Goal: Task Accomplishment & Management: Use online tool/utility

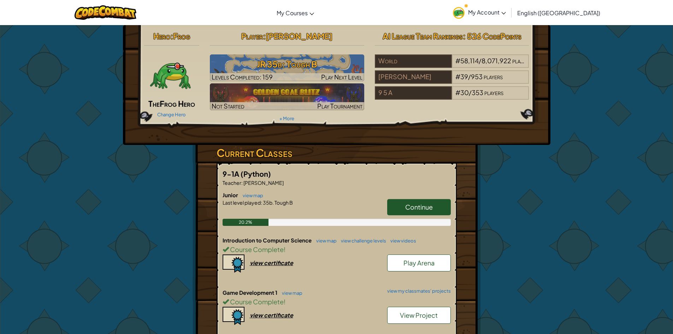
click at [407, 208] on span "Continue" at bounding box center [419, 207] width 28 height 8
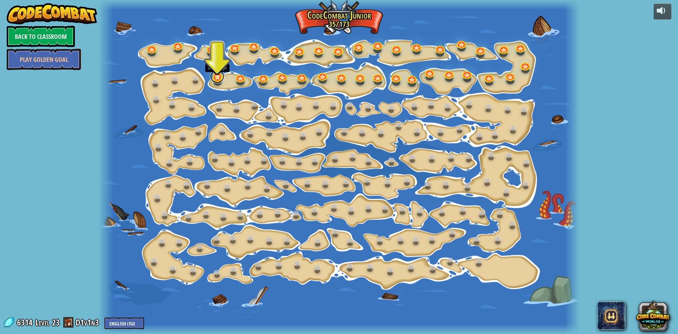
click at [218, 81] on link at bounding box center [217, 76] width 14 height 14
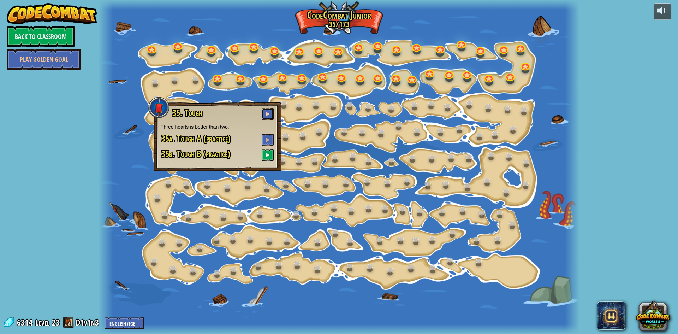
click at [270, 113] on button at bounding box center [268, 114] width 12 height 12
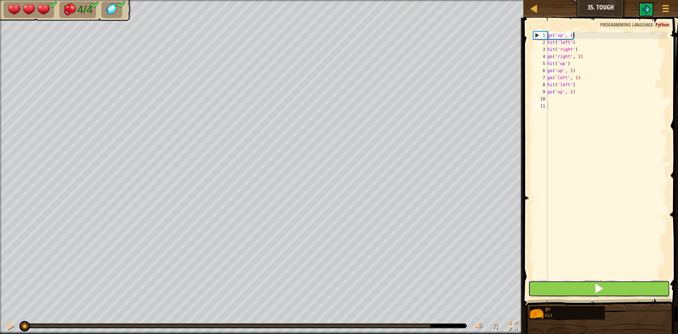
click at [606, 292] on button at bounding box center [600, 289] width 142 height 16
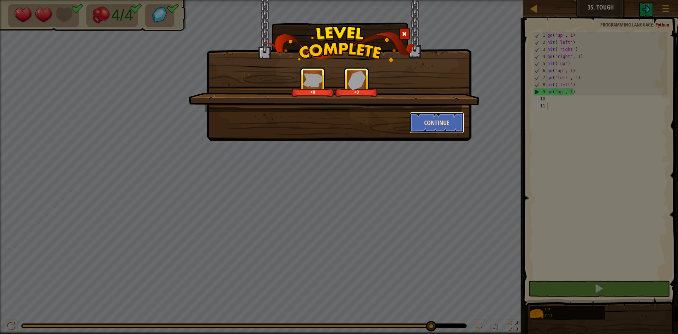
click at [428, 122] on button "Continue" at bounding box center [437, 122] width 55 height 21
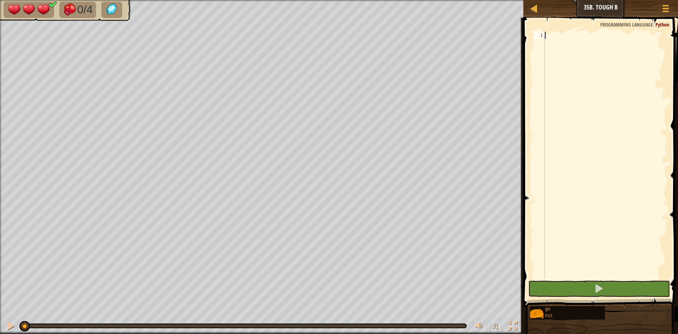
type textarea "g"
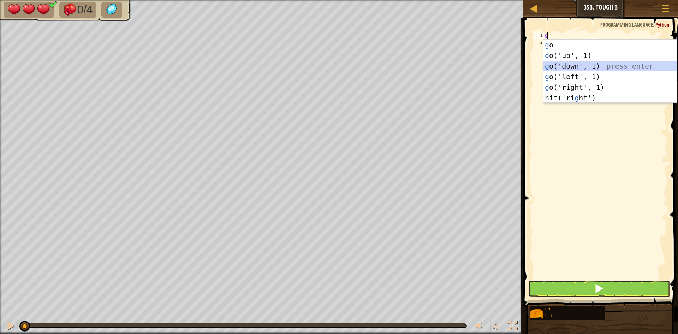
drag, startPoint x: 556, startPoint y: 69, endPoint x: 557, endPoint y: 64, distance: 5.4
click at [556, 68] on div "g o press enter g o('up', 1) press enter g o('down', 1) press enter g o('left',…" at bounding box center [611, 82] width 134 height 85
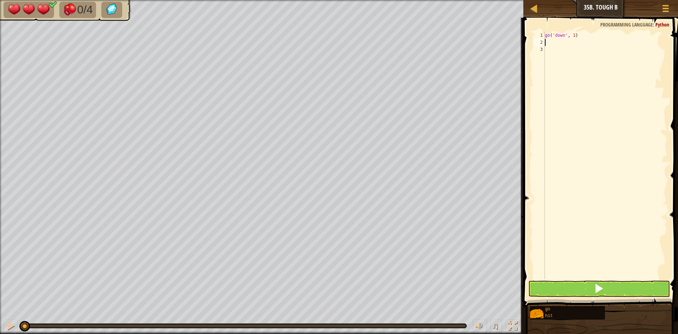
type textarea "h"
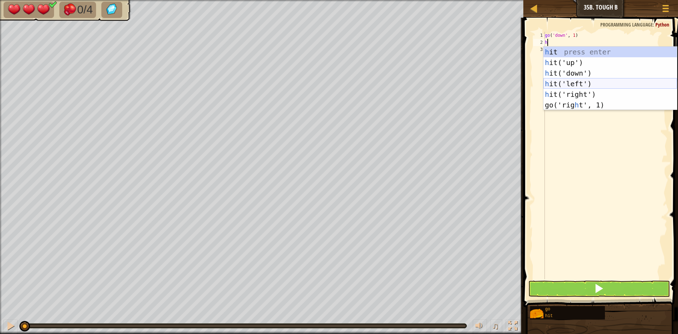
click at [565, 82] on div "h it press enter h it('up') press enter h it('down') press enter h it('left') p…" at bounding box center [611, 89] width 134 height 85
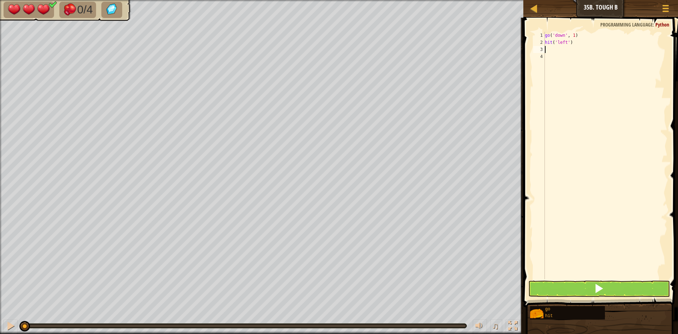
type textarea "h"
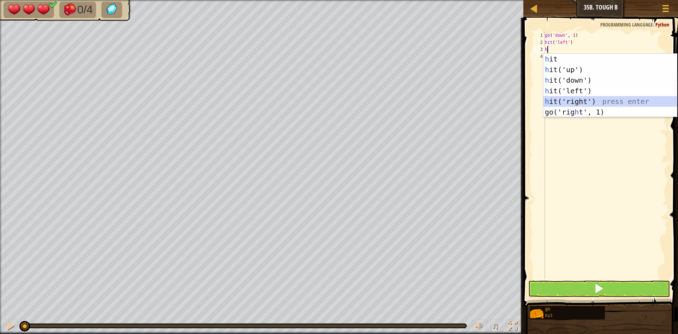
click at [570, 100] on div "h it press enter h it('up') press enter h it('down') press enter h it('left') p…" at bounding box center [611, 96] width 134 height 85
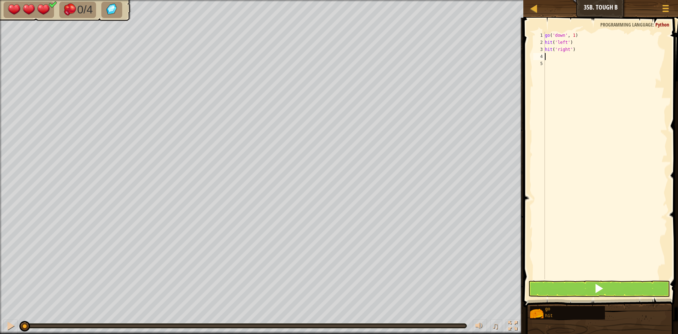
type textarea "g"
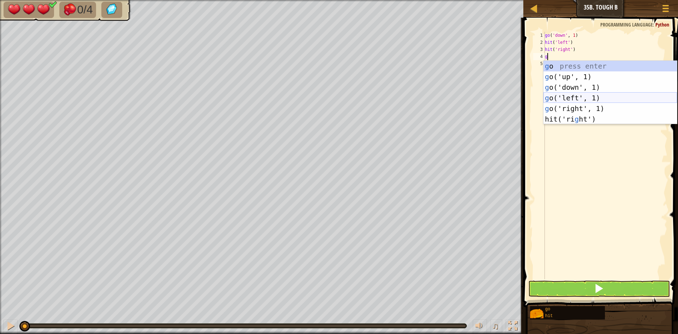
click at [570, 98] on div "g o press enter g o('up', 1) press enter g o('down', 1) press enter g o('left',…" at bounding box center [611, 103] width 134 height 85
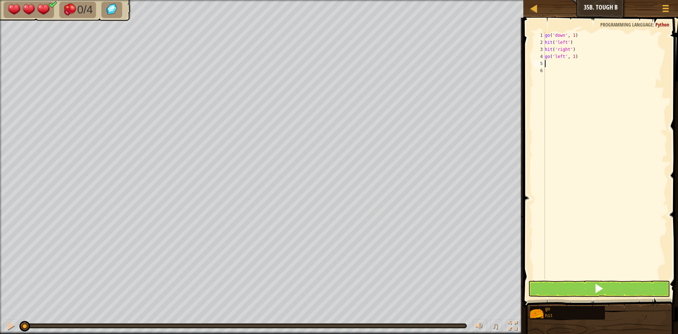
type textarea "h"
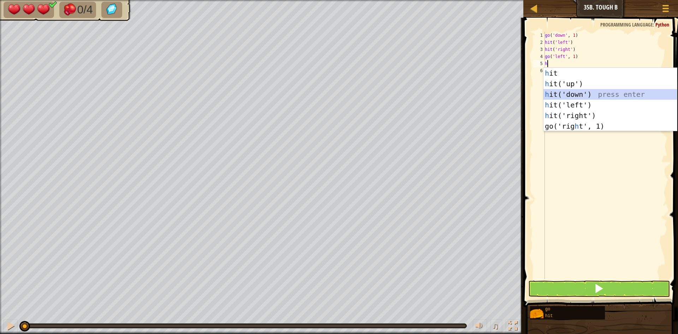
click at [570, 95] on div "h it press enter h it('up') press enter h it('down') press enter h it('left') p…" at bounding box center [611, 110] width 134 height 85
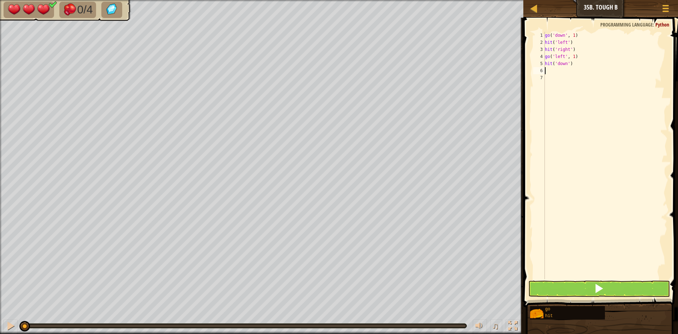
type textarea "g"
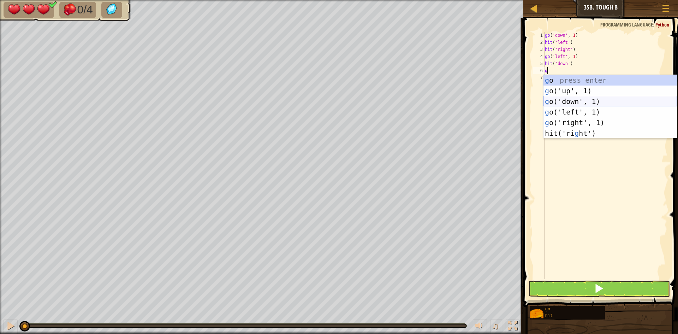
click at [570, 102] on div "g o press enter g o('up', 1) press enter g o('down', 1) press enter g o('left',…" at bounding box center [611, 117] width 134 height 85
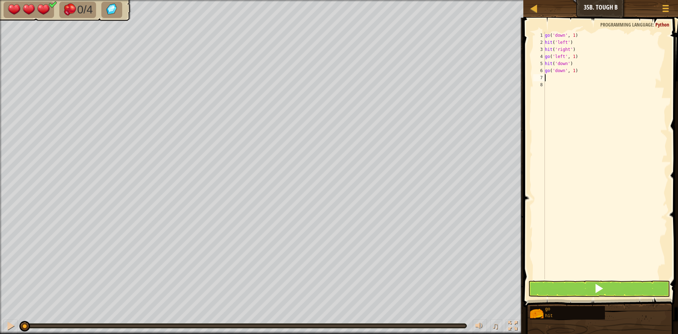
type textarea "g"
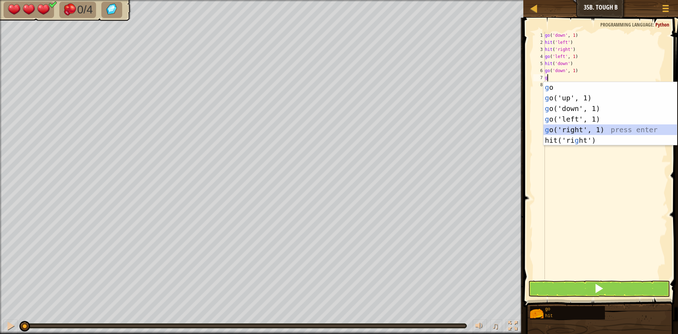
click at [572, 131] on div "g o press enter g o('up', 1) press enter g o('down', 1) press enter g o('left',…" at bounding box center [611, 124] width 134 height 85
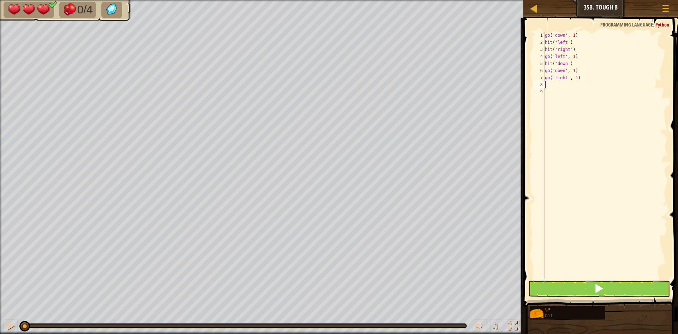
type textarea "h"
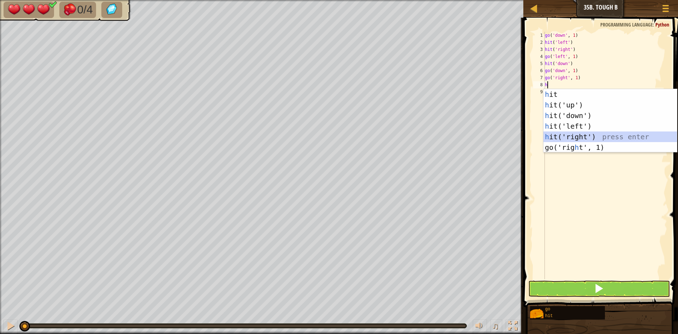
click at [571, 135] on div "h it press enter h it('up') press enter h it('down') press enter h it('left') p…" at bounding box center [611, 131] width 134 height 85
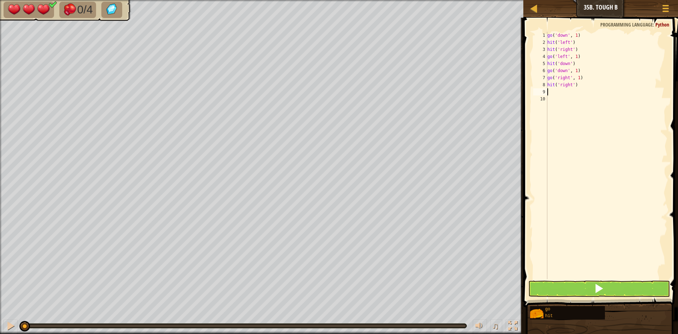
type textarea "g"
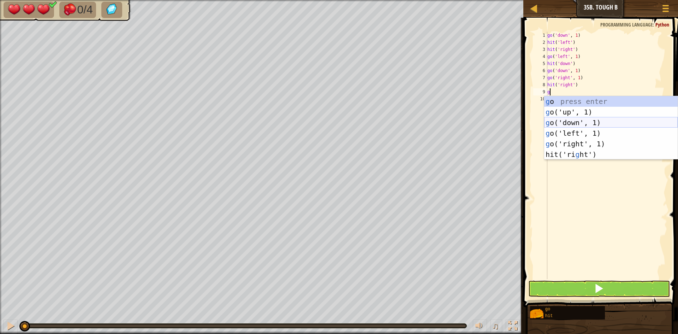
click at [572, 123] on div "g o press enter g o('up', 1) press enter g o('down', 1) press enter g o('left',…" at bounding box center [612, 138] width 134 height 85
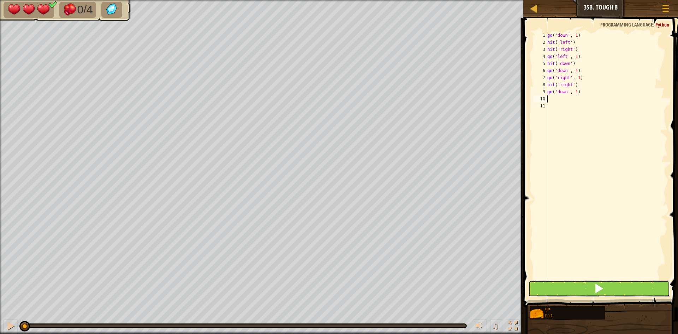
click at [563, 285] on button at bounding box center [600, 289] width 142 height 16
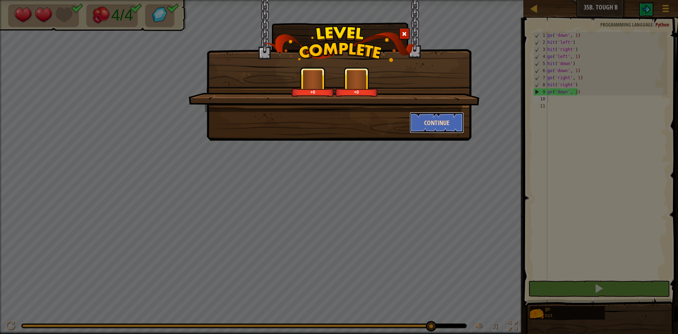
click at [441, 126] on button "Continue" at bounding box center [437, 122] width 55 height 21
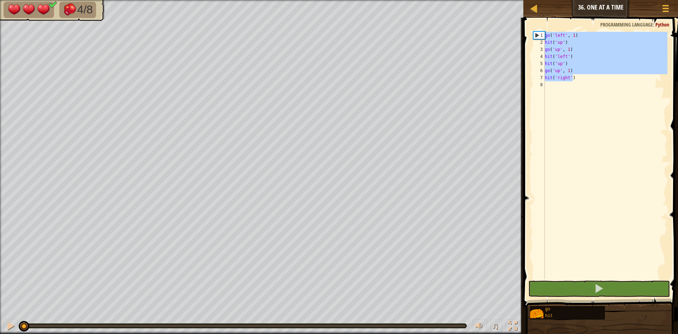
drag, startPoint x: 575, startPoint y: 77, endPoint x: 539, endPoint y: 37, distance: 53.5
click at [539, 37] on div "1 2 3 4 5 6 7 8 go ( 'left' , 1 ) hit ( 'up' ) go ( 'up' , 1 ) hit ( 'left' ) h…" at bounding box center [600, 155] width 136 height 247
type textarea "go('left', 1) hit('up')"
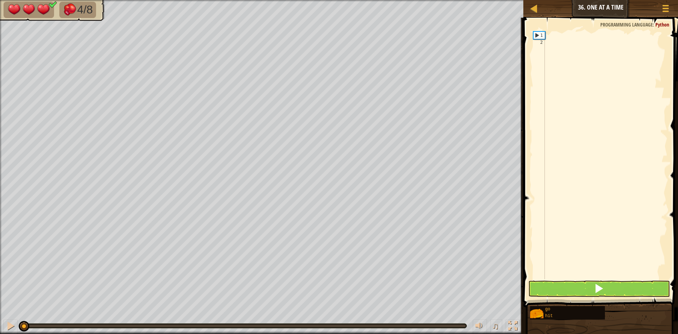
type textarea "g"
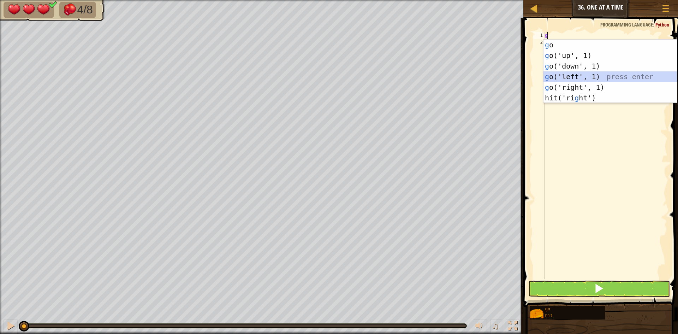
click at [558, 75] on div "g o press enter g o('up', 1) press enter g o('down', 1) press enter g o('left',…" at bounding box center [611, 82] width 134 height 85
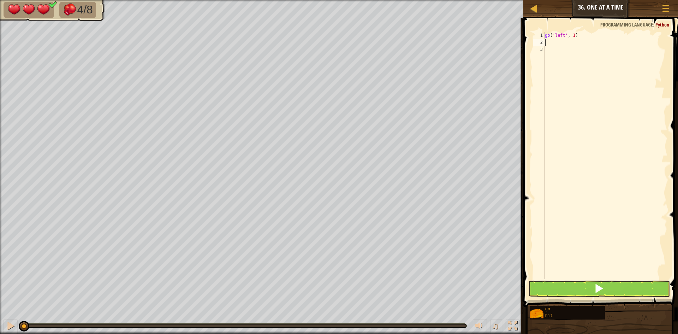
type textarea "h"
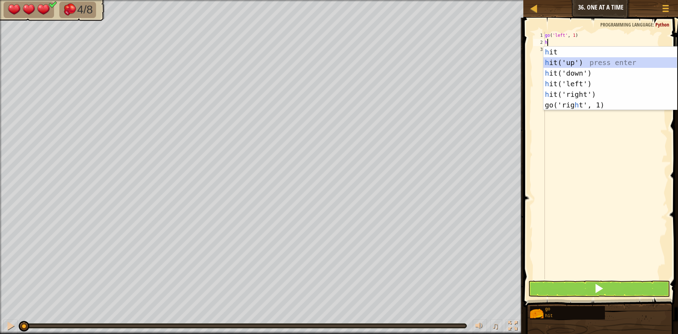
click at [575, 65] on div "h it press enter h it('up') press enter h it('down') press enter h it('left') p…" at bounding box center [611, 89] width 134 height 85
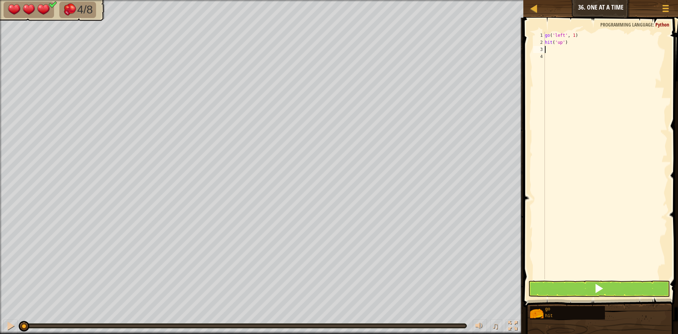
type textarea "g"
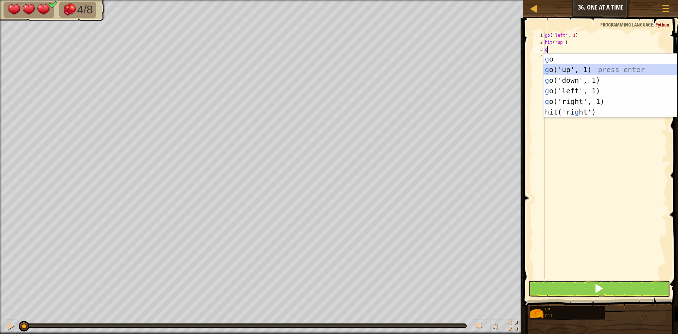
click at [571, 70] on div "g o press enter g o('up', 1) press enter g o('down', 1) press enter g o('left',…" at bounding box center [611, 96] width 134 height 85
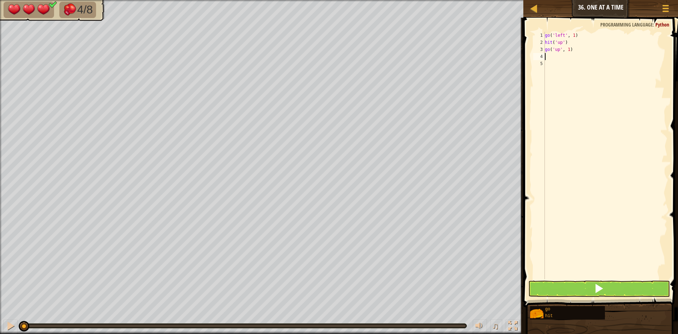
type textarea "h"
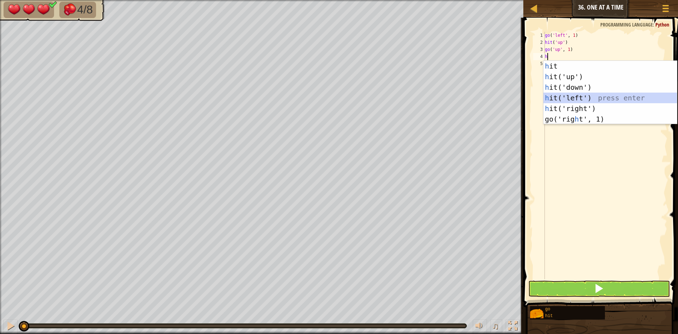
click at [572, 95] on div "h it press enter h it('up') press enter h it('down') press enter h it('left') p…" at bounding box center [611, 103] width 134 height 85
type textarea "h"
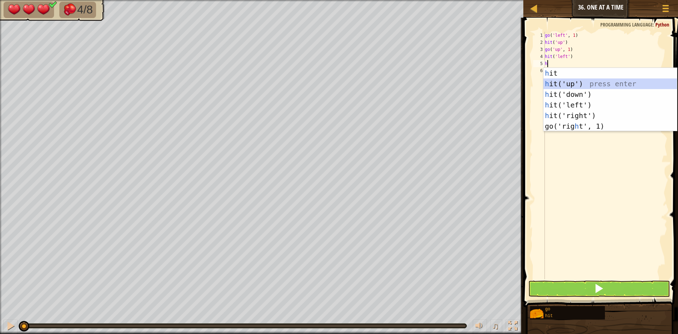
click at [573, 88] on div "h it press enter h it('up') press enter h it('down') press enter h it('left') p…" at bounding box center [611, 110] width 134 height 85
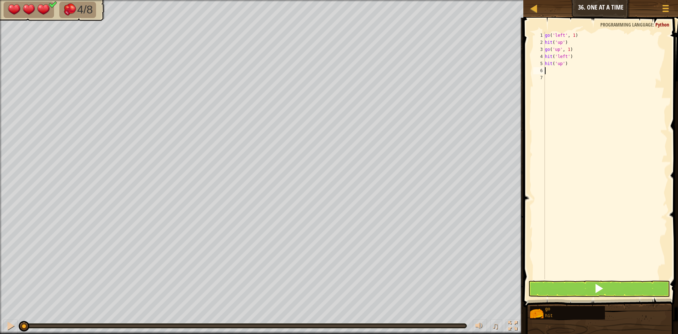
type textarea "g"
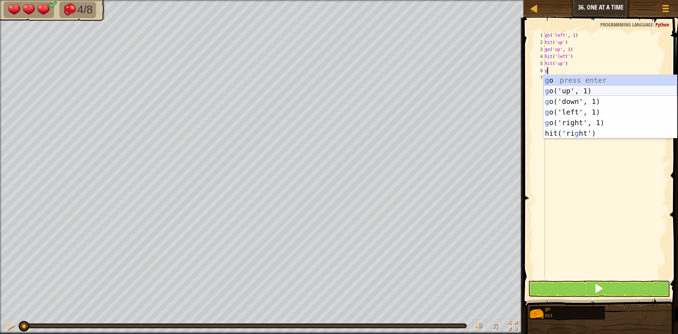
click at [573, 88] on div "g o press enter g o('up', 1) press enter g o('down', 1) press enter g o('left',…" at bounding box center [611, 117] width 134 height 85
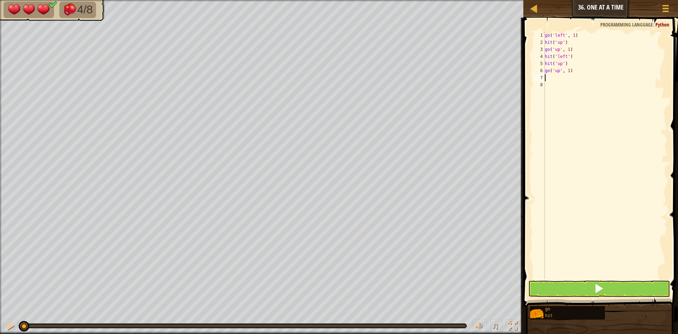
type textarea "h"
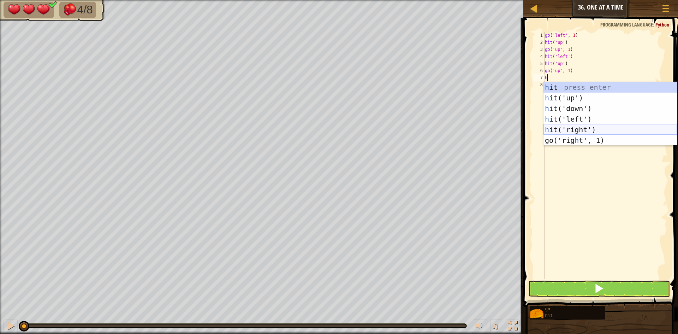
click at [570, 128] on div "h it press enter h it('up') press enter h it('down') press enter h it('left') p…" at bounding box center [611, 124] width 134 height 85
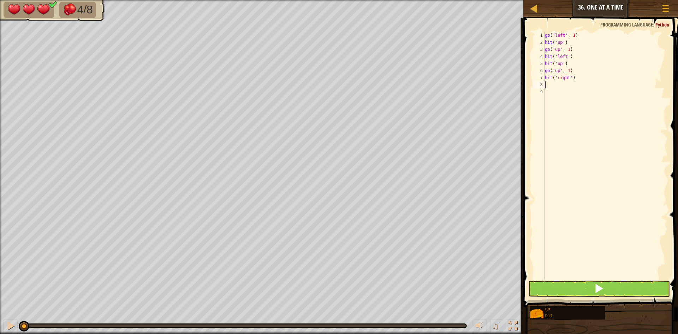
type textarea "g"
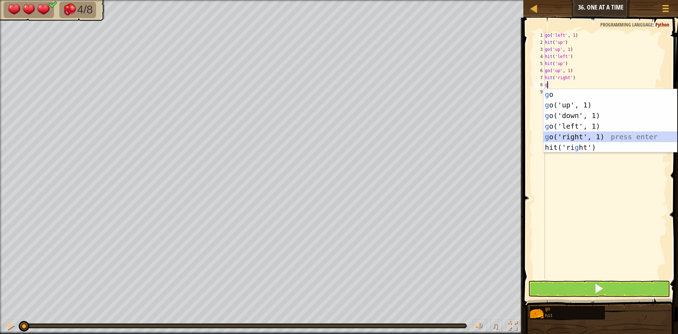
click at [564, 136] on div "g o press enter g o('up', 1) press enter g o('down', 1) press enter g o('left',…" at bounding box center [611, 131] width 134 height 85
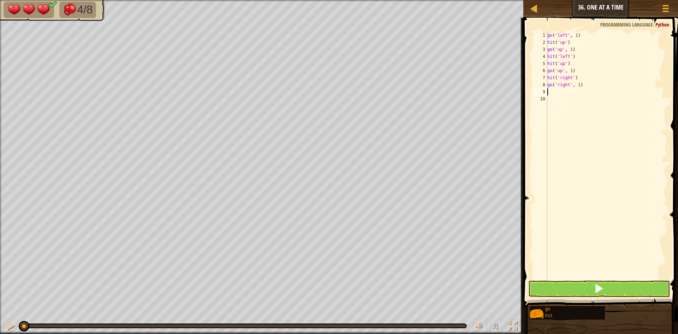
type textarea "h"
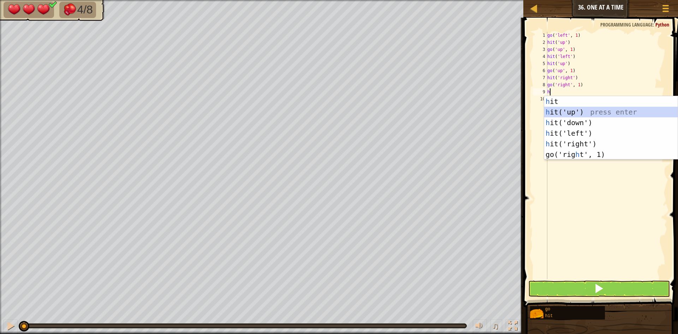
click at [569, 111] on div "h it press enter h it('up') press enter h it('down') press enter h it('left') p…" at bounding box center [612, 138] width 134 height 85
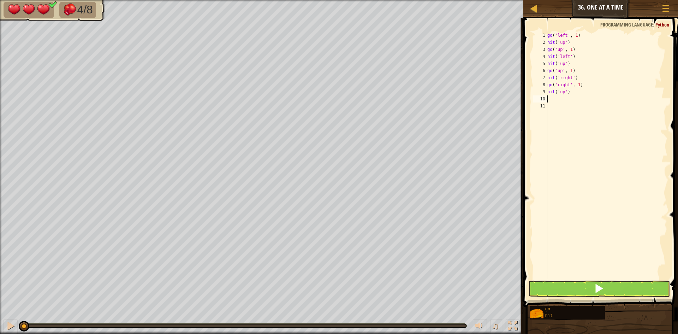
type textarea "h"
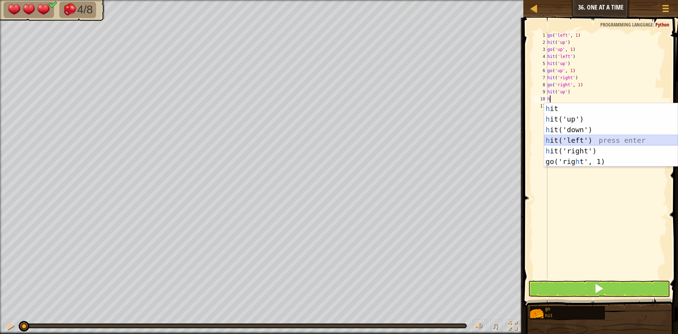
click at [570, 137] on div "h it press enter h it('up') press enter h it('down') press enter h it('left') p…" at bounding box center [612, 145] width 134 height 85
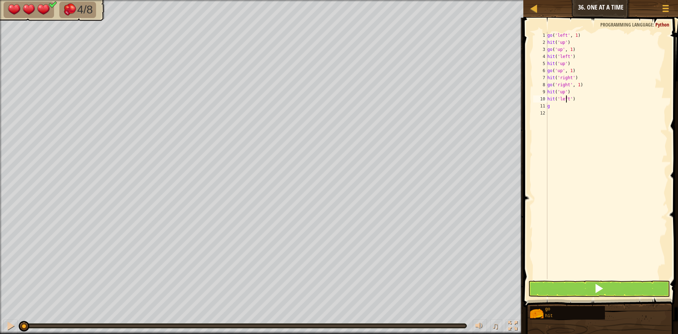
click at [567, 98] on div "go ( 'left' , 1 ) hit ( 'up' ) go ( 'up' , 1 ) hit ( 'left' ) hit ( 'up' ) go (…" at bounding box center [607, 162] width 122 height 261
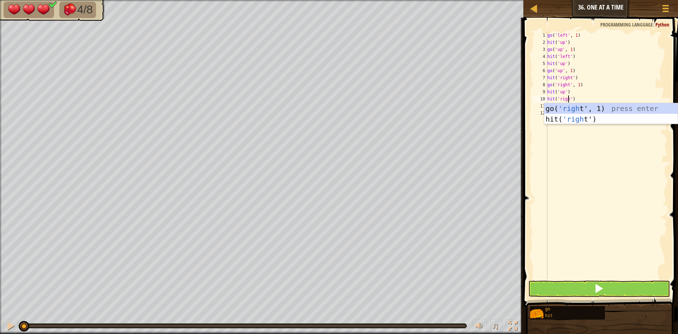
scroll to position [3, 2]
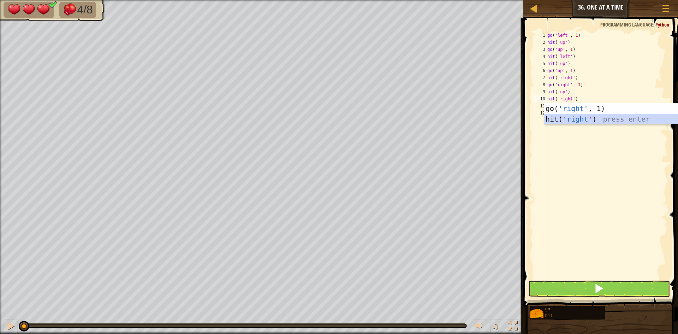
click at [564, 116] on div "go( 'right ', 1) press enter hit( 'right ') press enter" at bounding box center [612, 124] width 134 height 42
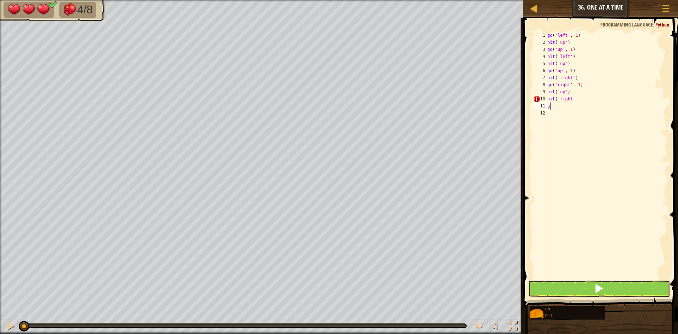
click at [557, 108] on div "go ( 'left' , 1 ) hit ( 'up' ) go ( 'up' , 1 ) hit ( 'left' ) hit ( 'up' ) go (…" at bounding box center [607, 162] width 122 height 261
type textarea "g"
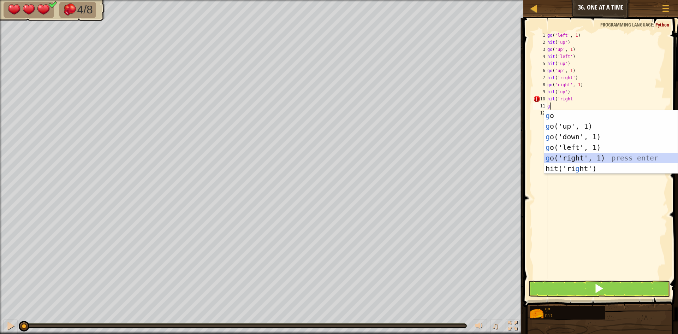
click at [566, 158] on div "g o press enter g o('up', 1) press enter g o('down', 1) press enter g o('left',…" at bounding box center [612, 152] width 134 height 85
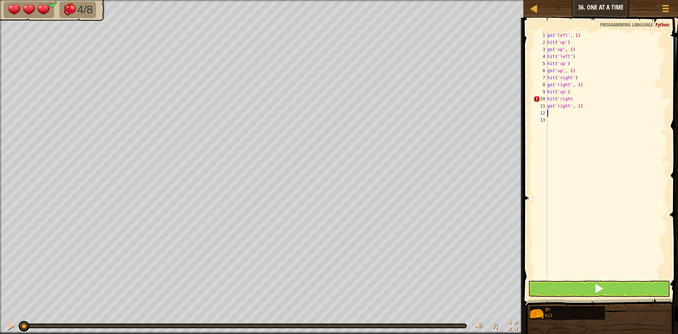
type textarea "h"
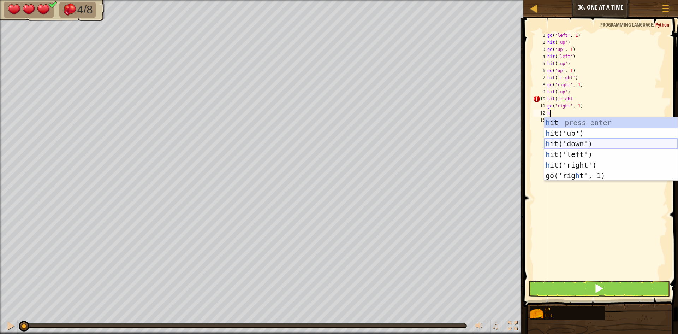
click at [571, 141] on div "h it press enter h it('up') press enter h it('down') press enter h it('left') p…" at bounding box center [612, 159] width 134 height 85
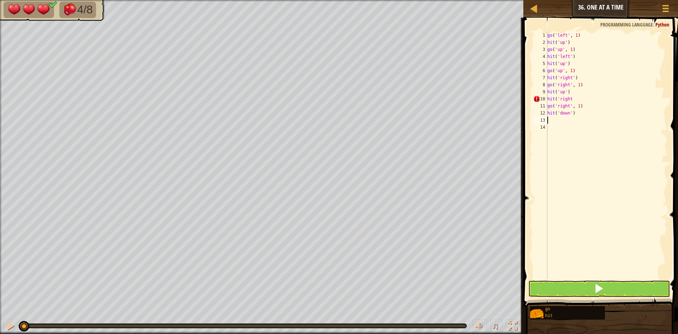
type textarea "g"
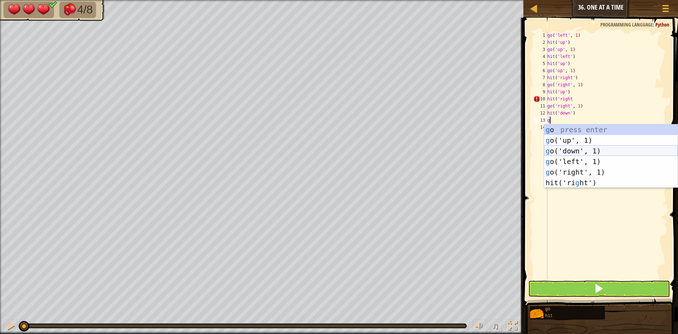
click at [573, 148] on div "g o press enter g o('up', 1) press enter g o('down', 1) press enter g o('left',…" at bounding box center [612, 166] width 134 height 85
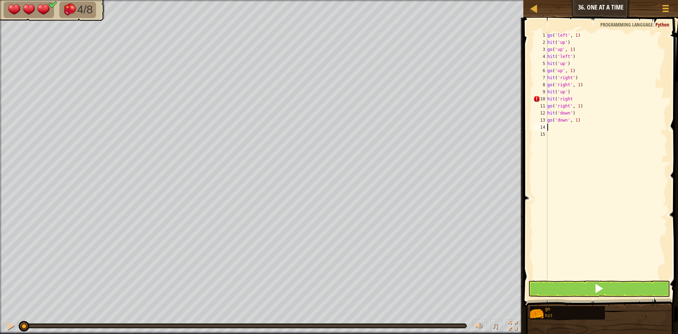
type textarea "h"
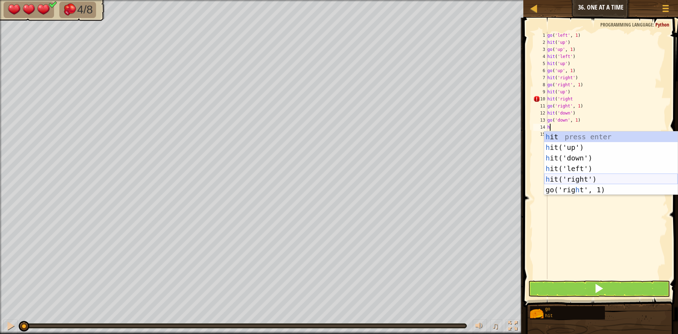
click at [581, 182] on div "h it press enter h it('up') press enter h it('down') press enter h it('left') p…" at bounding box center [612, 173] width 134 height 85
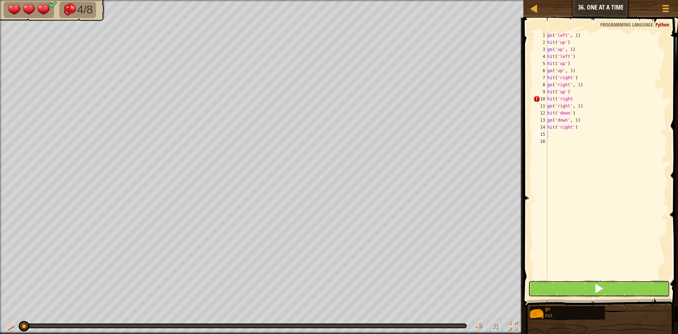
click at [576, 290] on button at bounding box center [600, 289] width 142 height 16
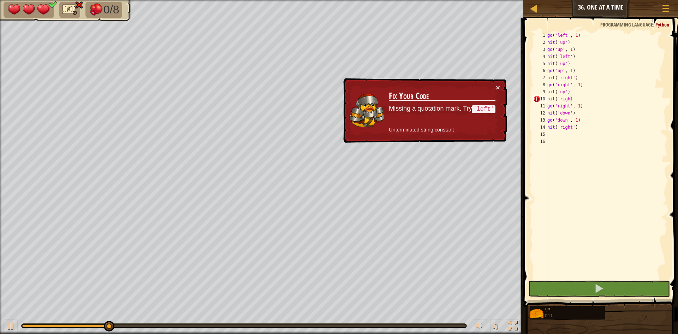
click at [572, 101] on div "go ( 'left' , 1 ) hit ( 'up' ) go ( 'up' , 1 ) hit ( 'left' ) hit ( 'up' ) go (…" at bounding box center [607, 162] width 122 height 261
type textarea "hit('right'"
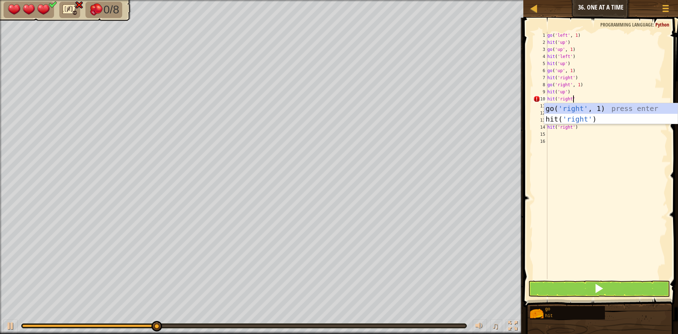
scroll to position [3, 2]
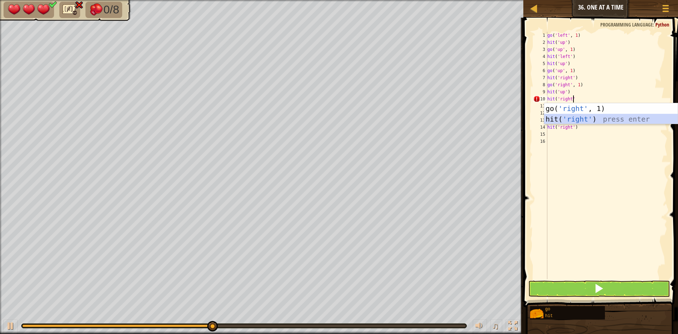
click at [587, 119] on div "go( 'right' , 1) press enter hit( 'right' ) press enter" at bounding box center [612, 124] width 134 height 42
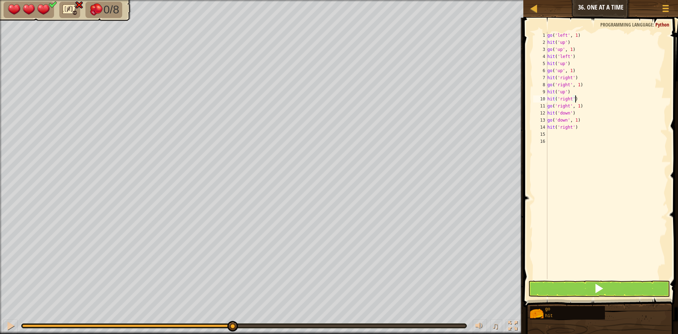
type textarea "hit('right')"
click at [557, 292] on button at bounding box center [600, 289] width 142 height 16
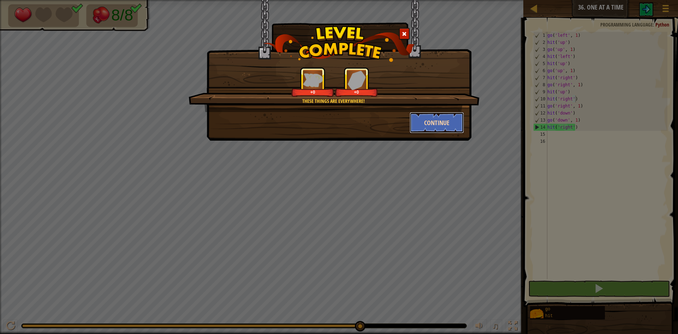
click at [427, 129] on button "Continue" at bounding box center [437, 122] width 55 height 21
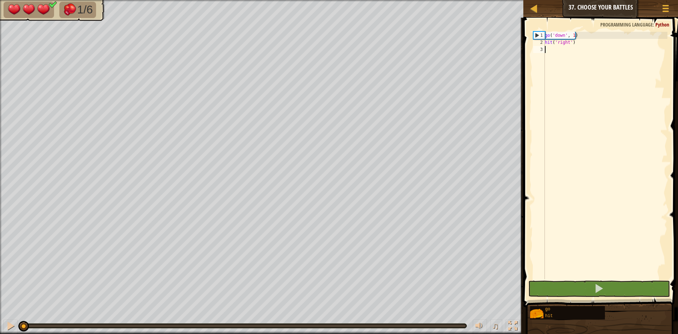
type textarea "g"
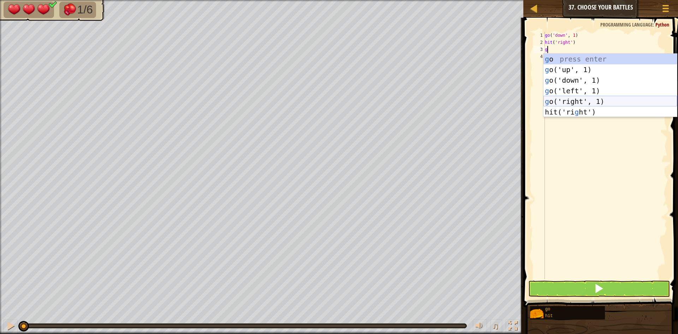
click at [575, 101] on div "g o press enter g o('up', 1) press enter g o('down', 1) press enter g o('left',…" at bounding box center [611, 96] width 134 height 85
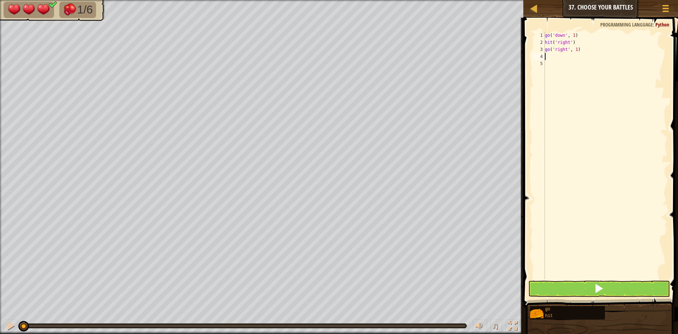
type textarea "h"
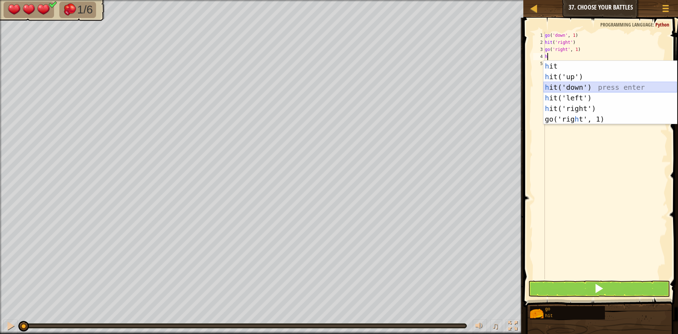
click at [579, 85] on div "h it press enter h it('up') press enter h it('down') press enter h it('left') p…" at bounding box center [611, 103] width 134 height 85
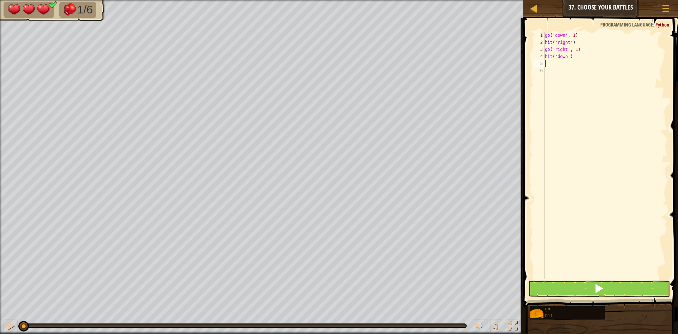
type textarea "g"
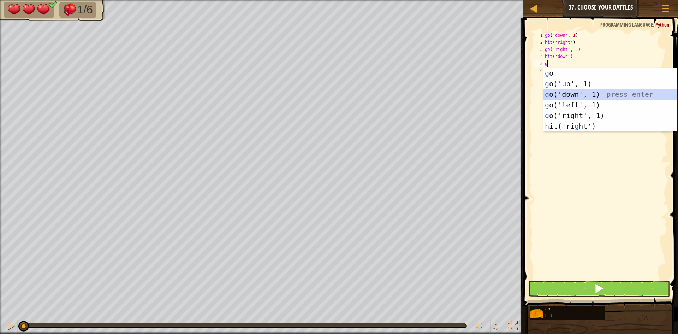
click at [575, 95] on div "g o press enter g o('up', 1) press enter g o('down', 1) press enter g o('left',…" at bounding box center [611, 110] width 134 height 85
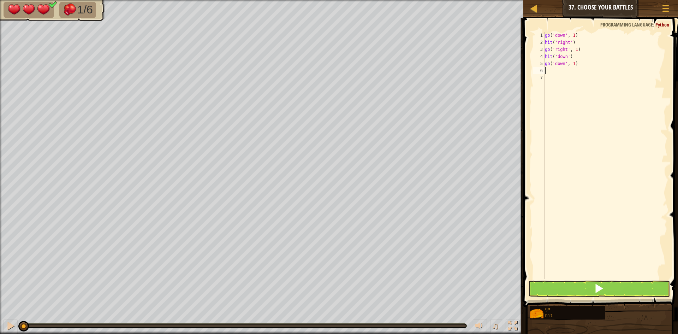
type textarea "h"
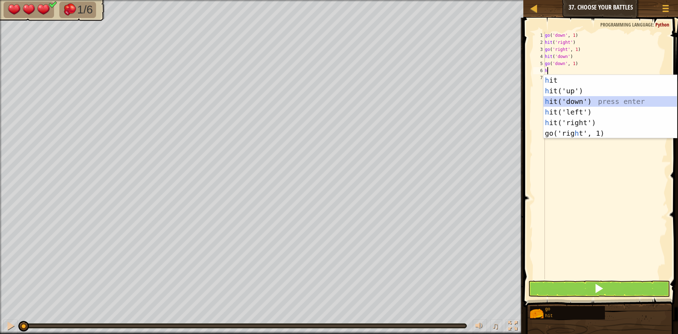
click at [575, 100] on div "h it press enter h it('up') press enter h it('down') press enter h it('left') p…" at bounding box center [611, 117] width 134 height 85
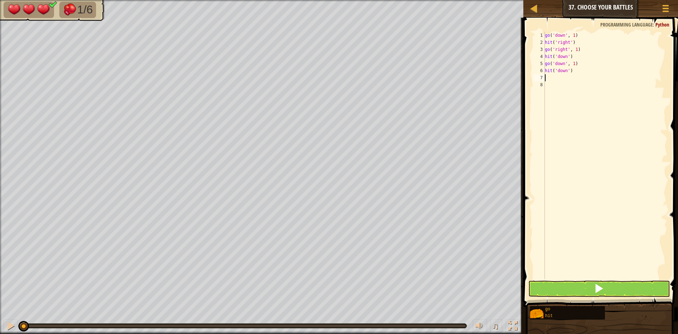
type textarea "g"
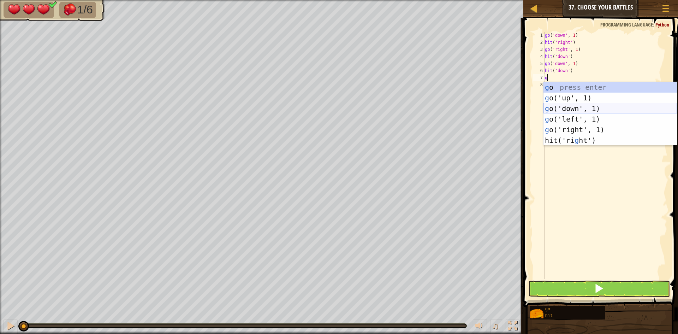
click at [558, 108] on div "g o press enter g o('up', 1) press enter g o('down', 1) press enter g o('left',…" at bounding box center [611, 124] width 134 height 85
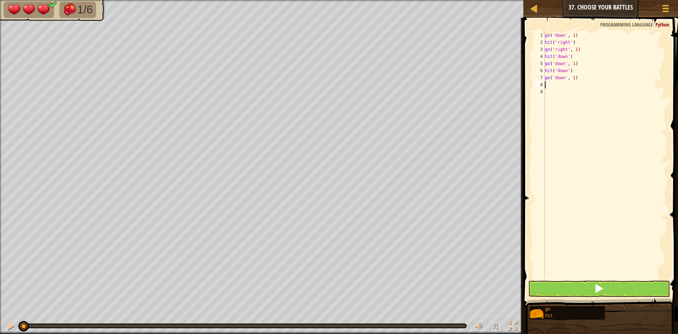
type textarea "h"
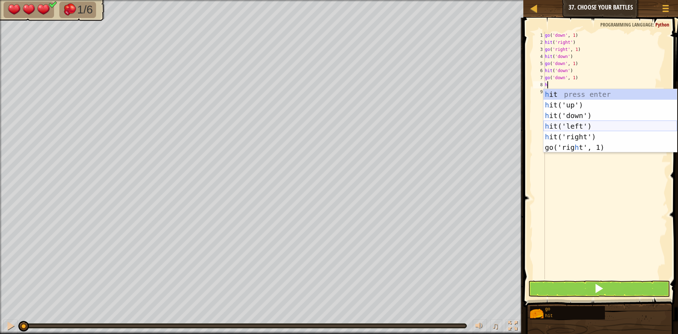
click at [560, 123] on div "h it press enter h it('up') press enter h it('down') press enter h it('left') p…" at bounding box center [611, 131] width 134 height 85
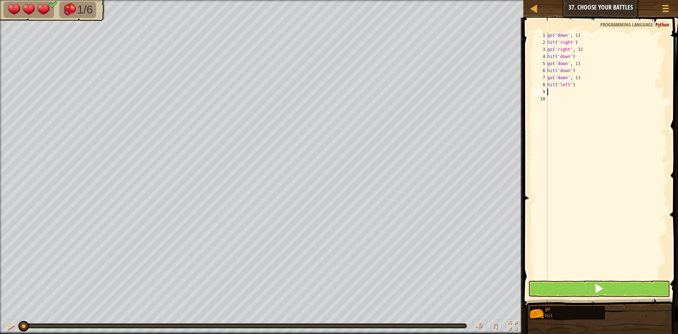
type textarea "g"
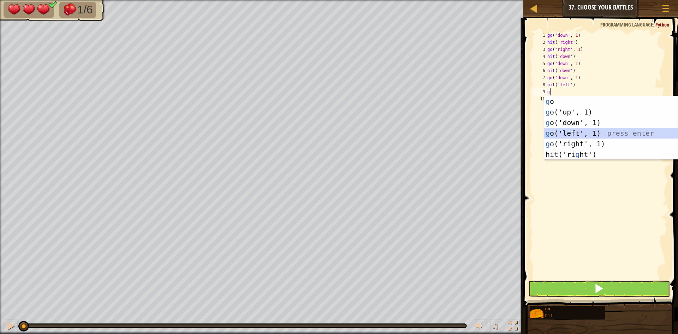
click at [562, 128] on div "g o press enter g o('up', 1) press enter g o('down', 1) press enter g o('left',…" at bounding box center [612, 138] width 134 height 85
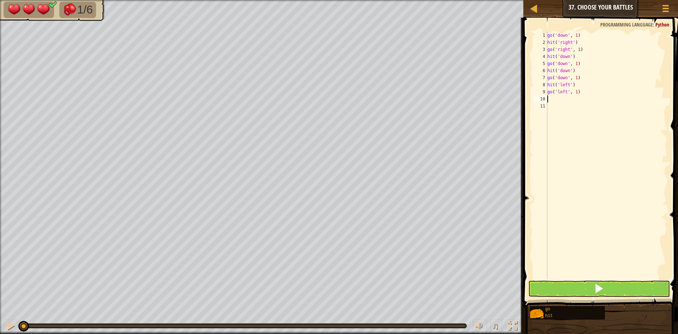
type textarea "h"
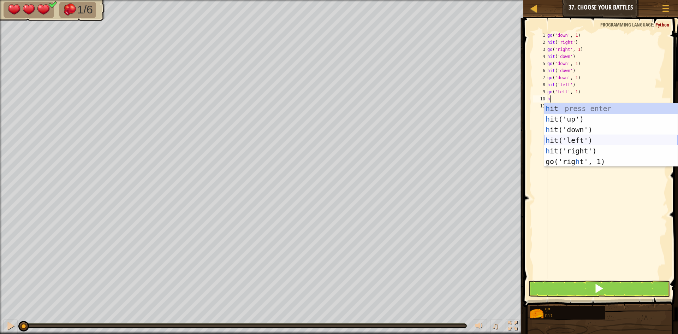
click at [566, 138] on div "h it press enter h it('up') press enter h it('down') press enter h it('left') p…" at bounding box center [612, 145] width 134 height 85
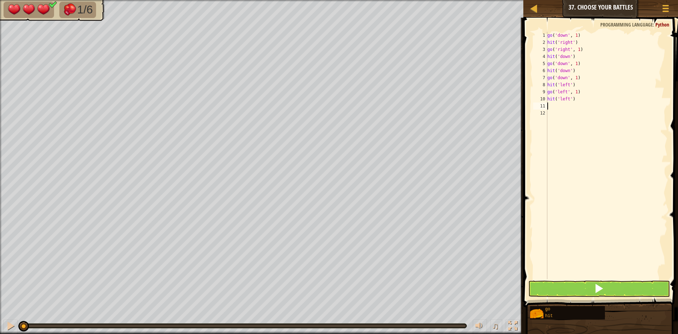
type textarea "g"
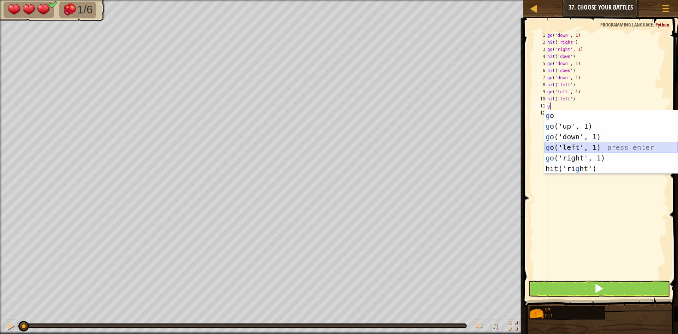
click at [569, 147] on div "g o press enter g o('up', 1) press enter g o('down', 1) press enter g o('left',…" at bounding box center [612, 152] width 134 height 85
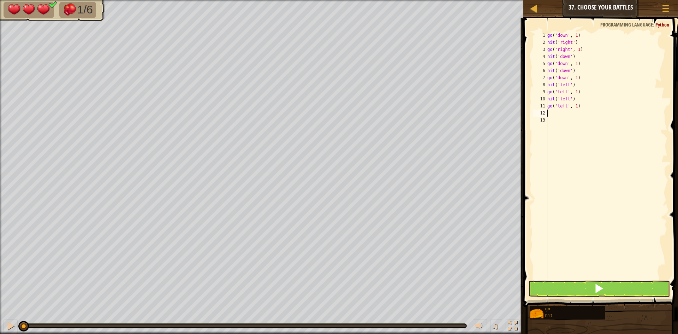
type textarea "h"
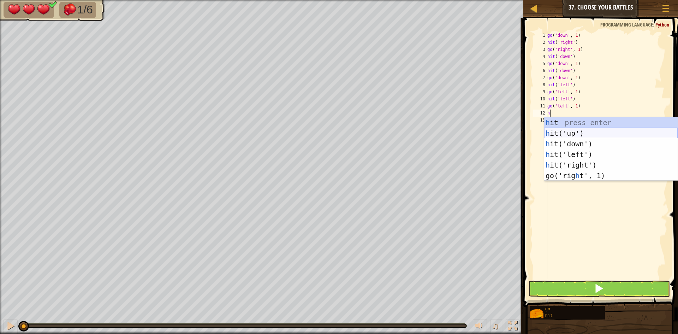
click at [571, 135] on div "h it press enter h it('up') press enter h it('down') press enter h it('left') p…" at bounding box center [612, 159] width 134 height 85
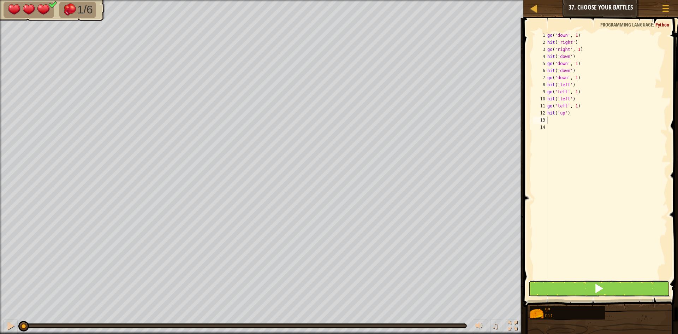
click at [571, 289] on button at bounding box center [600, 289] width 142 height 16
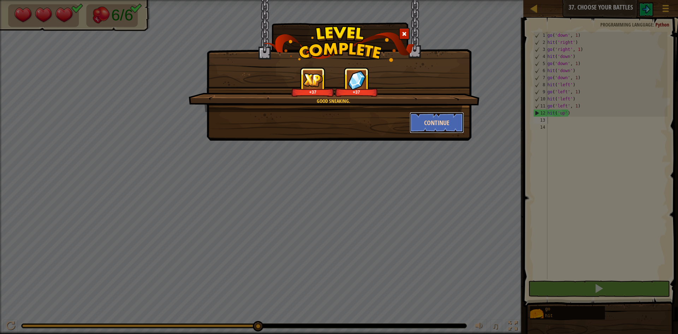
click at [452, 122] on button "Continue" at bounding box center [437, 122] width 55 height 21
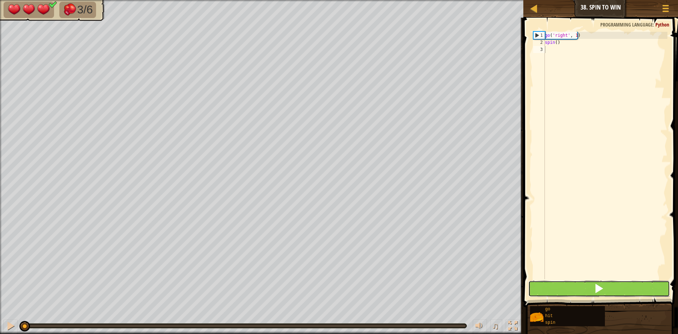
click at [598, 286] on span at bounding box center [599, 288] width 10 height 10
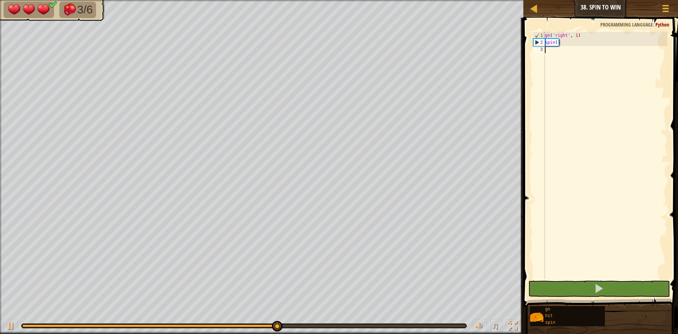
type textarea "g"
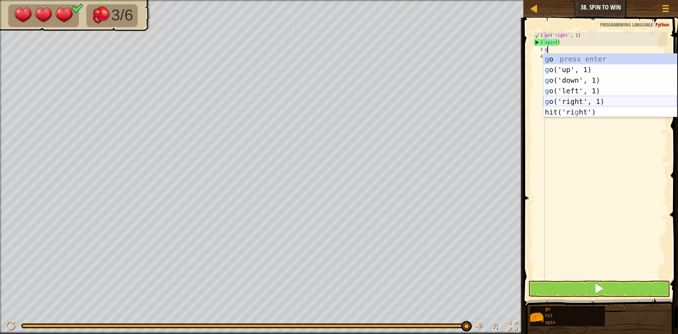
click at [569, 97] on div "g o press enter g o('up', 1) press enter g o('down', 1) press enter g o('left',…" at bounding box center [611, 96] width 134 height 85
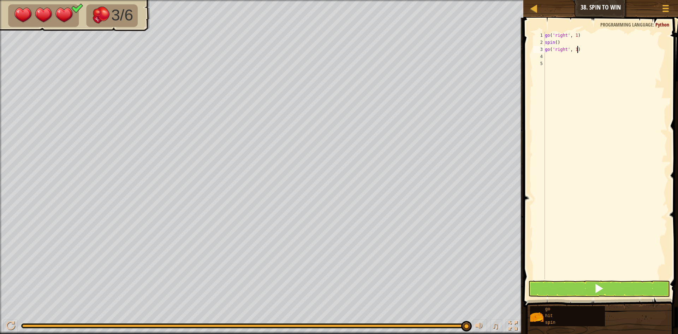
click at [577, 47] on div "go ( 'right' , 1 ) spin ( ) go ( 'right' , 1 )" at bounding box center [606, 162] width 124 height 261
click at [573, 53] on div "go ( 'right' , 1 ) spin ( ) go ( 'right' , 1 )" at bounding box center [606, 162] width 124 height 261
click at [575, 52] on div "go ( 'right' , 1 ) spin ( ) go ( 'right' , 1 )" at bounding box center [606, 162] width 124 height 261
type textarea "go('right', 2)"
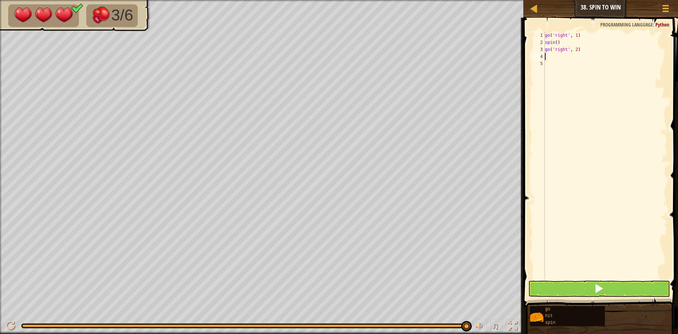
click at [559, 57] on div "go ( 'right' , 1 ) spin ( ) go ( 'right' , 2 )" at bounding box center [606, 162] width 124 height 261
type textarea "s"
click at [563, 65] on div "s pin press enter" at bounding box center [611, 77] width 134 height 32
click at [571, 291] on button at bounding box center [600, 289] width 142 height 16
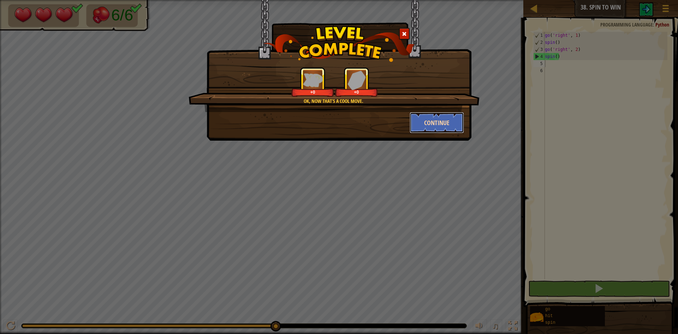
click at [430, 120] on button "Continue" at bounding box center [437, 122] width 55 height 21
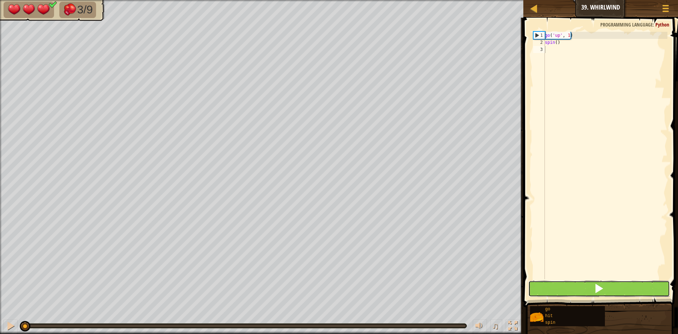
click at [566, 289] on button at bounding box center [600, 289] width 142 height 16
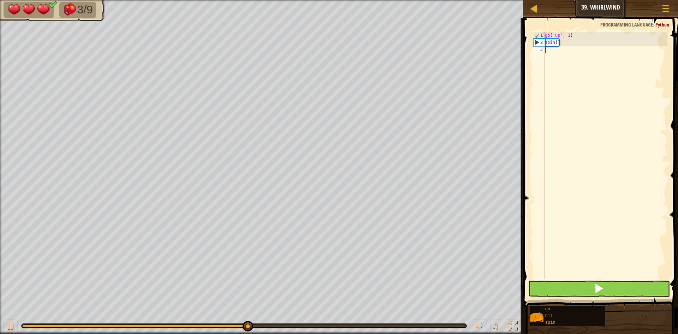
type textarea "g"
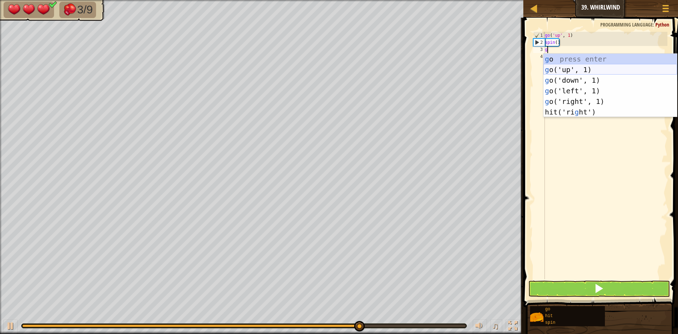
click at [573, 69] on div "g o press enter g o('up', 1) press enter g o('down', 1) press enter g o('left',…" at bounding box center [611, 96] width 134 height 85
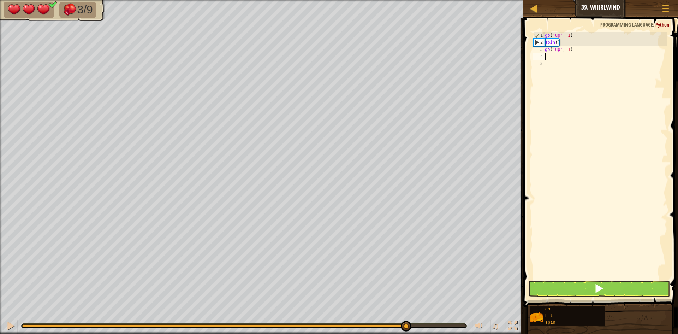
type textarea "s"
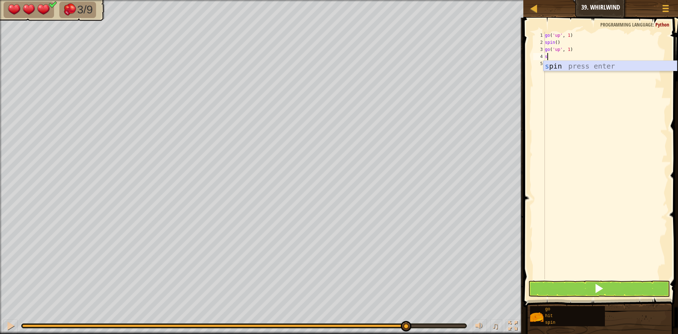
click at [574, 70] on div "s pin press enter" at bounding box center [611, 77] width 134 height 32
type textarea "g"
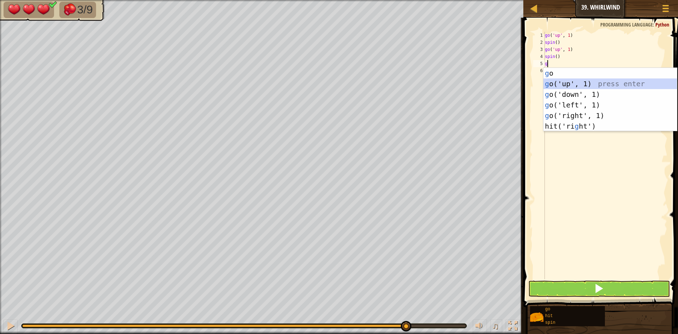
click at [574, 87] on div "g o press enter g o('up', 1) press enter g o('down', 1) press enter g o('left',…" at bounding box center [611, 110] width 134 height 85
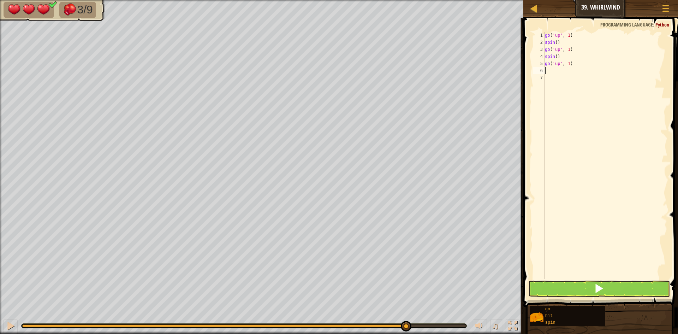
type textarea "s"
click at [575, 86] on div "go ( 'up' , 1 ) spin ( ) go ( 'up' , 1 ) spin ( ) go ( 'up' , 1 ) s" at bounding box center [606, 162] width 124 height 261
click at [565, 71] on div "go ( 'up' , 1 ) spin ( ) go ( 'up' , 1 ) spin ( ) go ( 'up' , 1 ) s" at bounding box center [606, 162] width 124 height 261
type textarea "sp"
click at [560, 81] on div "sp in press enter" at bounding box center [611, 91] width 134 height 32
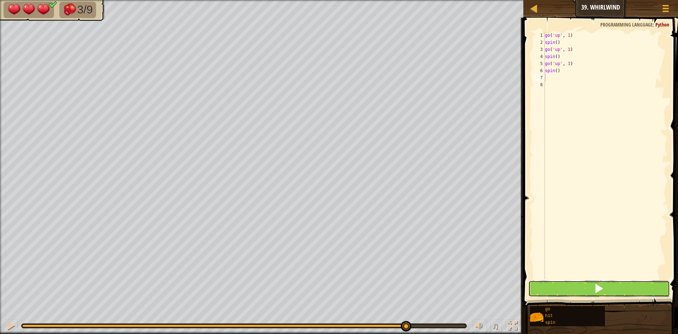
click at [558, 294] on button at bounding box center [600, 289] width 142 height 16
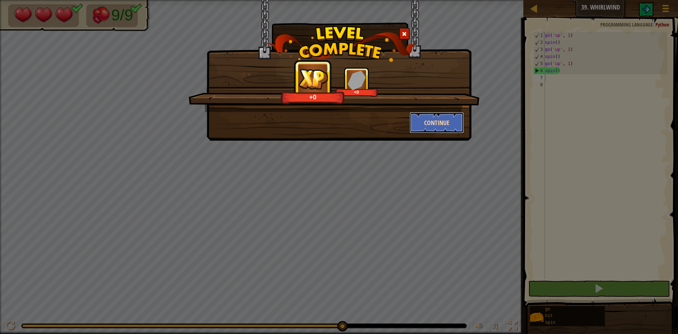
click at [420, 122] on button "Continue" at bounding box center [437, 122] width 55 height 21
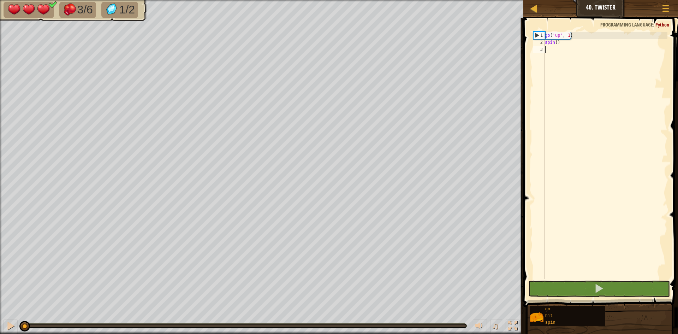
type textarea "g"
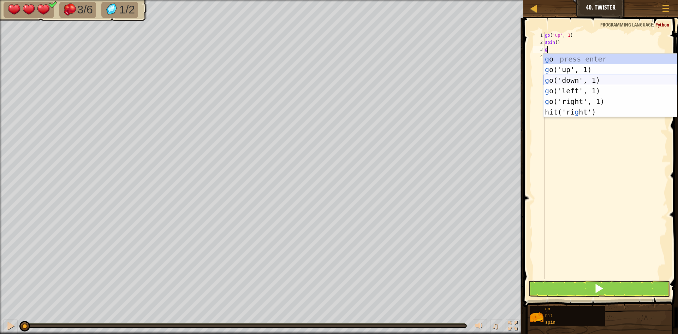
click at [554, 80] on div "g o press enter g o('up', 1) press enter g o('down', 1) press enter g o('left',…" at bounding box center [611, 96] width 134 height 85
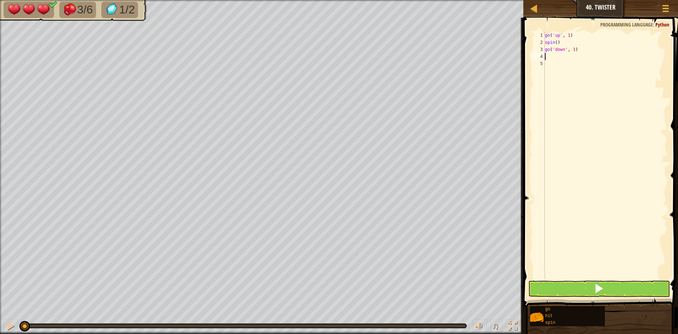
click at [574, 53] on div "go ( 'up' , 1 ) spin ( ) go ( 'down' , 1 )" at bounding box center [606, 162] width 124 height 261
click at [574, 48] on div "go ( 'up' , 1 ) spin ( ) go ( 'down' , 1 )" at bounding box center [606, 162] width 124 height 261
type textarea "go('down', 2)"
click at [549, 55] on div "go ( 'up' , 1 ) spin ( ) go ( 'down' , 2 )" at bounding box center [606, 162] width 124 height 261
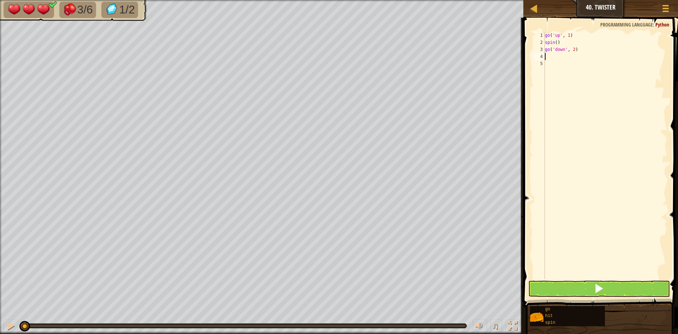
scroll to position [3, 0]
type textarea "s"
click at [558, 71] on div "go ( 'up' , 1 ) spin ( ) go ( 'down' , 2 ) s" at bounding box center [606, 162] width 124 height 261
click at [558, 55] on div "go ( 'up' , 1 ) spin ( ) go ( 'down' , 2 ) s" at bounding box center [606, 162] width 124 height 261
type textarea "sp"
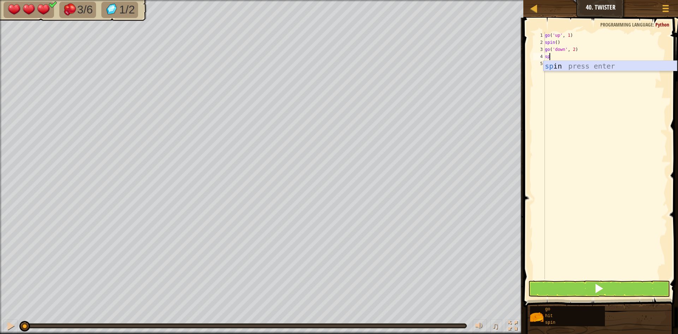
click at [559, 66] on div "sp in press enter" at bounding box center [611, 77] width 134 height 32
drag, startPoint x: 581, startPoint y: 281, endPoint x: 581, endPoint y: 286, distance: 5.3
click at [581, 286] on button at bounding box center [600, 289] width 142 height 16
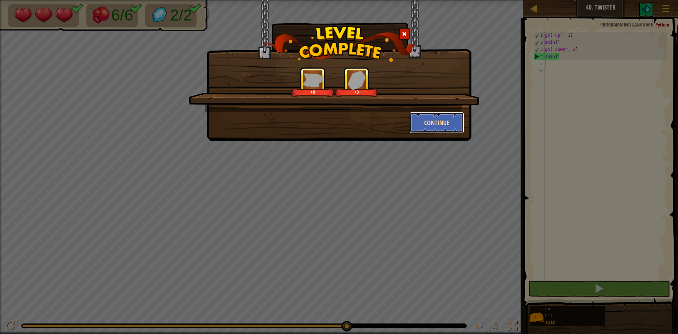
click at [421, 123] on button "Continue" at bounding box center [437, 122] width 55 height 21
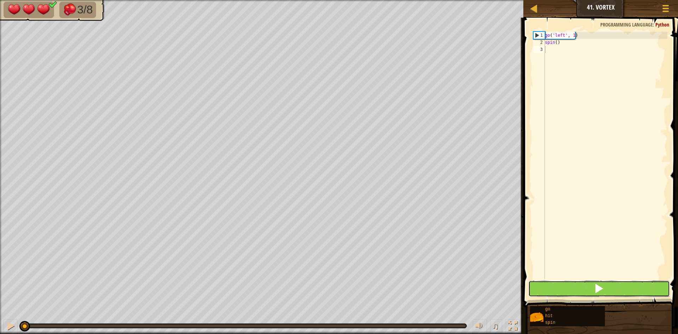
click at [594, 293] on button at bounding box center [600, 289] width 142 height 16
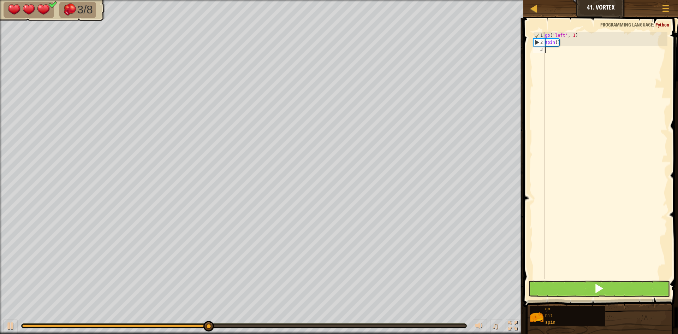
type textarea "g"
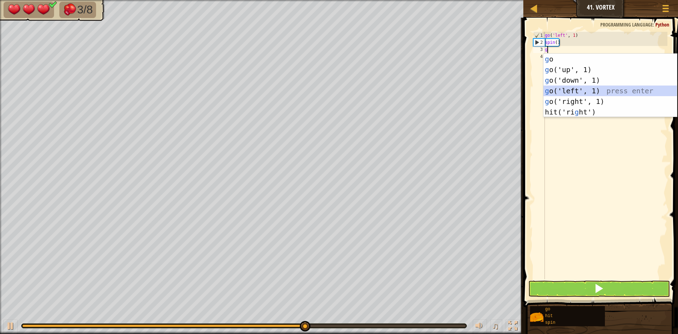
click at [593, 87] on div "g o press enter g o('up', 1) press enter g o('down', 1) press enter g o('left',…" at bounding box center [611, 96] width 134 height 85
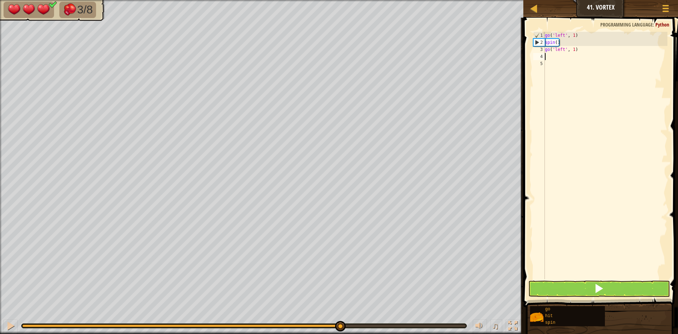
type textarea "s"
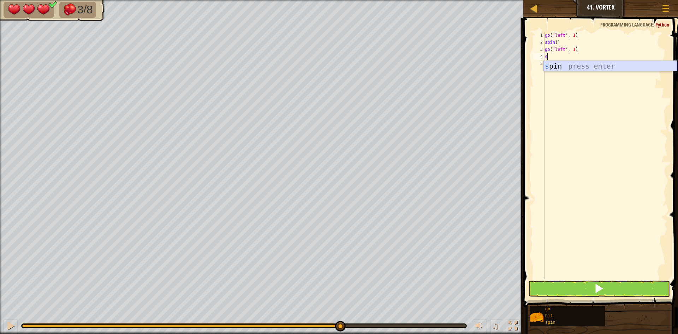
click at [584, 68] on div "s pin press enter" at bounding box center [611, 77] width 134 height 32
click at [575, 289] on button at bounding box center [600, 289] width 142 height 16
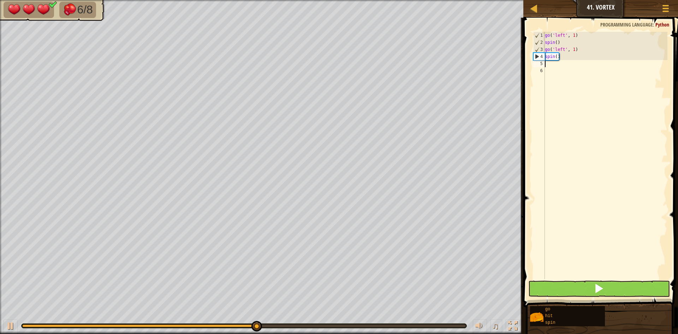
type textarea "g"
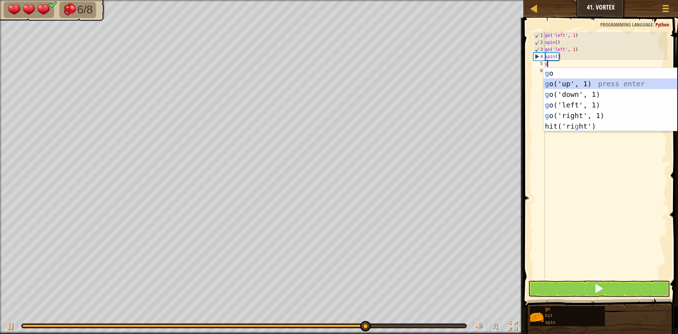
click at [606, 87] on div "g o press enter g o('up', 1) press enter g o('down', 1) press enter g o('left',…" at bounding box center [611, 110] width 134 height 85
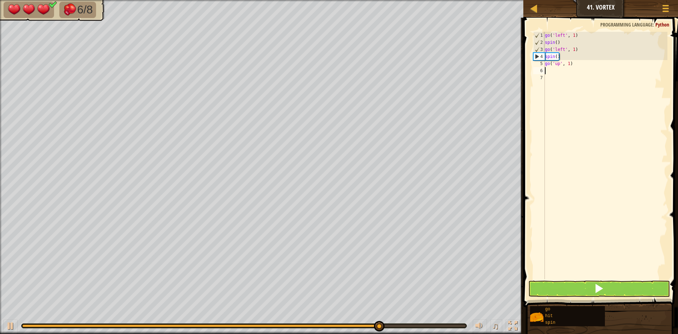
type textarea "s"
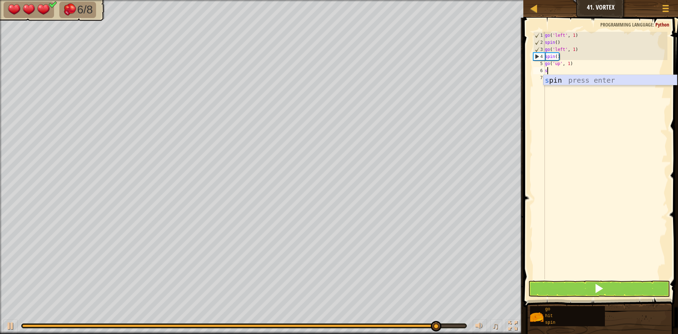
click at [604, 82] on div "s pin press enter" at bounding box center [611, 91] width 134 height 32
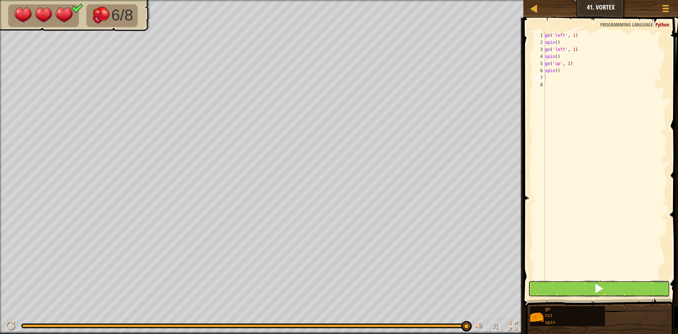
click at [582, 282] on button at bounding box center [600, 289] width 142 height 16
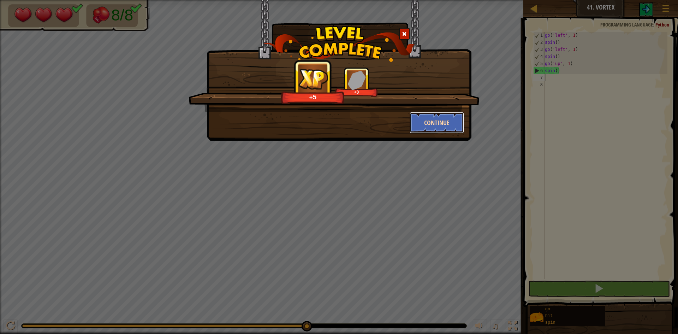
click at [431, 119] on button "Continue" at bounding box center [437, 122] width 55 height 21
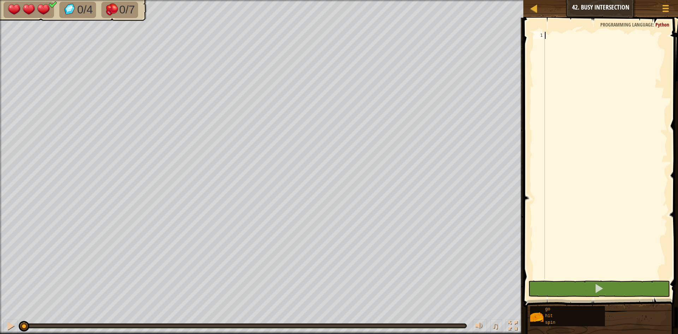
type textarea "g"
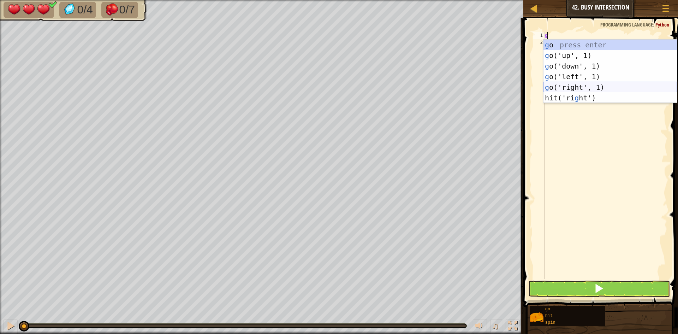
click at [557, 87] on div "g o press enter g o('up', 1) press enter g o('down', 1) press enter g o('left',…" at bounding box center [611, 82] width 134 height 85
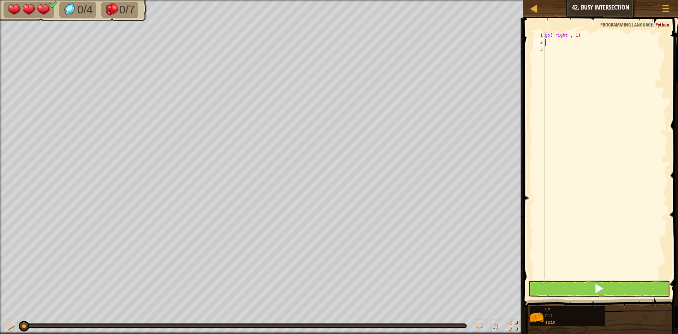
type textarea "s"
click at [567, 55] on div "s pin press enter" at bounding box center [611, 63] width 134 height 32
type textarea "g"
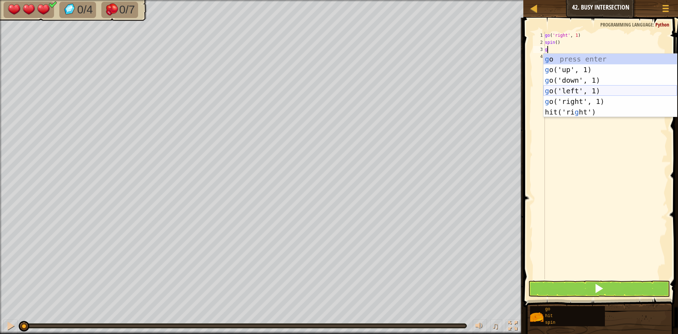
click at [569, 91] on div "g o press enter g o('up', 1) press enter g o('down', 1) press enter g o('left',…" at bounding box center [611, 96] width 134 height 85
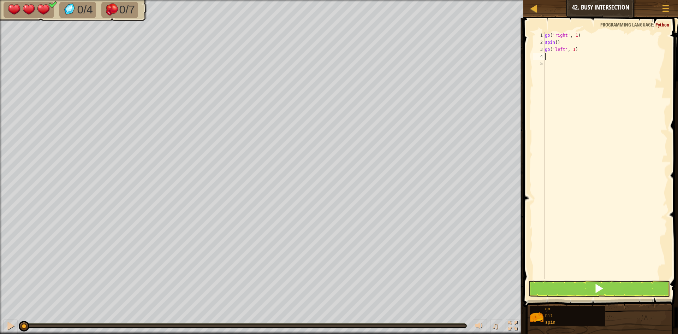
type textarea "g"
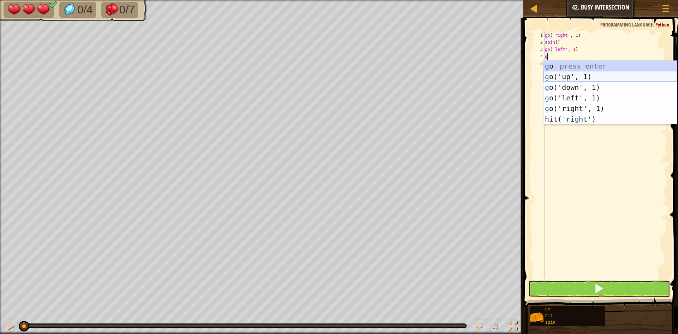
click at [567, 77] on div "g o press enter g o('up', 1) press enter g o('down', 1) press enter g o('left',…" at bounding box center [611, 103] width 134 height 85
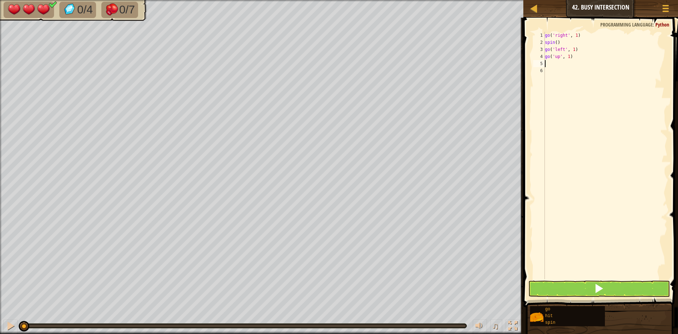
type textarea "s"
click at [566, 69] on div "s pin press enter" at bounding box center [611, 84] width 134 height 32
type textarea "g"
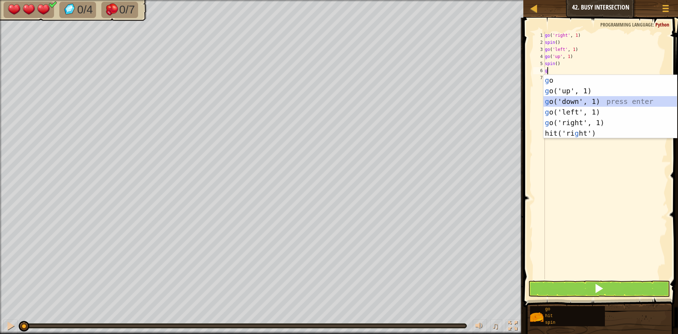
click at [565, 101] on div "g o press enter g o('up', 1) press enter g o('down', 1) press enter g o('left',…" at bounding box center [611, 117] width 134 height 85
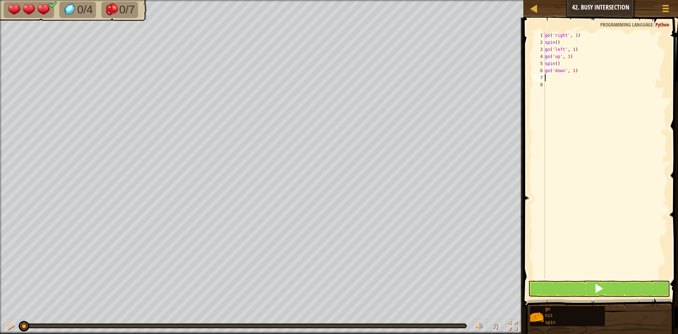
type textarea "g"
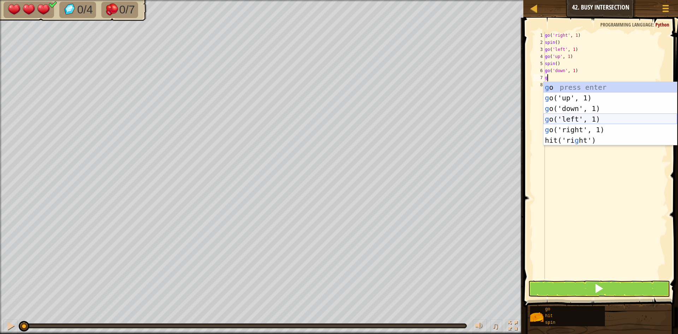
click at [564, 117] on div "g o press enter g o('up', 1) press enter g o('down', 1) press enter g o('left',…" at bounding box center [611, 124] width 134 height 85
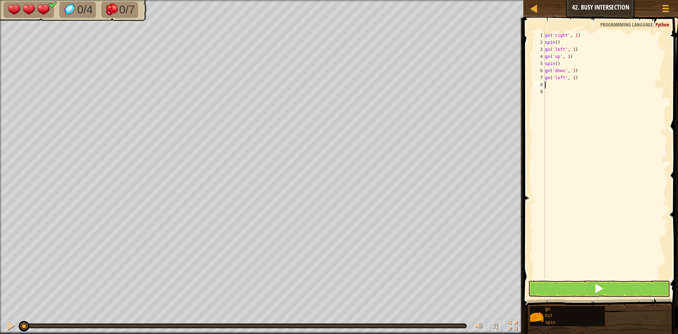
type textarea "s"
click at [566, 96] on div "s pin press enter" at bounding box center [611, 105] width 134 height 32
type textarea "g"
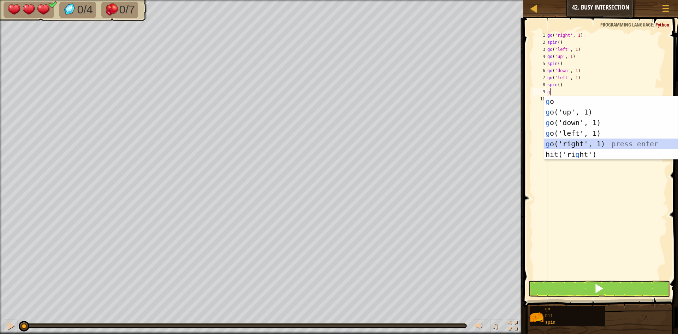
click at [571, 143] on div "g o press enter g o('up', 1) press enter g o('down', 1) press enter g o('left',…" at bounding box center [612, 138] width 134 height 85
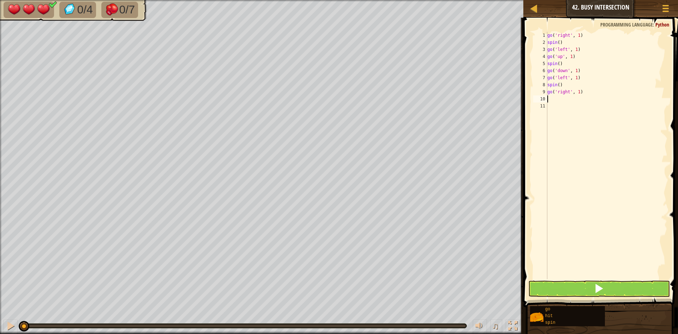
type textarea "g"
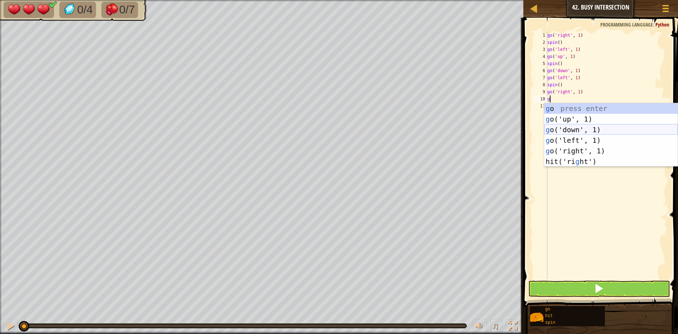
click at [570, 130] on div "g o press enter g o('up', 1) press enter g o('down', 1) press enter g o('left',…" at bounding box center [612, 145] width 134 height 85
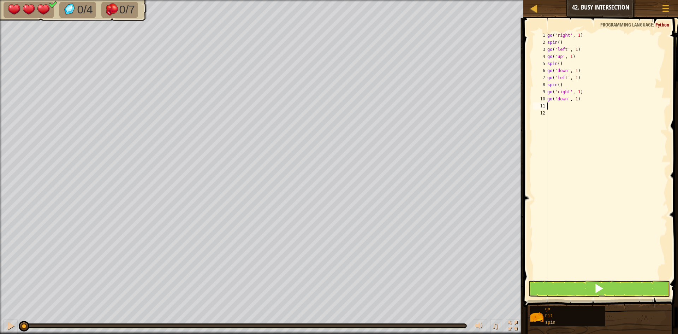
type textarea "s"
click at [570, 118] on div "s pin press enter" at bounding box center [612, 126] width 134 height 32
click at [588, 291] on button at bounding box center [600, 289] width 142 height 16
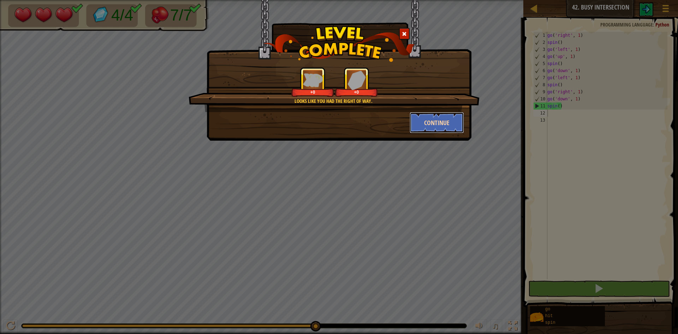
click at [433, 124] on button "Continue" at bounding box center [437, 122] width 55 height 21
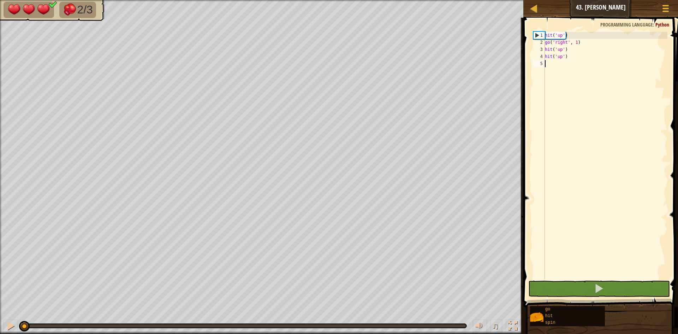
type textarea "g"
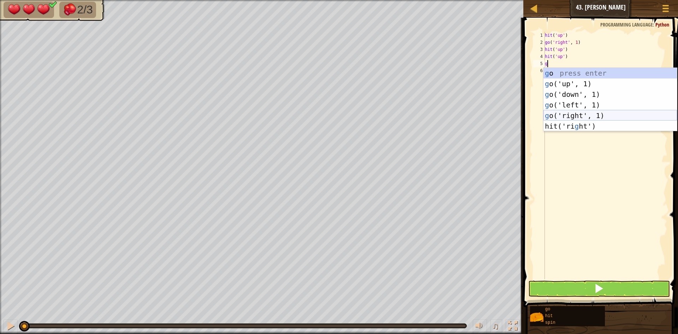
click at [568, 116] on div "g o press enter g o('up', 1) press enter g o('down', 1) press enter g o('left',…" at bounding box center [611, 110] width 134 height 85
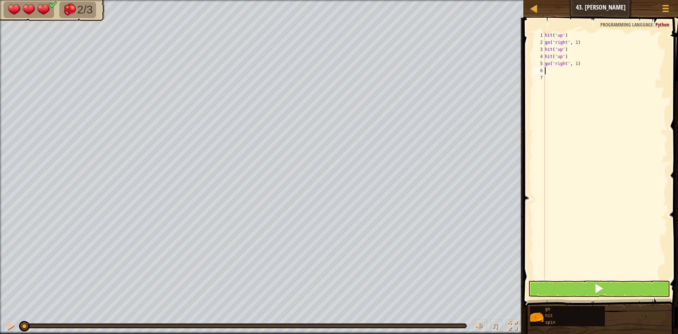
type textarea "h"
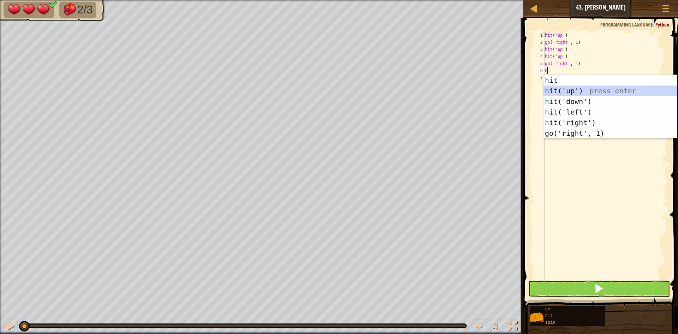
click at [573, 86] on div "h it press enter h it('up') press enter h it('down') press enter h it('left') p…" at bounding box center [611, 117] width 134 height 85
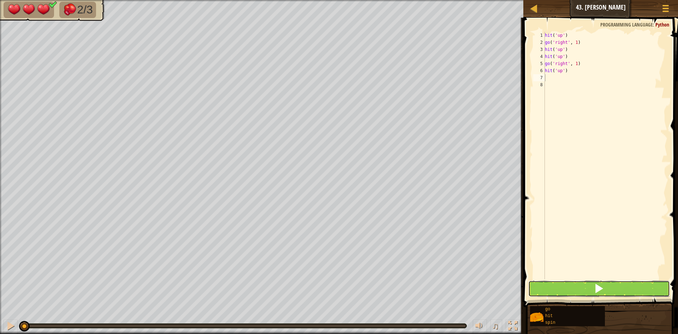
click at [583, 282] on button at bounding box center [600, 289] width 142 height 16
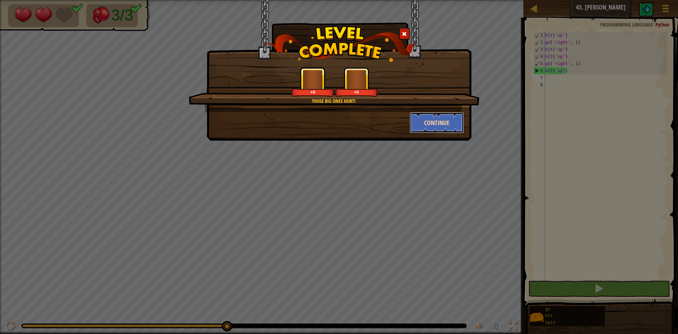
click at [434, 120] on button "Continue" at bounding box center [437, 122] width 55 height 21
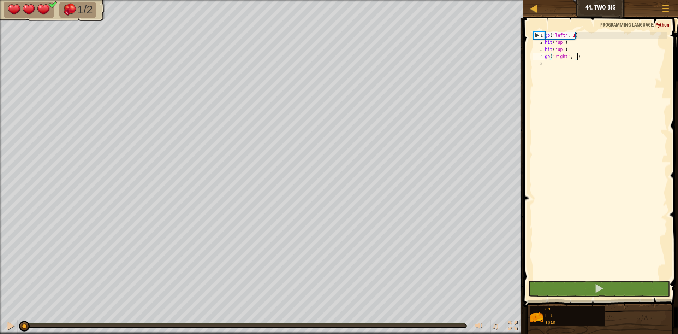
click at [577, 57] on div "go ( 'left' , 1 ) hit ( 'up' ) hit ( 'up' ) go ( 'right' , 1 )" at bounding box center [606, 162] width 124 height 261
click at [575, 55] on div "go ( 'left' , 1 ) hit ( 'up' ) hit ( 'up' ) go ( 'right' , 1 )" at bounding box center [606, 162] width 124 height 261
type textarea "go('right', 2)"
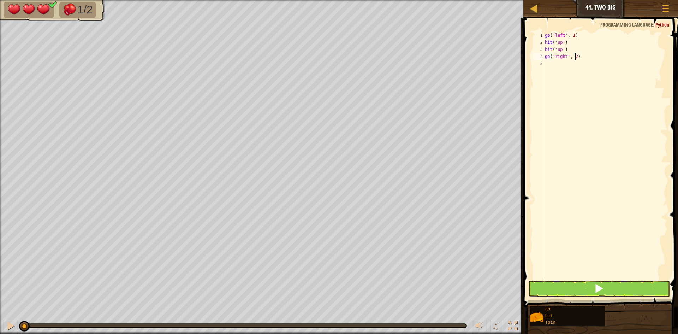
click at [566, 60] on div "go ( 'left' , 1 ) hit ( 'up' ) hit ( 'up' ) go ( 'right' , 2 )" at bounding box center [606, 162] width 124 height 261
click at [564, 63] on div "go ( 'left' , 1 ) hit ( 'up' ) hit ( 'up' ) go ( 'right' , 2 )" at bounding box center [606, 162] width 124 height 261
type textarea "h"
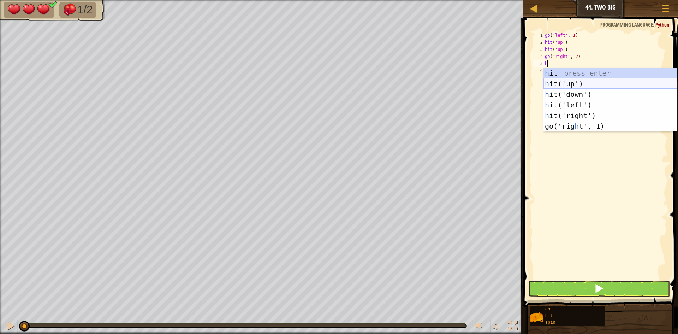
click at [561, 82] on div "h it press enter h it('up') press enter h it('down') press enter h it('left') p…" at bounding box center [611, 110] width 134 height 85
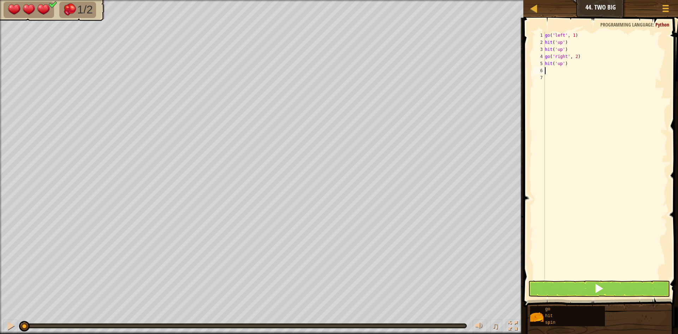
type textarea "h"
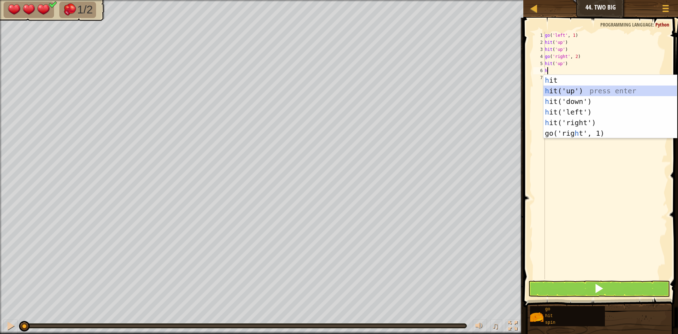
click at [563, 91] on div "h it press enter h it('up') press enter h it('down') press enter h it('left') p…" at bounding box center [611, 117] width 134 height 85
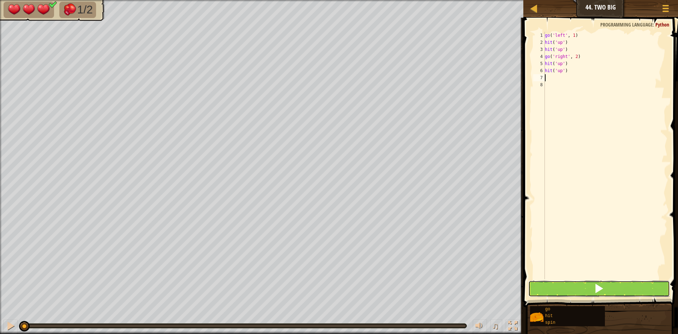
click at [559, 283] on button at bounding box center [600, 289] width 142 height 16
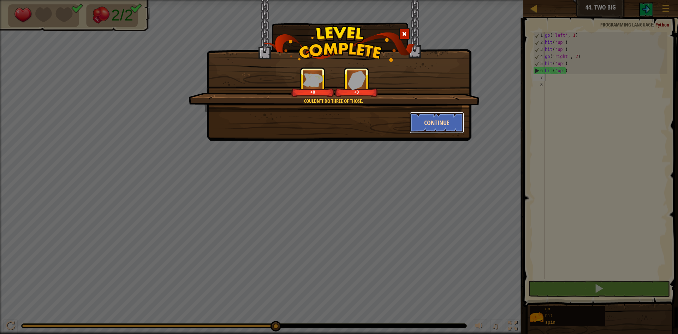
click at [445, 126] on button "Continue" at bounding box center [437, 122] width 55 height 21
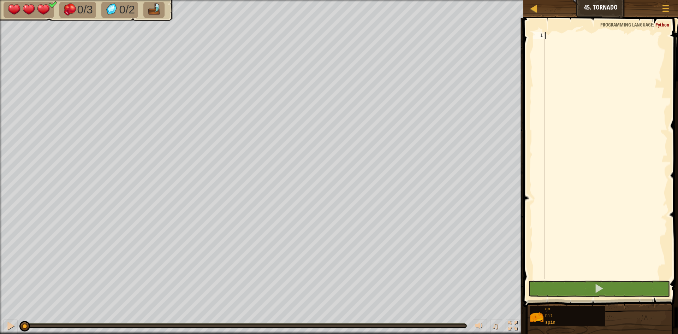
type textarea "g"
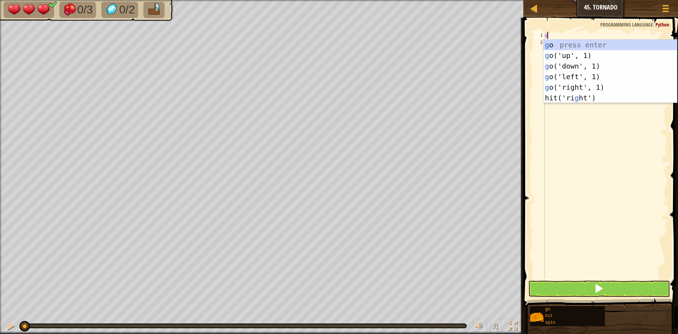
scroll to position [3, 0]
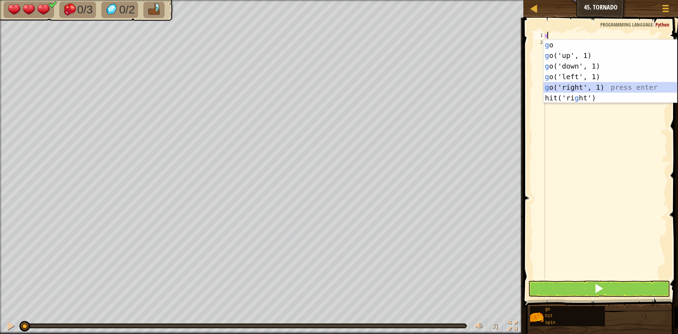
click at [564, 88] on div "g o press enter g o('up', 1) press enter g o('down', 1) press enter g o('left',…" at bounding box center [611, 82] width 134 height 85
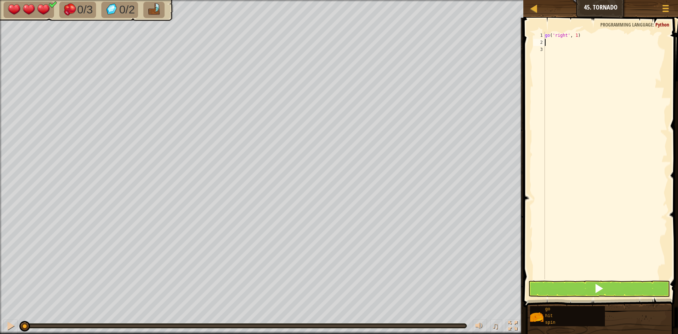
type textarea "h"
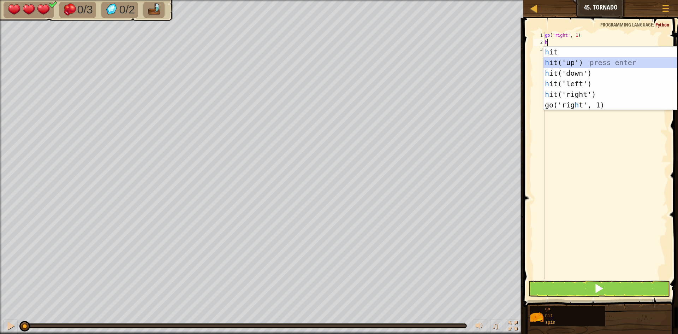
click at [588, 61] on div "h it press enter h it('up') press enter h it('down') press enter h it('left') p…" at bounding box center [611, 89] width 134 height 85
type textarea "h"
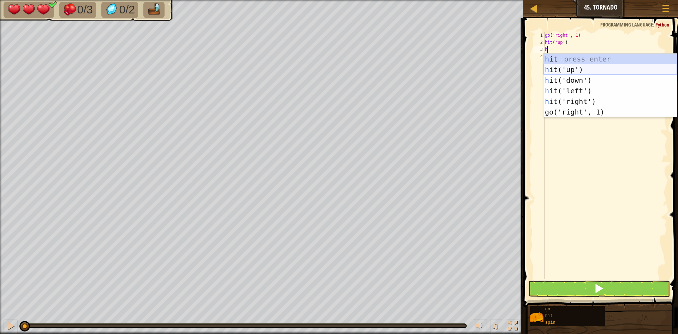
click at [581, 68] on div "h it press enter h it('up') press enter h it('down') press enter h it('left') p…" at bounding box center [611, 96] width 134 height 85
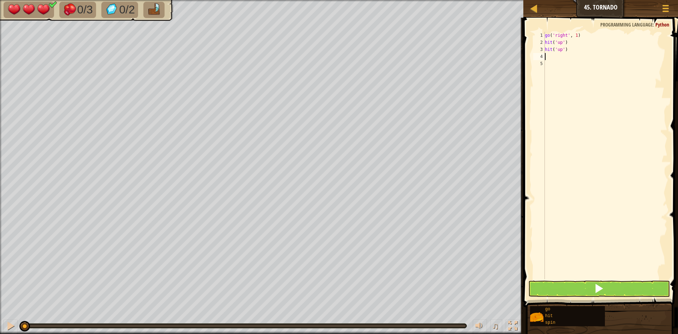
type textarea "g"
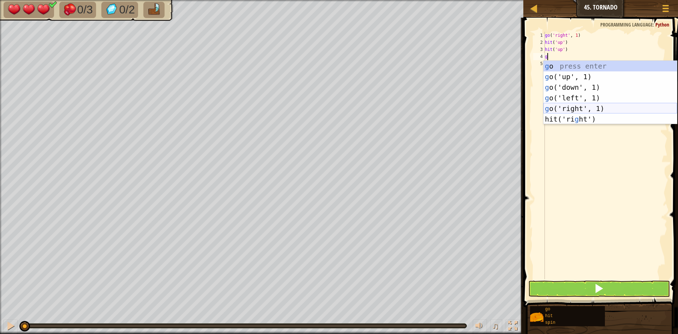
click at [575, 107] on div "g o press enter g o('up', 1) press enter g o('down', 1) press enter g o('left',…" at bounding box center [611, 103] width 134 height 85
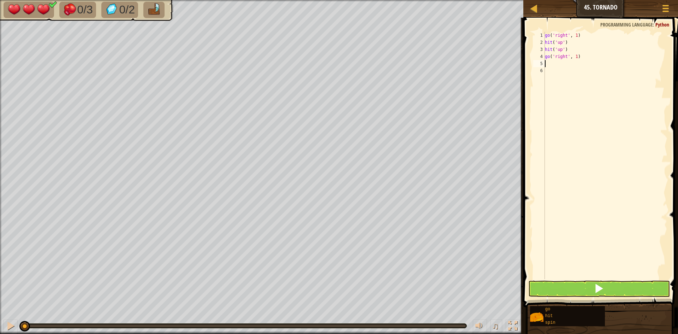
type textarea "h"
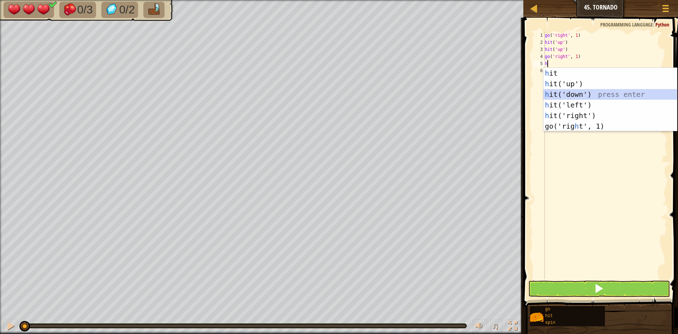
click at [569, 92] on div "h it press enter h it('up') press enter h it('down') press enter h it('left') p…" at bounding box center [611, 110] width 134 height 85
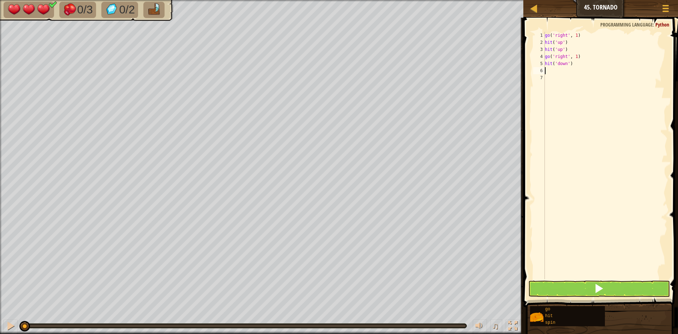
type textarea "g"
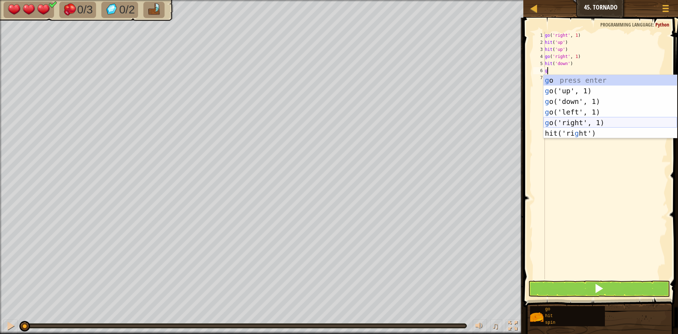
click at [562, 125] on div "g o press enter g o('up', 1) press enter g o('down', 1) press enter g o('left',…" at bounding box center [611, 117] width 134 height 85
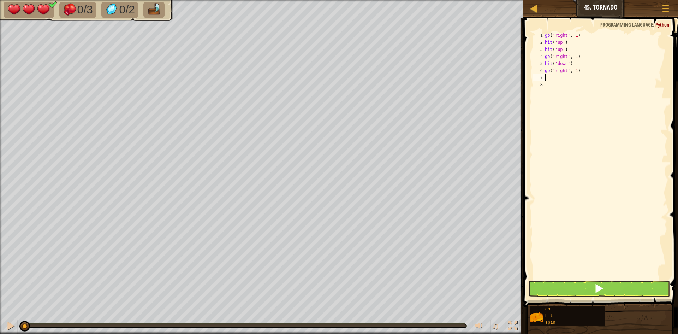
type textarea "h"
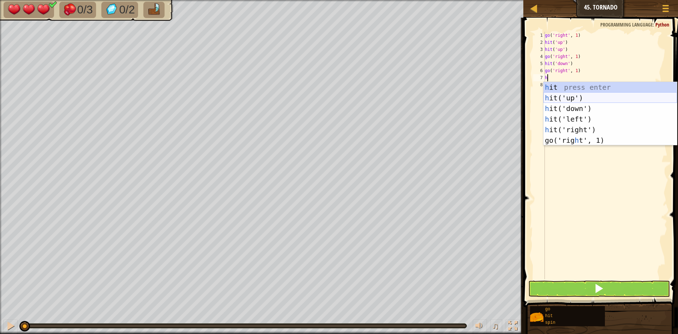
click at [568, 96] on div "h it press enter h it('up') press enter h it('down') press enter h it('left') p…" at bounding box center [611, 124] width 134 height 85
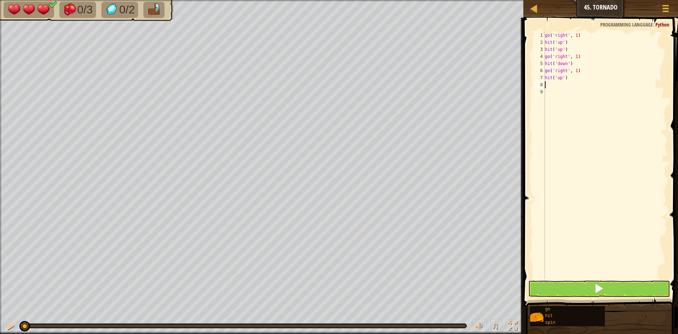
type textarea "h"
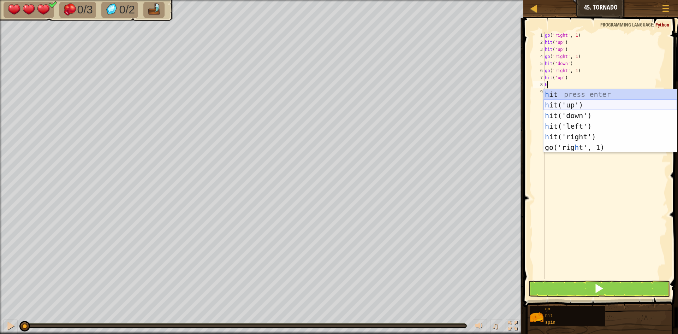
click at [568, 104] on div "h it press enter h it('up') press enter h it('down') press enter h it('left') p…" at bounding box center [611, 131] width 134 height 85
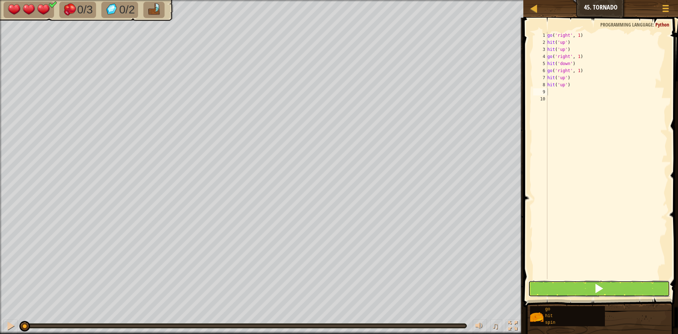
click at [579, 284] on button at bounding box center [600, 289] width 142 height 16
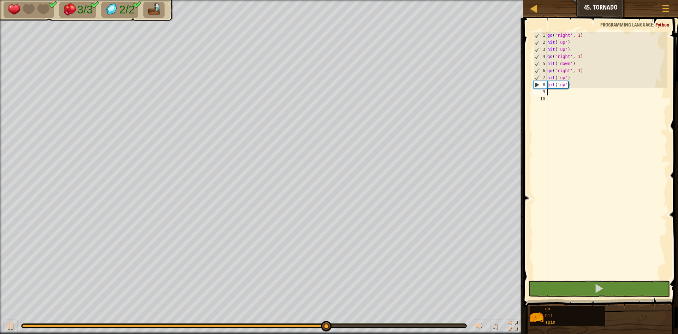
type textarea "g"
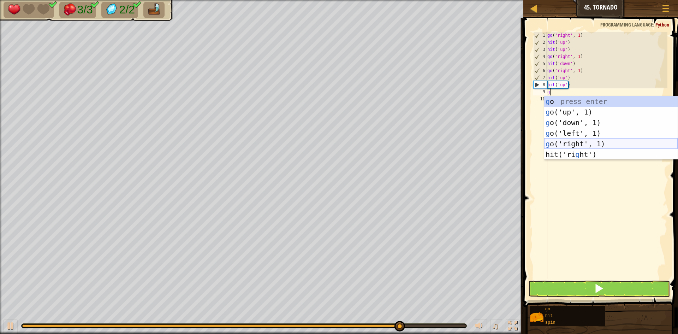
click at [581, 143] on div "g o press enter g o('up', 1) press enter g o('down', 1) press enter g o('left',…" at bounding box center [612, 138] width 134 height 85
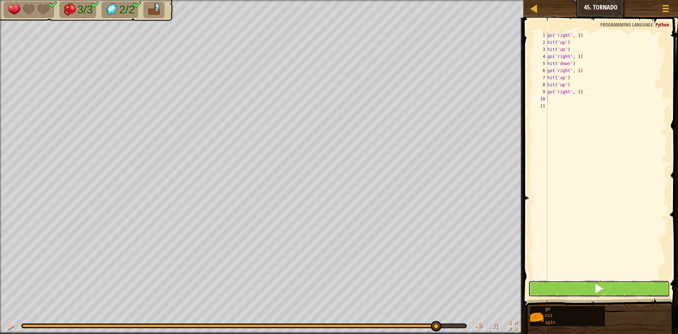
click at [600, 284] on span at bounding box center [599, 288] width 10 height 10
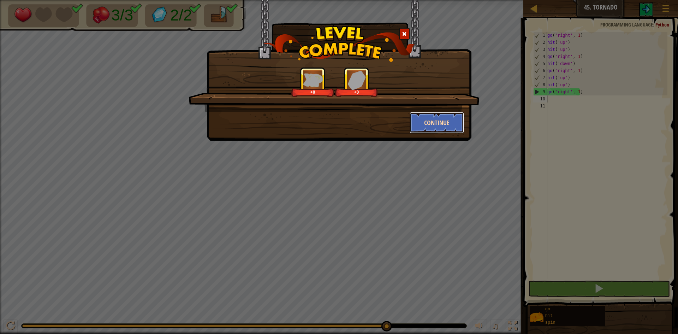
click at [416, 122] on button "Continue" at bounding box center [437, 122] width 55 height 21
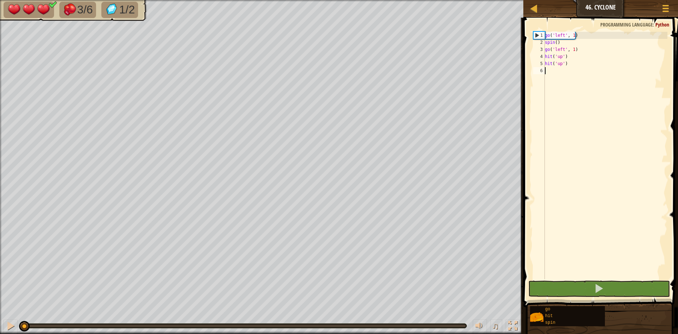
type textarea "g"
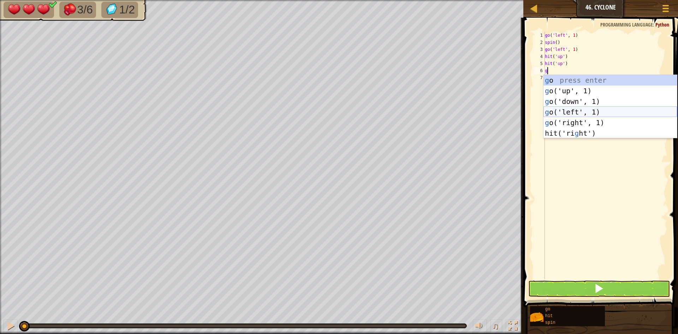
click at [561, 110] on div "g o press enter g o('up', 1) press enter g o('down', 1) press enter g o('left',…" at bounding box center [611, 117] width 134 height 85
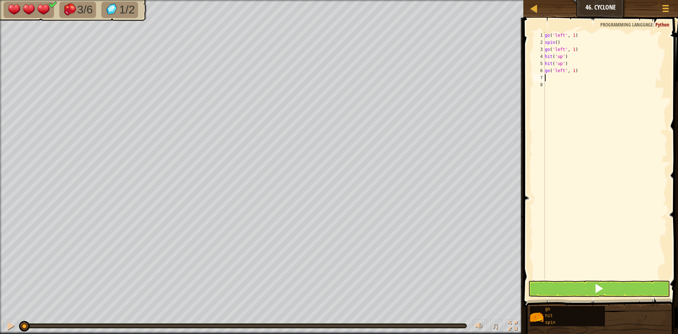
type textarea "s"
click at [561, 90] on div "s pin press enter" at bounding box center [611, 98] width 134 height 32
type textarea "g"
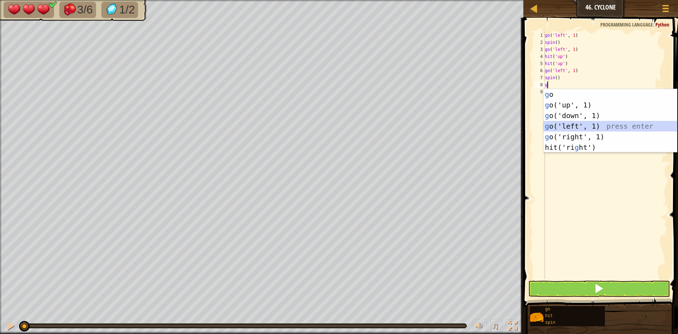
click at [557, 123] on div "g o press enter g o('up', 1) press enter g o('down', 1) press enter g o('left',…" at bounding box center [611, 131] width 134 height 85
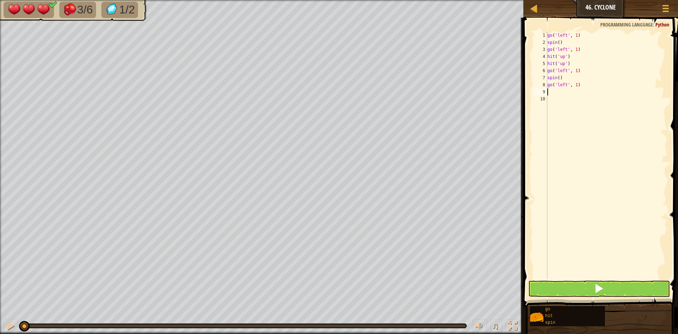
type textarea "g"
type textarea "h"
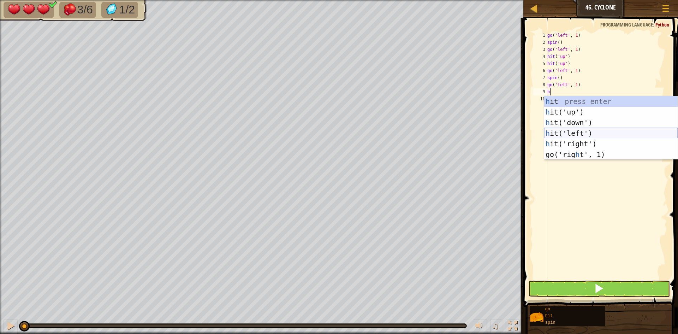
click at [560, 135] on div "h it press enter h it('up') press enter h it('down') press enter h it('left') p…" at bounding box center [612, 138] width 134 height 85
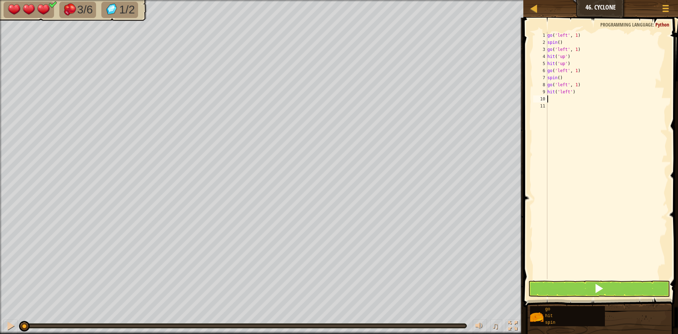
type textarea "h"
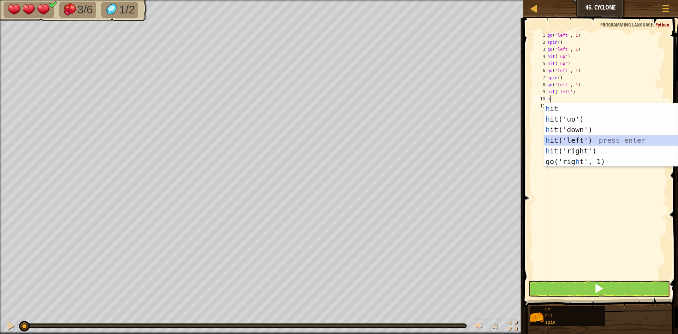
click at [572, 140] on div "h it press enter h it('up') press enter h it('down') press enter h it('left') p…" at bounding box center [612, 145] width 134 height 85
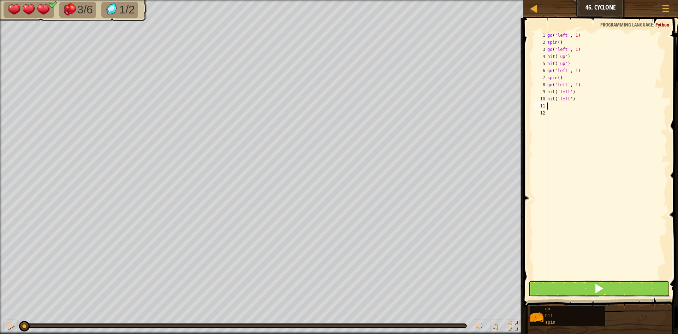
click at [593, 284] on button at bounding box center [600, 289] width 142 height 16
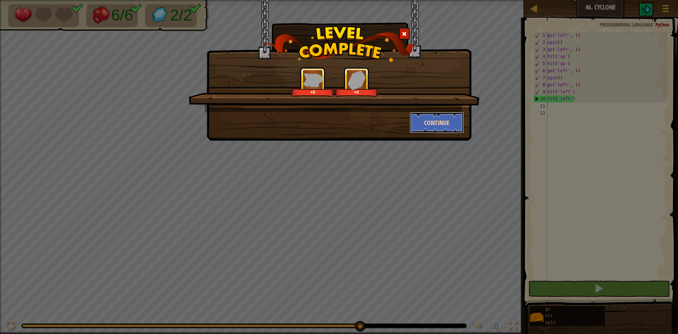
click at [420, 124] on button "Continue" at bounding box center [437, 122] width 55 height 21
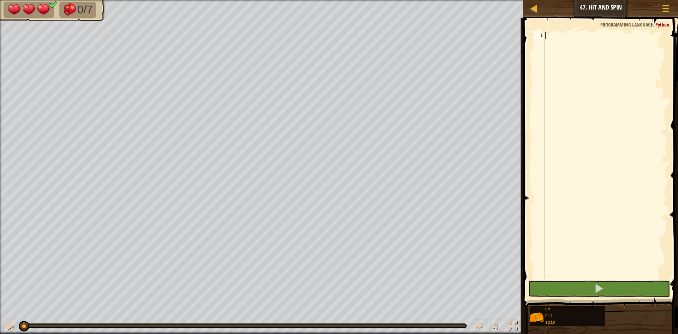
type textarea "g"
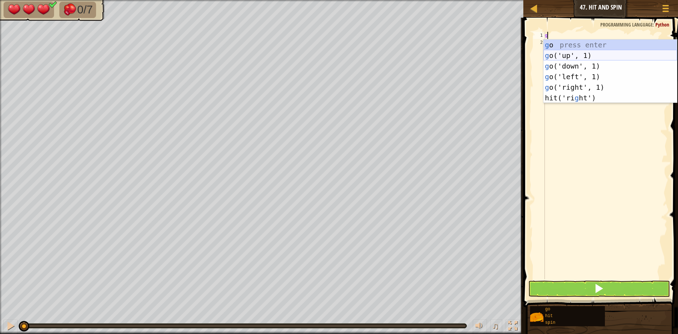
click at [576, 57] on div "g o press enter g o('up', 1) press enter g o('down', 1) press enter g o('left',…" at bounding box center [611, 82] width 134 height 85
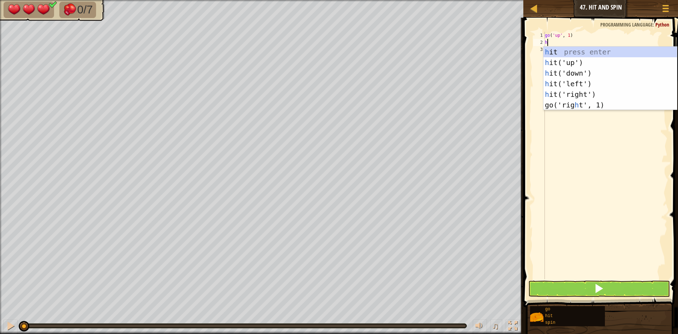
type textarea "h"
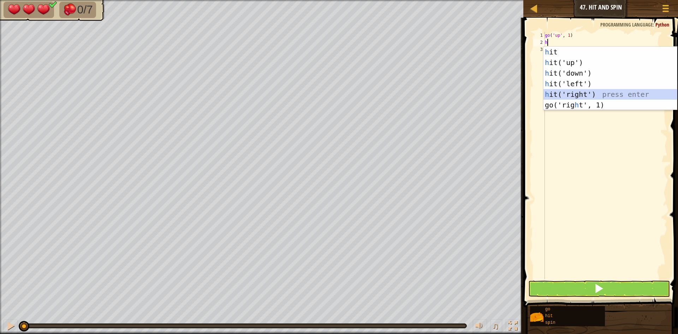
click at [580, 92] on div "h it press enter h it('up') press enter h it('down') press enter h it('left') p…" at bounding box center [611, 89] width 134 height 85
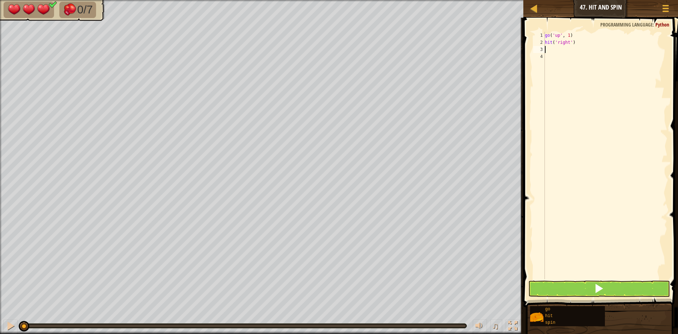
type textarea "h"
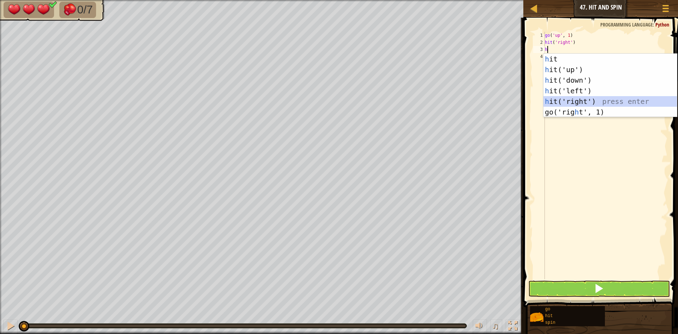
click at [578, 102] on div "h it press enter h it('up') press enter h it('down') press enter h it('left') p…" at bounding box center [611, 96] width 134 height 85
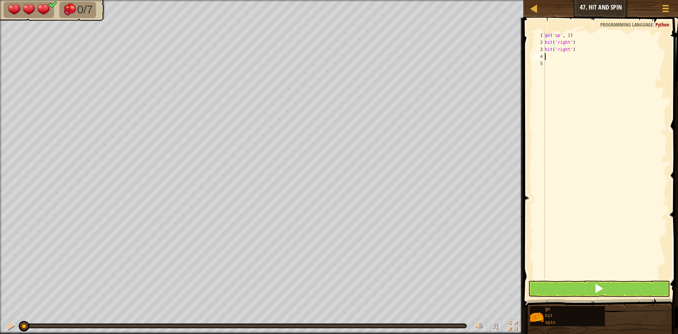
type textarea "g"
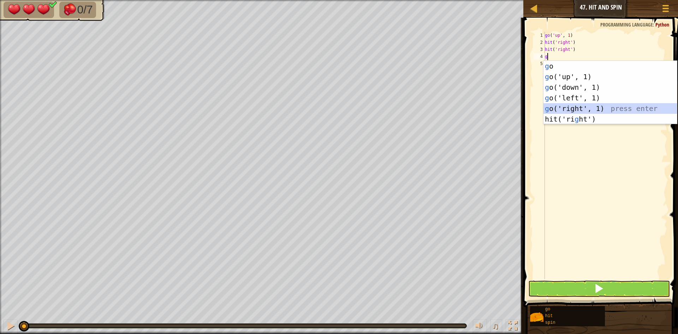
click at [575, 107] on div "g o press enter g o('up', 1) press enter g o('down', 1) press enter g o('left',…" at bounding box center [611, 103] width 134 height 85
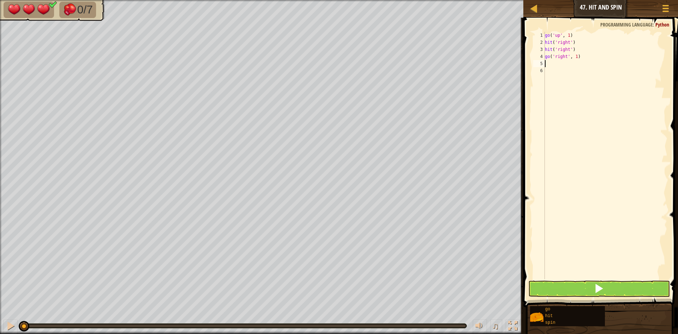
type textarea "s"
click at [571, 74] on div "s pin press enter" at bounding box center [611, 84] width 134 height 32
type textarea "g"
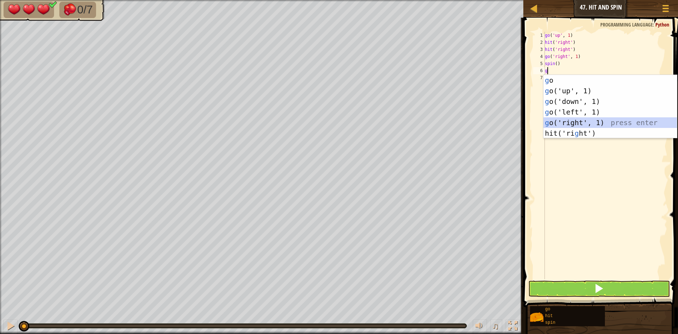
click at [570, 121] on div "g o press enter g o('up', 1) press enter g o('down', 1) press enter g o('left',…" at bounding box center [611, 117] width 134 height 85
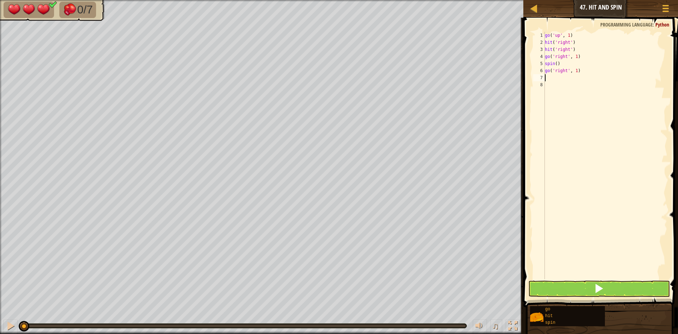
type textarea "h"
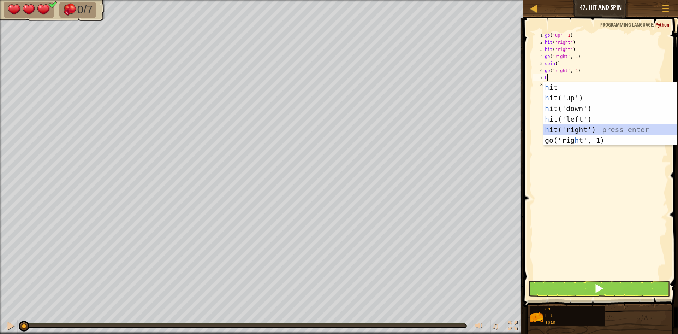
click at [571, 126] on div "h it press enter h it('up') press enter h it('down') press enter h it('left') p…" at bounding box center [611, 124] width 134 height 85
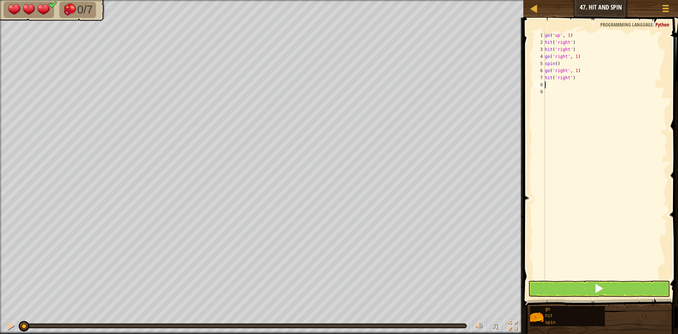
type textarea "h"
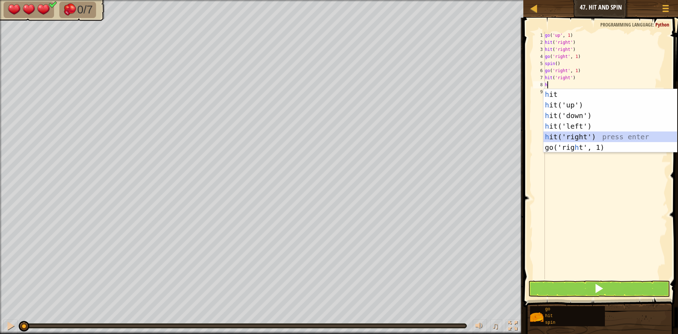
click at [573, 134] on div "h it press enter h it('up') press enter h it('down') press enter h it('left') p…" at bounding box center [611, 131] width 134 height 85
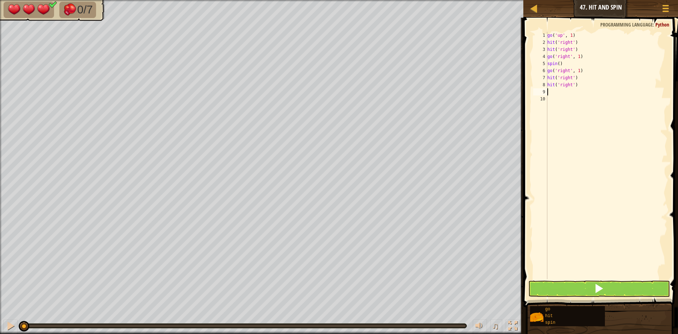
type textarea "g"
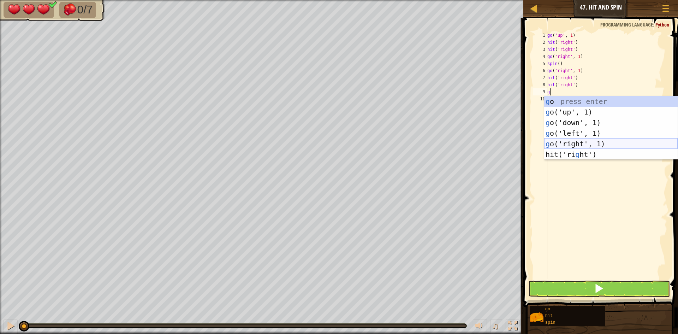
click at [572, 140] on div "g o press enter g o('up', 1) press enter g o('down', 1) press enter g o('left',…" at bounding box center [612, 138] width 134 height 85
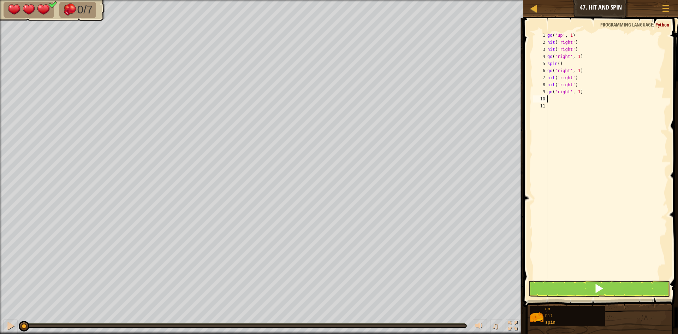
type textarea "s"
click at [568, 110] on div "s pin press enter" at bounding box center [612, 119] width 134 height 32
click at [585, 283] on button at bounding box center [600, 289] width 142 height 16
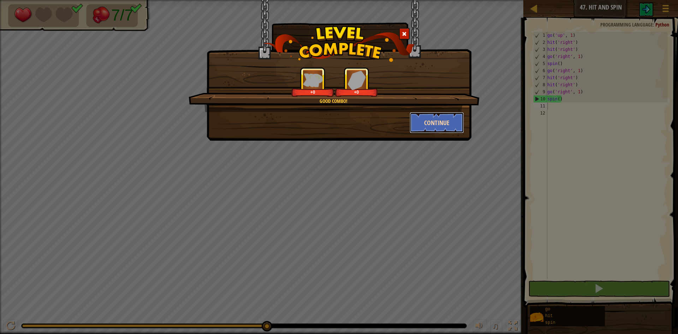
click at [430, 126] on button "Continue" at bounding box center [437, 122] width 55 height 21
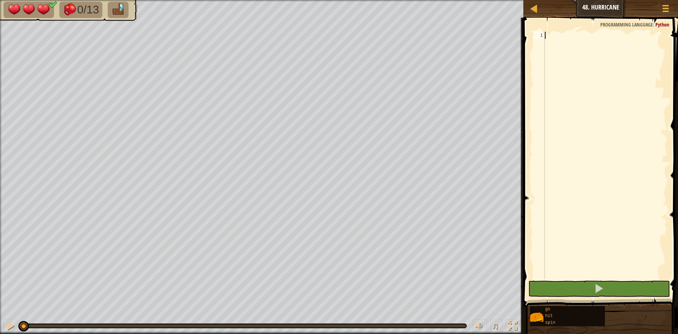
type textarea "g"
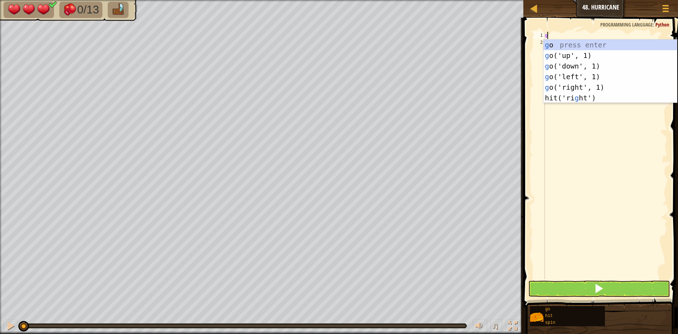
scroll to position [3, 0]
click at [552, 67] on div "g o press enter g o('up', 1) press enter g o('down', 1) press enter g o('left',…" at bounding box center [611, 82] width 134 height 85
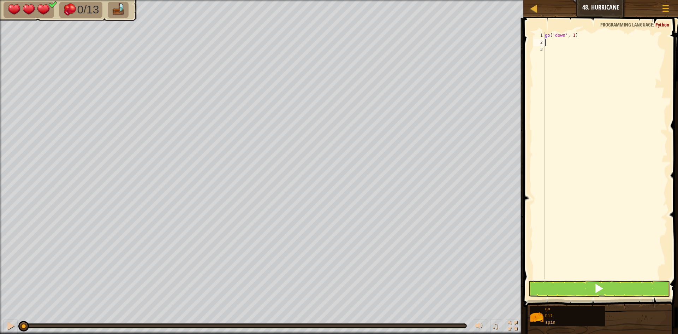
type textarea "s"
click at [558, 54] on div "s pin press enter" at bounding box center [611, 63] width 134 height 32
type textarea "g"
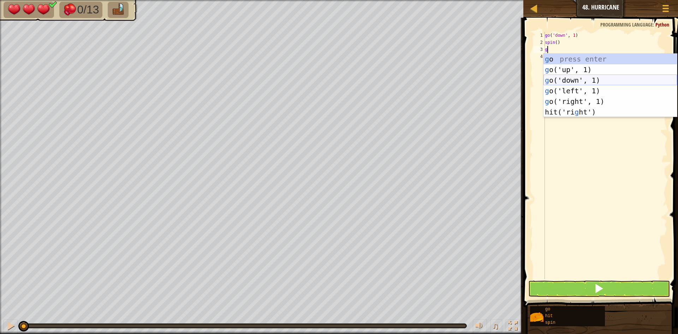
click at [559, 78] on div "g o press enter g o('up', 1) press enter g o('down', 1) press enter g o('left',…" at bounding box center [611, 96] width 134 height 85
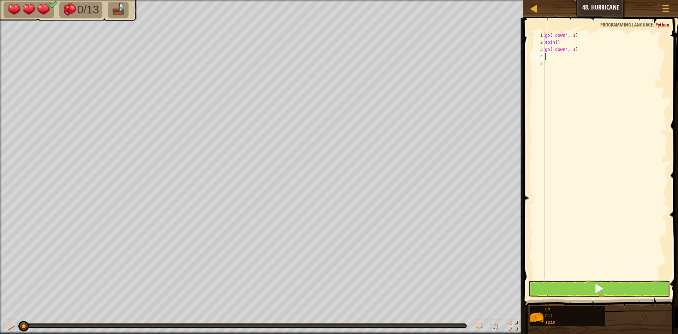
type textarea "s"
click at [559, 68] on div "s pin press enter" at bounding box center [611, 77] width 134 height 32
type textarea "g"
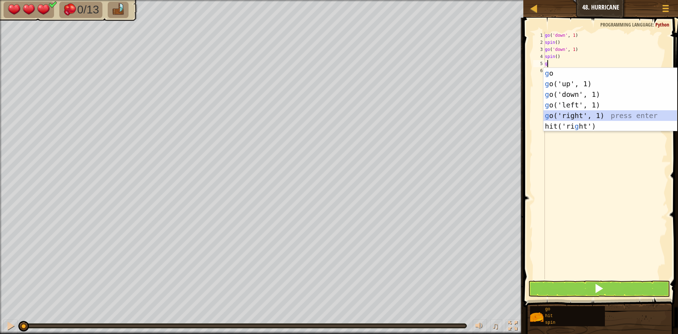
click at [562, 116] on div "g o press enter g o('up', 1) press enter g o('down', 1) press enter g o('left',…" at bounding box center [611, 110] width 134 height 85
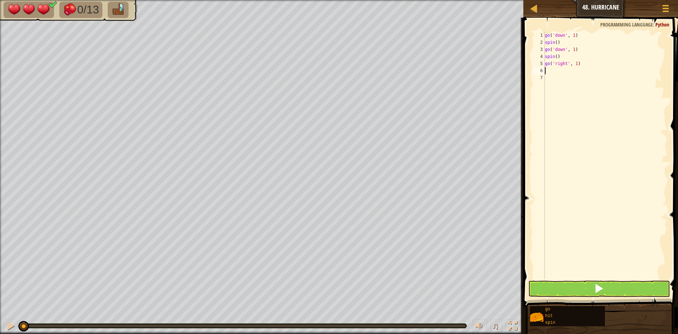
type textarea "h"
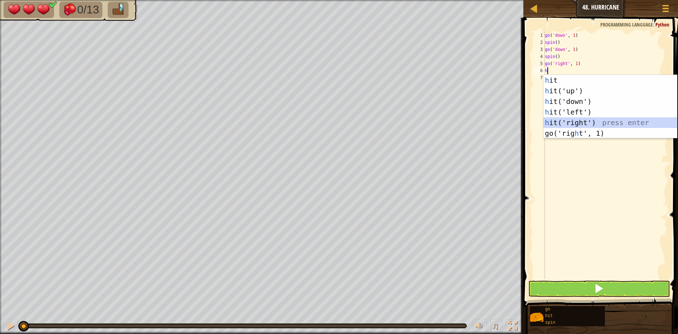
click at [563, 119] on div "h it press enter h it('up') press enter h it('down') press enter h it('left') p…" at bounding box center [611, 117] width 134 height 85
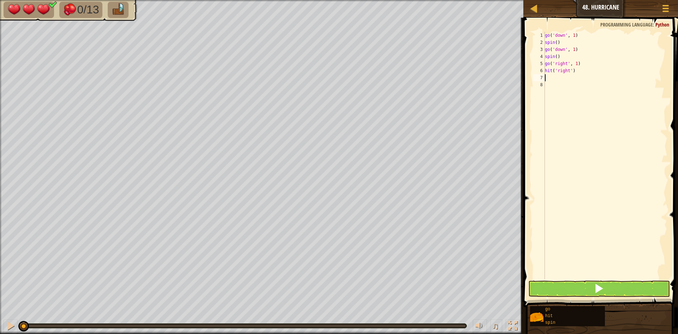
type textarea "g"
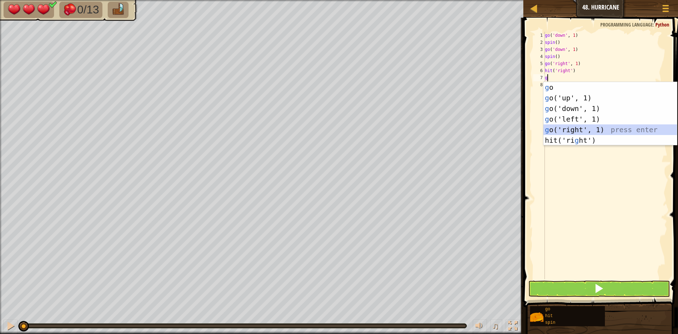
click at [565, 125] on div "g o press enter g o('up', 1) press enter g o('down', 1) press enter g o('left',…" at bounding box center [611, 124] width 134 height 85
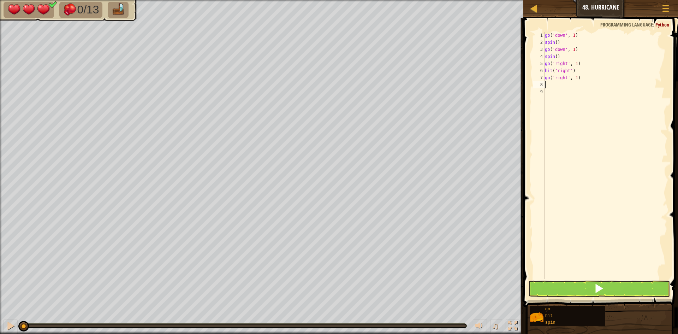
click at [576, 78] on div "go ( 'down' , 1 ) spin ( ) go ( 'down' , 1 ) spin ( ) go ( 'right' , 1 ) hit ( …" at bounding box center [606, 162] width 124 height 261
type textarea "go('right', 2)"
click at [563, 85] on div "go ( 'down' , 1 ) spin ( ) go ( 'down' , 1 ) spin ( ) go ( 'right' , 1 ) hit ( …" at bounding box center [606, 162] width 124 height 261
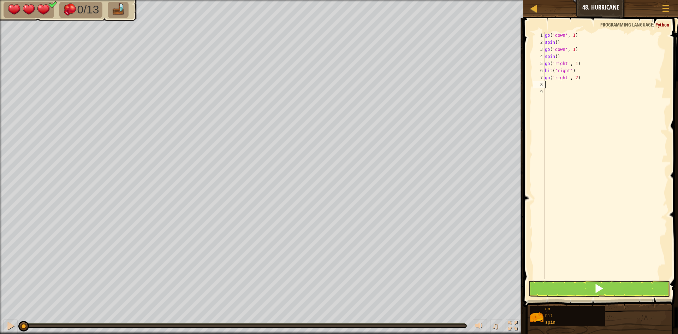
type textarea "h"
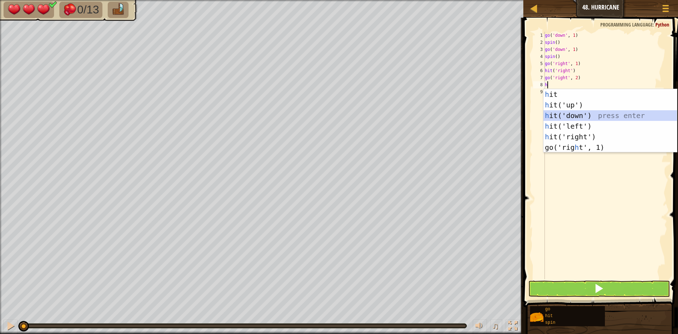
click at [569, 117] on div "h it press enter h it('up') press enter h it('down') press enter h it('left') p…" at bounding box center [611, 131] width 134 height 85
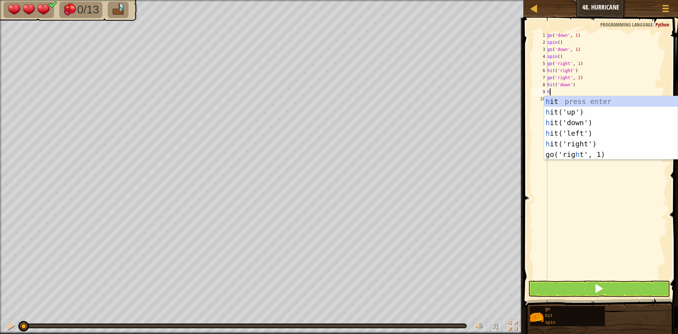
type textarea "h"
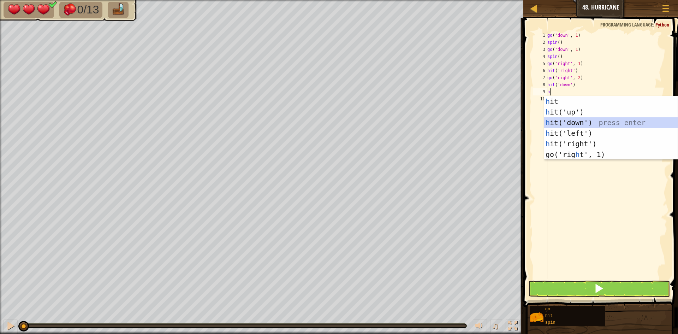
click at [569, 120] on div "h it press enter h it('up') press enter h it('down') press enter h it('left') p…" at bounding box center [612, 138] width 134 height 85
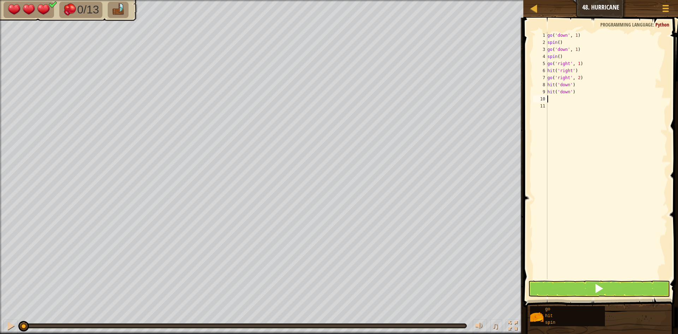
type textarea "g"
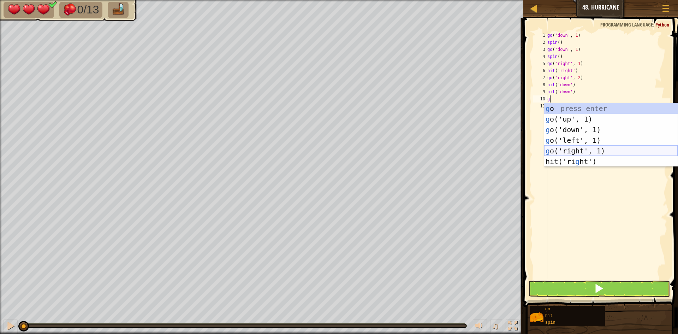
click at [566, 149] on div "g o press enter g o('up', 1) press enter g o('down', 1) press enter g o('left',…" at bounding box center [612, 145] width 134 height 85
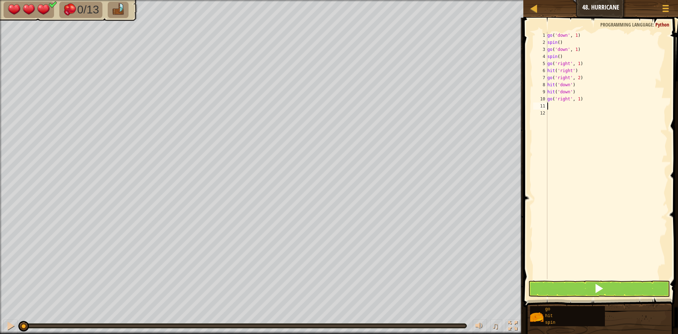
type textarea "s"
click at [570, 117] on div "s pin press enter" at bounding box center [612, 126] width 134 height 32
type textarea "g"
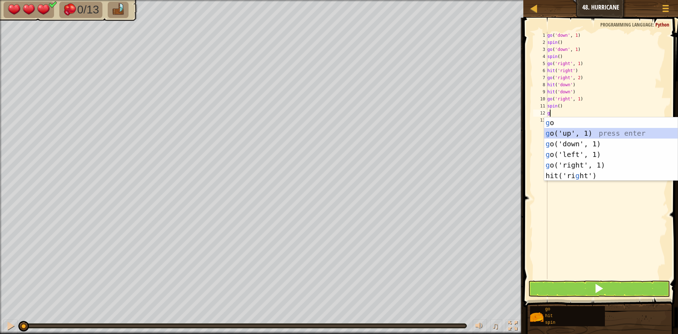
click at [570, 132] on div "g o press enter g o('up', 1) press enter g o('down', 1) press enter g o('left',…" at bounding box center [612, 159] width 134 height 85
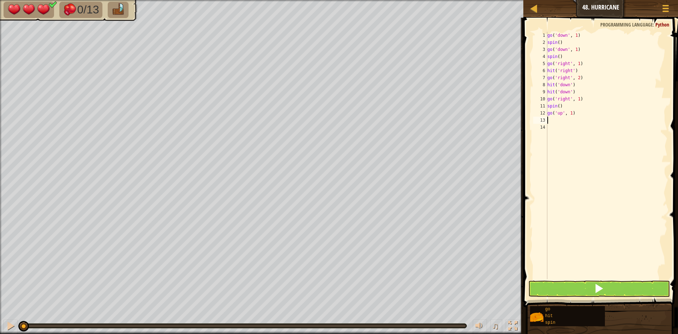
type textarea "s"
click at [571, 127] on div "s pin press enter" at bounding box center [612, 140] width 134 height 32
type textarea "g"
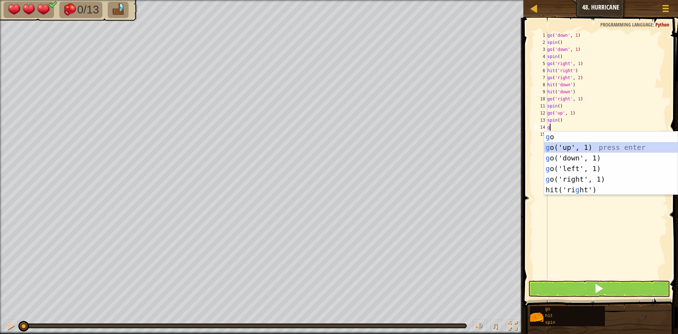
click at [551, 148] on div "g o press enter g o('up', 1) press enter g o('down', 1) press enter g o('left',…" at bounding box center [612, 173] width 134 height 85
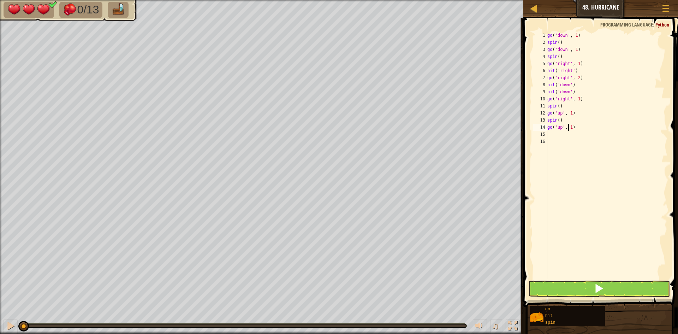
click at [570, 130] on div "go ( 'down' , 1 ) spin ( ) go ( 'down' , 1 ) spin ( ) go ( 'right' , 1 ) hit ( …" at bounding box center [607, 162] width 122 height 261
type textarea "go('up', 2)"
click at [577, 292] on button at bounding box center [600, 289] width 142 height 16
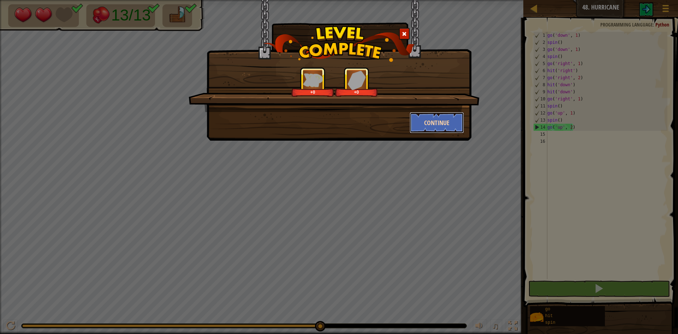
click at [431, 117] on button "Continue" at bounding box center [437, 122] width 55 height 21
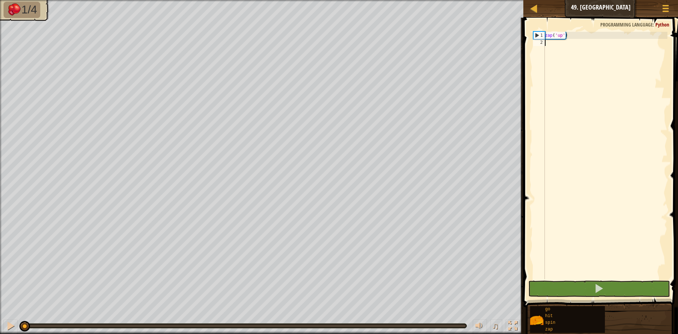
type textarea "h"
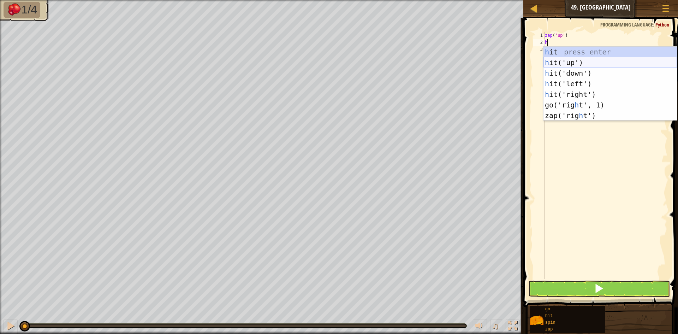
click at [560, 66] on div "h it press enter h it('up') press enter h it('down') press enter h it('left') p…" at bounding box center [611, 94] width 134 height 95
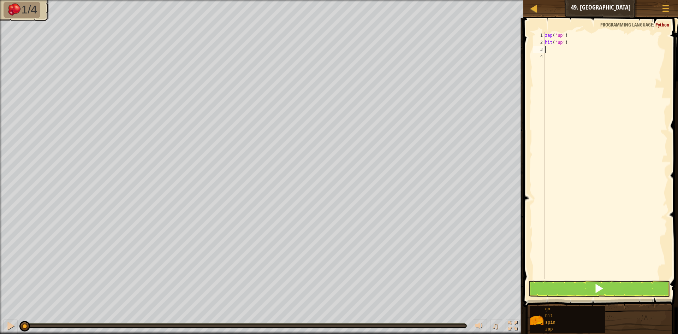
type textarea "z"
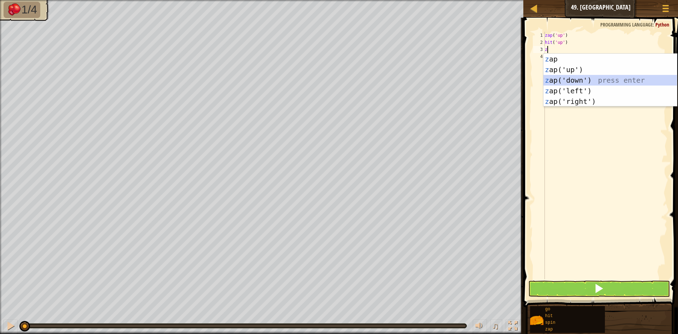
click at [562, 80] on div "z ap press enter z ap('up') press enter z ap('down') press enter z ap('left') p…" at bounding box center [611, 91] width 134 height 74
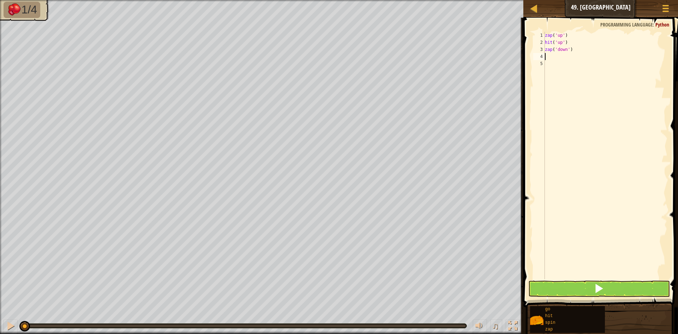
type textarea "z"
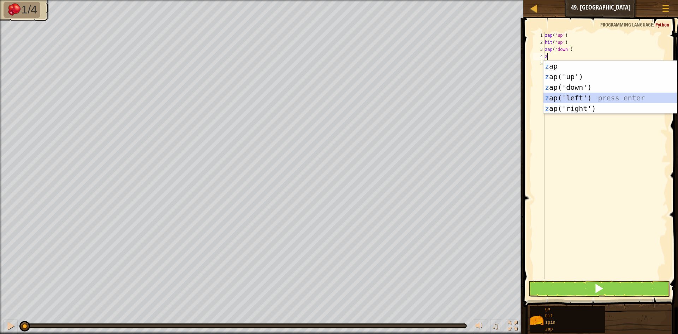
click at [564, 98] on div "z ap press enter z ap('up') press enter z ap('down') press enter z ap('left') p…" at bounding box center [611, 98] width 134 height 74
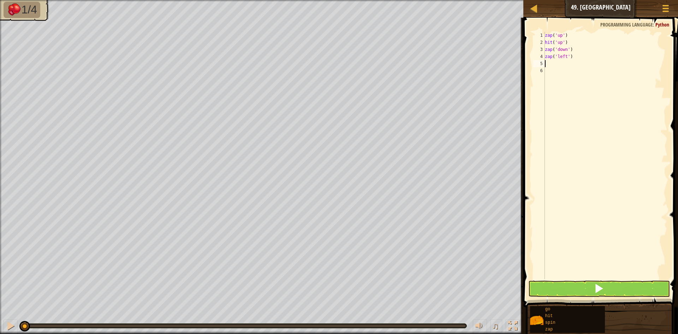
type textarea "h"
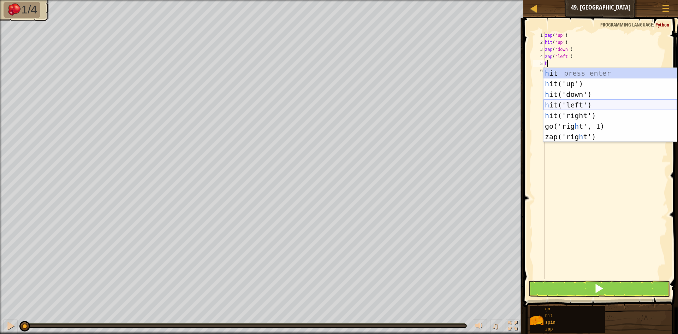
click at [565, 107] on div "h it press enter h it('up') press enter h it('down') press enter h it('left') p…" at bounding box center [611, 115] width 134 height 95
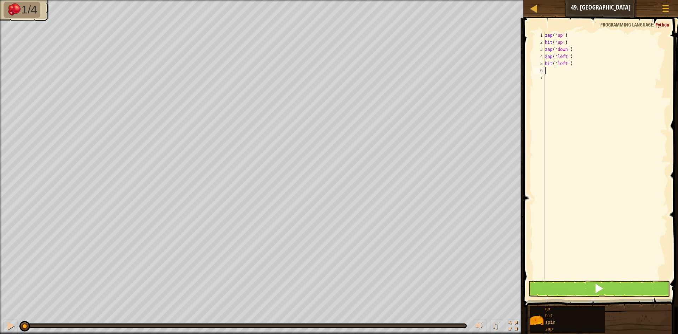
type textarea "z"
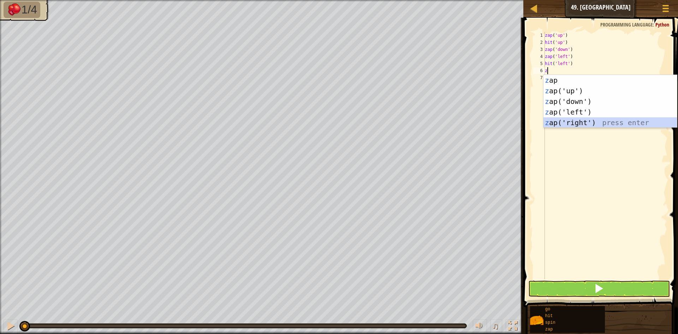
click at [571, 121] on div "z ap press enter z ap('up') press enter z ap('down') press enter z ap('left') p…" at bounding box center [611, 112] width 134 height 74
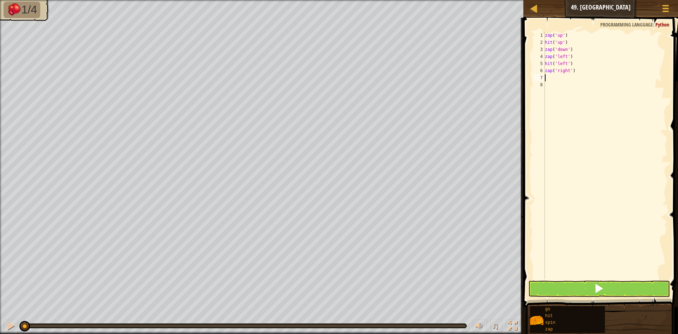
type textarea "z"
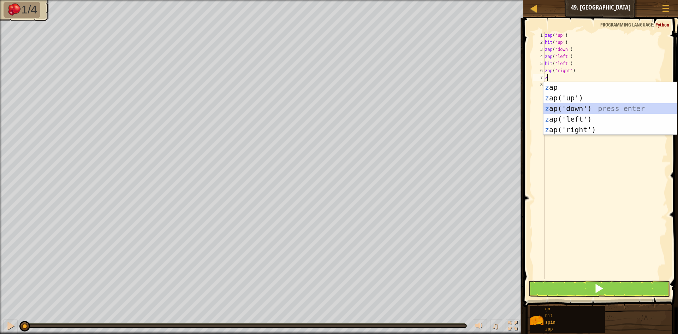
click at [570, 109] on div "z ap press enter z ap('up') press enter z ap('down') press enter z ap('left') p…" at bounding box center [611, 119] width 134 height 74
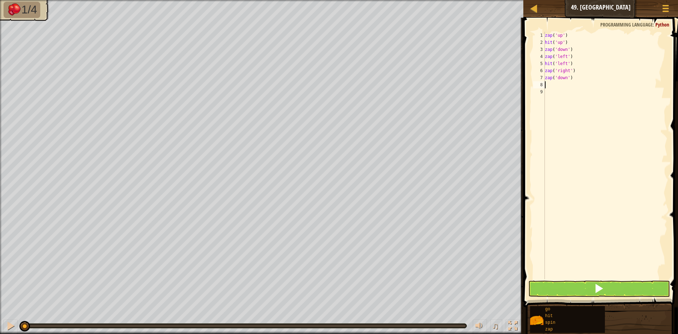
type textarea "h"
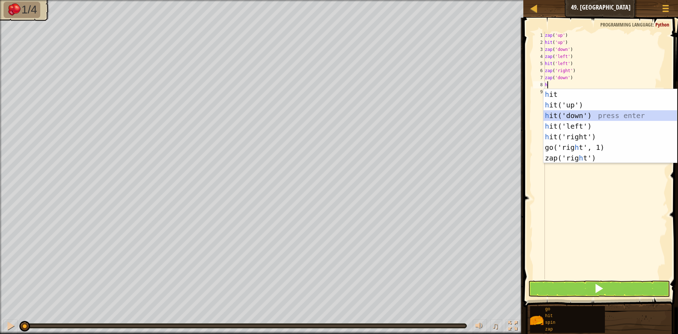
click at [573, 117] on div "h it press enter h it('up') press enter h it('down') press enter h it('left') p…" at bounding box center [611, 136] width 134 height 95
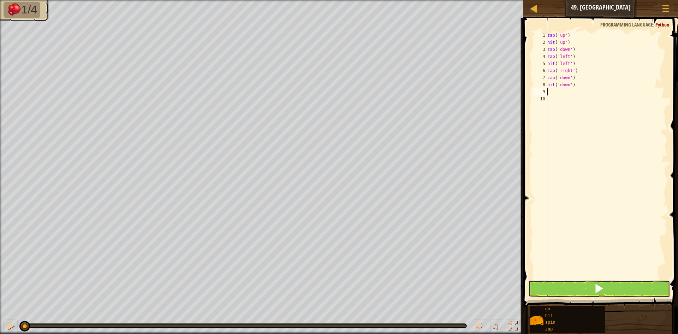
type textarea "z"
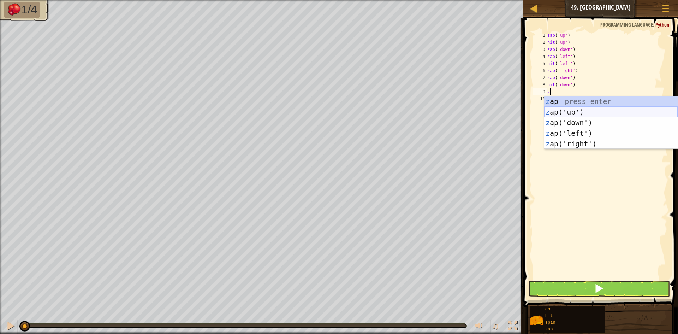
click at [573, 113] on div "z ap press enter z ap('up') press enter z ap('down') press enter z ap('left') p…" at bounding box center [612, 133] width 134 height 74
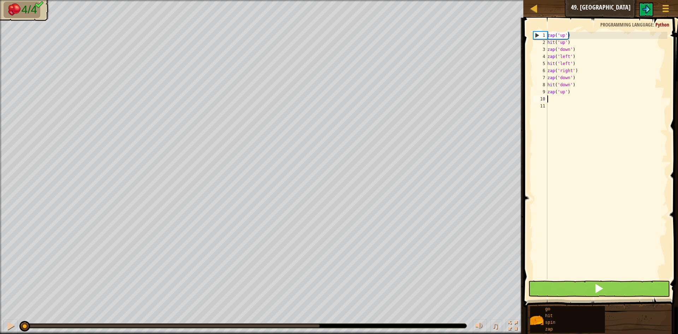
type textarea "z"
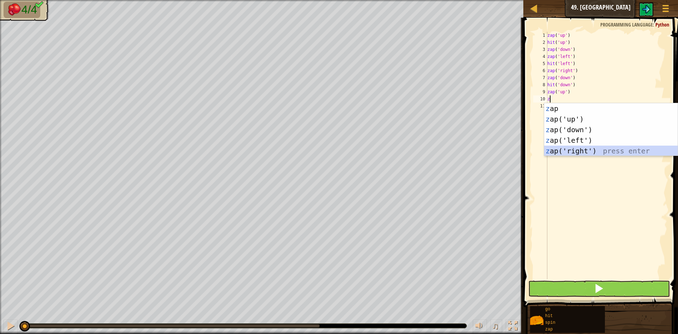
click at [578, 153] on div "z ap press enter z ap('up') press enter z ap('down') press enter z ap('left') p…" at bounding box center [612, 140] width 134 height 74
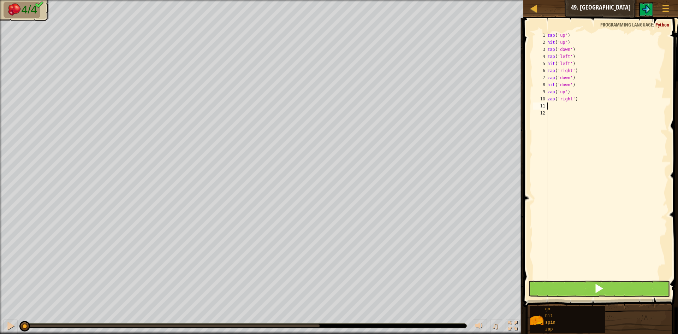
type textarea "h"
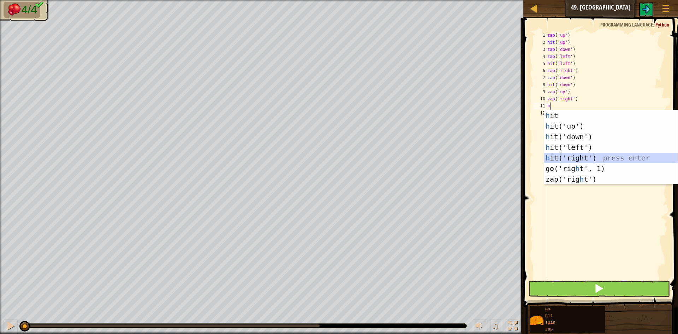
click at [577, 159] on div "h it press enter h it('up') press enter h it('down') press enter h it('left') p…" at bounding box center [612, 157] width 134 height 95
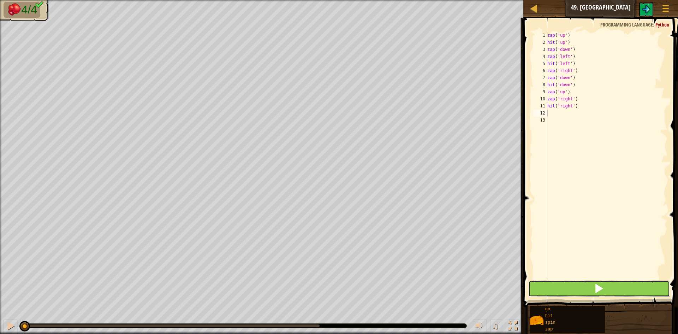
click at [587, 290] on button at bounding box center [600, 289] width 142 height 16
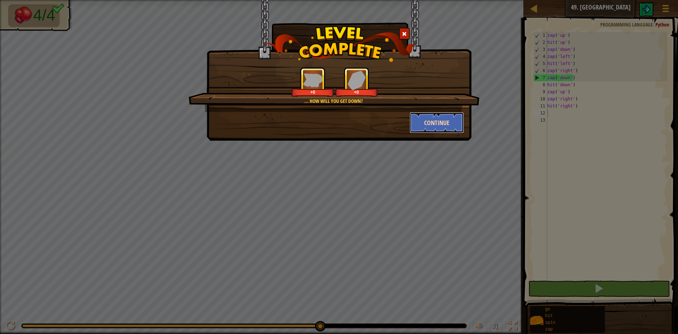
click at [438, 126] on button "Continue" at bounding box center [437, 122] width 55 height 21
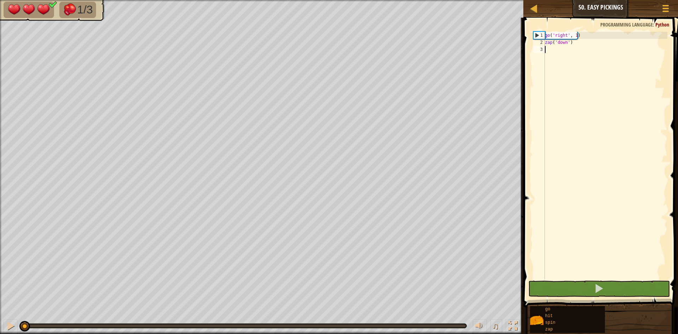
type textarea "g"
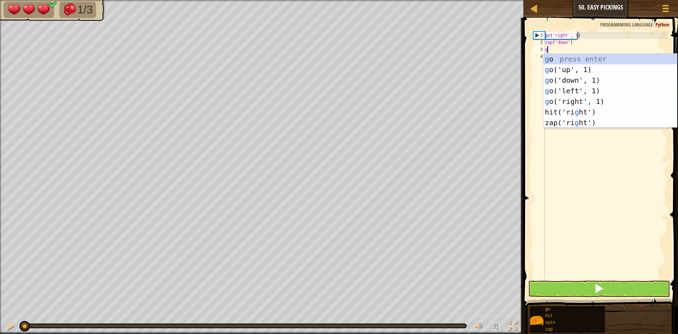
scroll to position [3, 0]
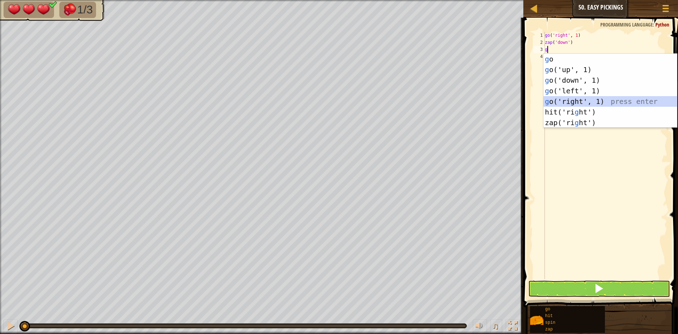
click at [577, 97] on div "g o press enter g o('up', 1) press enter g o('down', 1) press enter g o('left',…" at bounding box center [611, 101] width 134 height 95
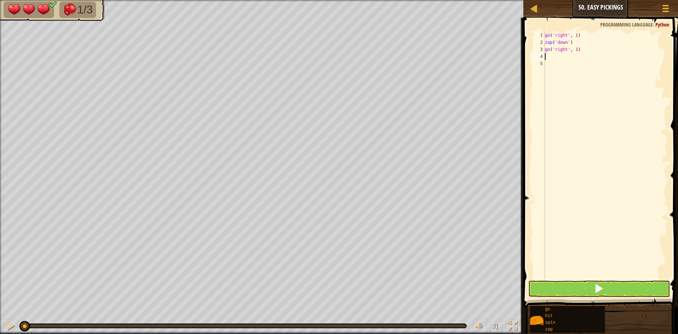
type textarea "z"
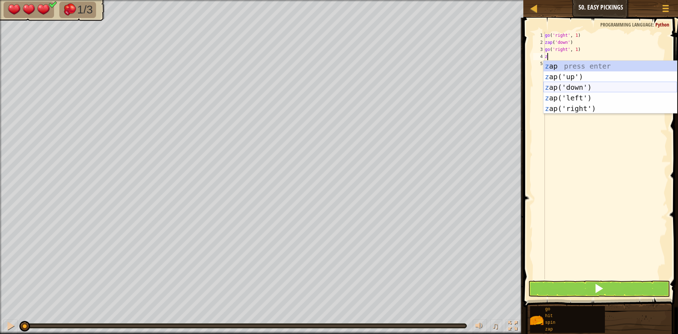
click at [576, 85] on div "z ap press enter z ap('up') press enter z ap('down') press enter z ap('left') p…" at bounding box center [611, 98] width 134 height 74
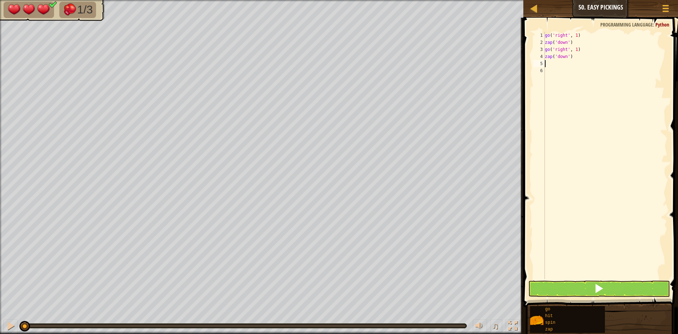
type textarea "g"
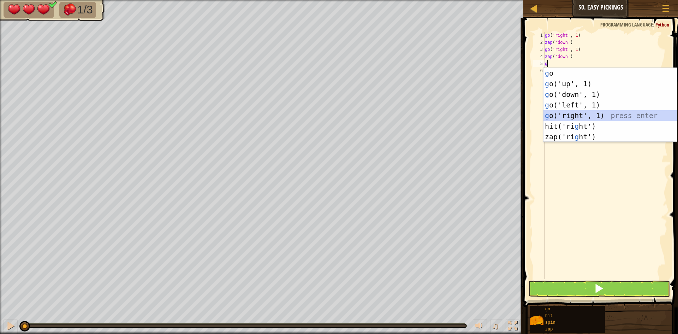
click at [576, 114] on div "g o press enter g o('up', 1) press enter g o('down', 1) press enter g o('left',…" at bounding box center [611, 115] width 134 height 95
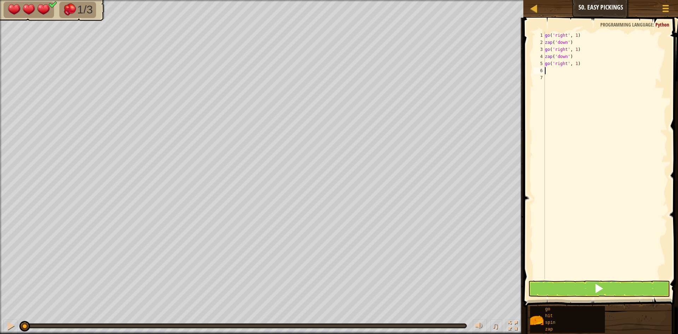
type textarea "z"
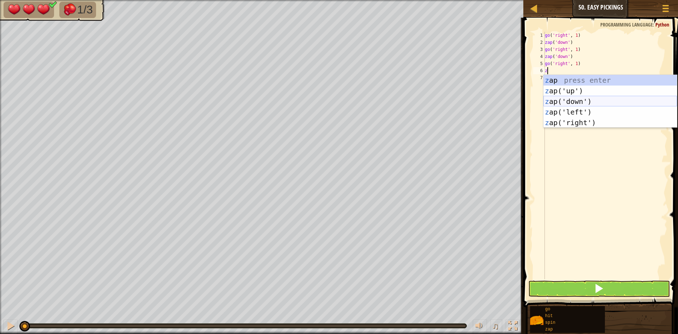
click at [578, 100] on div "z ap press enter z ap('up') press enter z ap('down') press enter z ap('left') p…" at bounding box center [611, 112] width 134 height 74
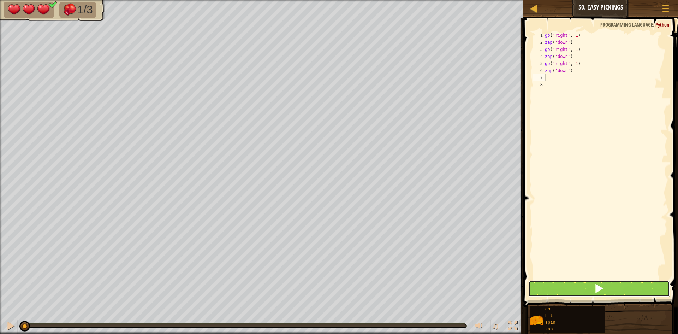
click at [569, 287] on button at bounding box center [600, 289] width 142 height 16
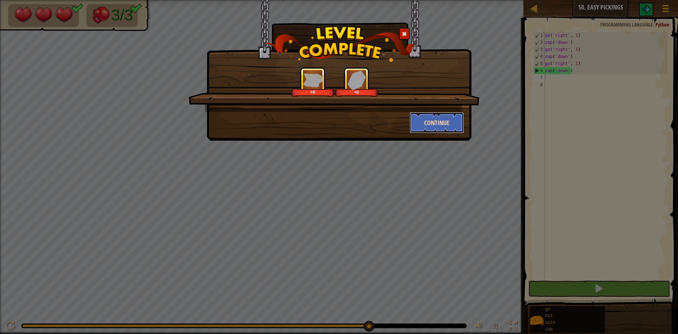
click at [434, 125] on button "Continue" at bounding box center [437, 122] width 55 height 21
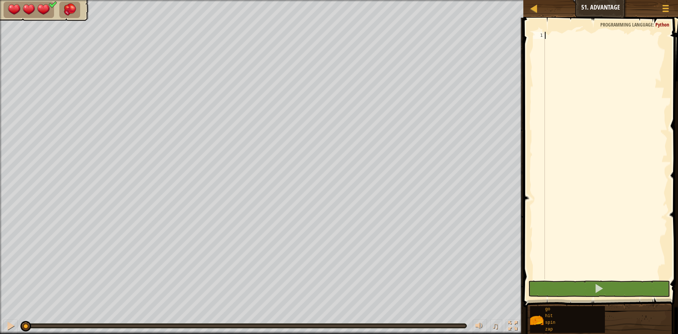
type textarea "z"
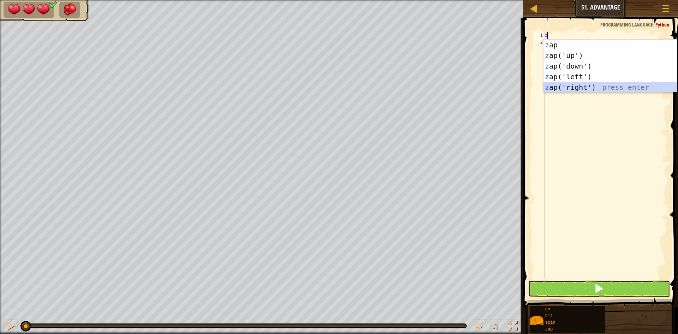
click at [564, 86] on div "z ap press enter z ap('up') press enter z ap('down') press enter z ap('left') p…" at bounding box center [611, 77] width 134 height 74
type textarea "z"
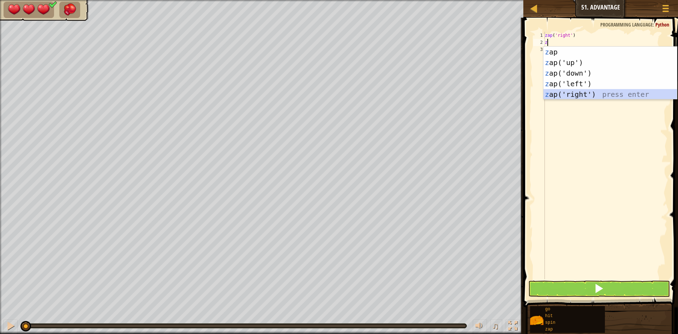
click at [569, 94] on div "z ap press enter z ap('up') press enter z ap('down') press enter z ap('left') p…" at bounding box center [611, 84] width 134 height 74
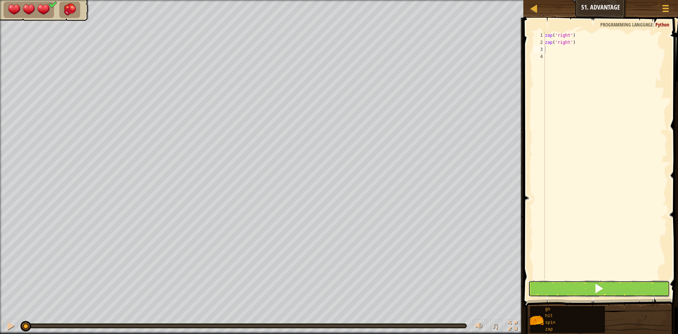
click at [596, 287] on span at bounding box center [599, 288] width 10 height 10
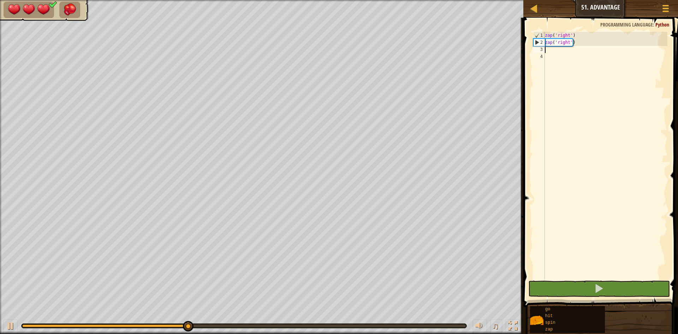
type textarea "z"
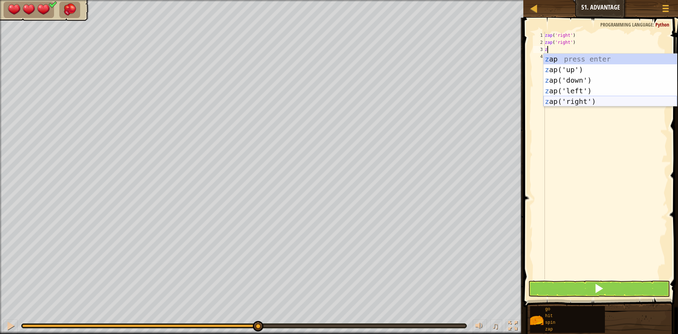
click at [579, 99] on div "z ap press enter z ap('up') press enter z ap('down') press enter z ap('left') p…" at bounding box center [611, 91] width 134 height 74
type textarea "z"
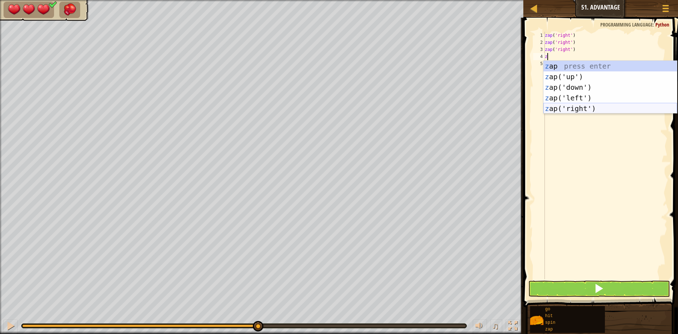
click at [581, 108] on div "z ap press enter z ap('up') press enter z ap('down') press enter z ap('left') p…" at bounding box center [611, 98] width 134 height 74
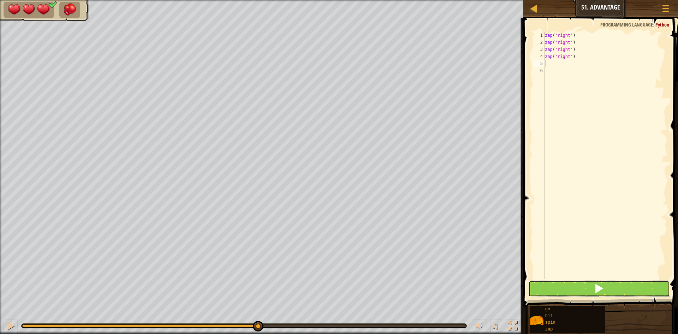
click at [581, 292] on button at bounding box center [600, 289] width 142 height 16
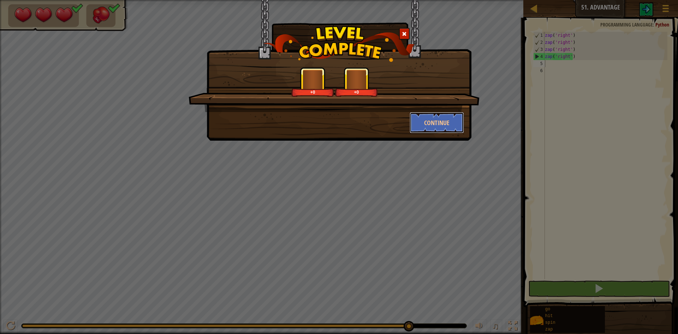
click at [425, 123] on button "Continue" at bounding box center [437, 122] width 55 height 21
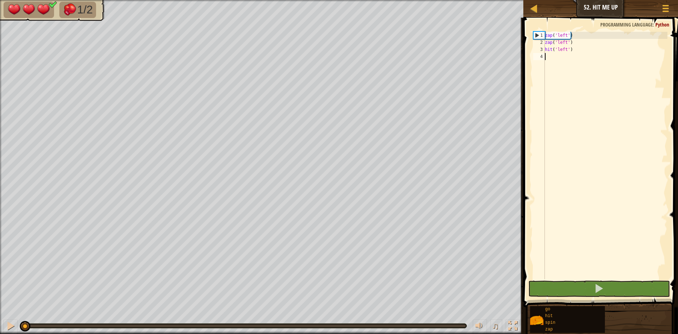
type textarea "g"
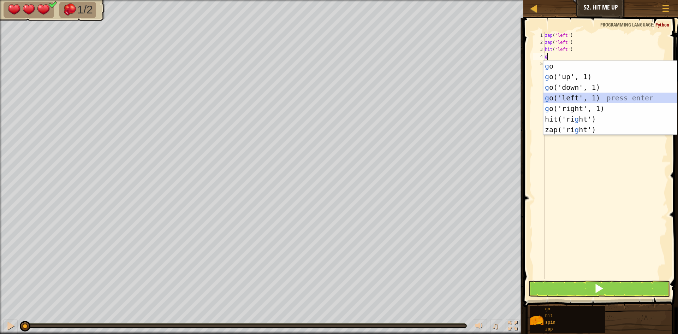
click at [569, 96] on div "g o press enter g o('up', 1) press enter g o('down', 1) press enter g o('left',…" at bounding box center [611, 108] width 134 height 95
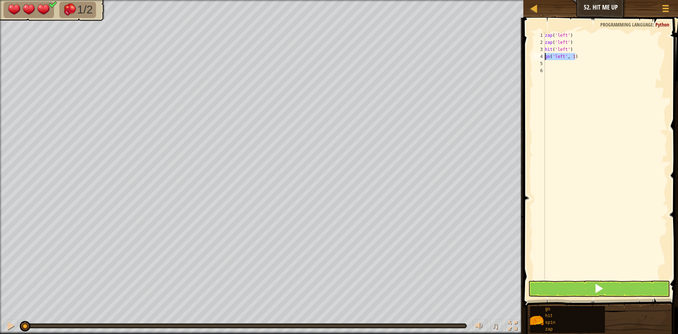
drag, startPoint x: 579, startPoint y: 55, endPoint x: 546, endPoint y: 59, distance: 33.1
click at [546, 59] on div "zap ( 'left' ) zap ( 'left' ) hit ( 'left' ) go ( 'left' , 1 )" at bounding box center [606, 162] width 124 height 261
type textarea "go('left', 1)"
click at [597, 281] on button at bounding box center [600, 289] width 142 height 16
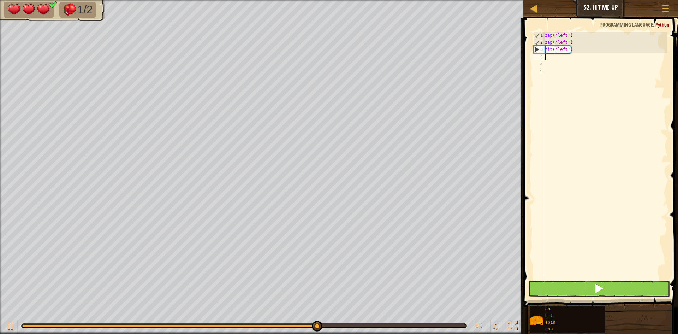
type textarea "g"
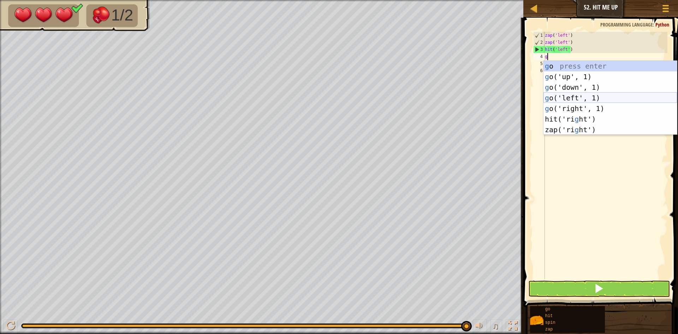
click at [573, 93] on div "g o press enter g o('up', 1) press enter g o('down', 1) press enter g o('left',…" at bounding box center [611, 108] width 134 height 95
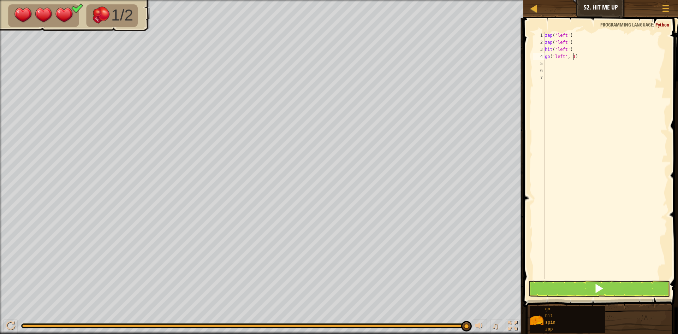
click at [573, 58] on div "zap ( 'left' ) zap ( 'left' ) hit ( 'left' ) go ( 'left' , 1 )" at bounding box center [606, 162] width 124 height 261
type textarea "go('left', 2)"
click at [570, 61] on div "zap ( 'left' ) zap ( 'left' ) hit ( 'left' ) go ( 'left' , 2 )" at bounding box center [606, 162] width 124 height 261
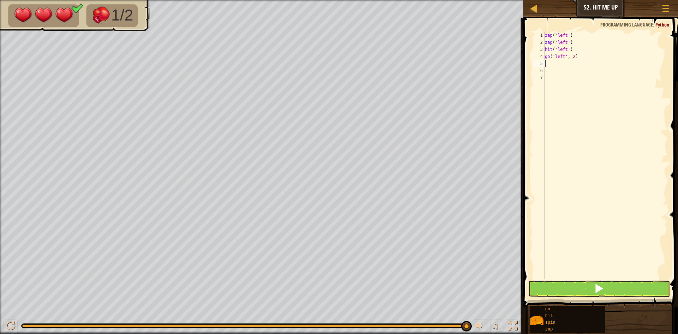
type textarea "h"
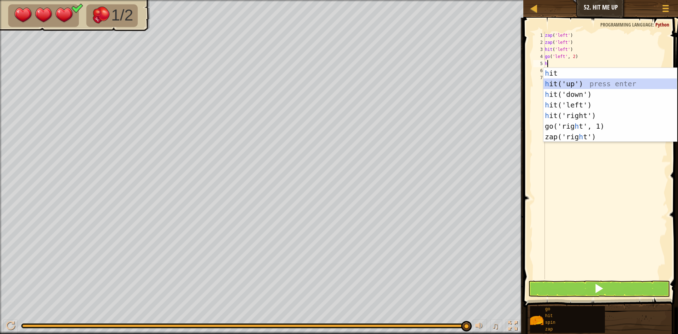
click at [573, 81] on div "h it press enter h it('up') press enter h it('down') press enter h it('left') p…" at bounding box center [611, 115] width 134 height 95
type textarea "h"
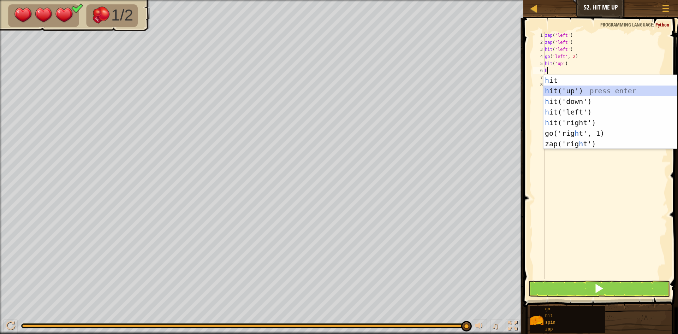
click at [573, 91] on div "h it press enter h it('up') press enter h it('down') press enter h it('left') p…" at bounding box center [611, 122] width 134 height 95
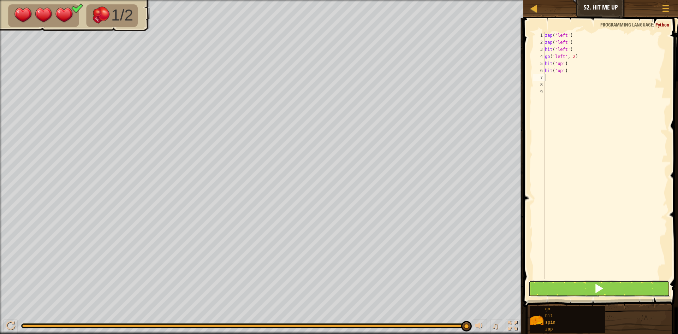
click at [570, 293] on button at bounding box center [600, 289] width 142 height 16
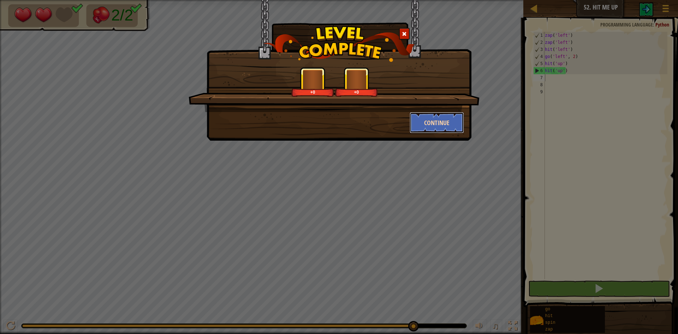
click at [432, 123] on button "Continue" at bounding box center [437, 122] width 55 height 21
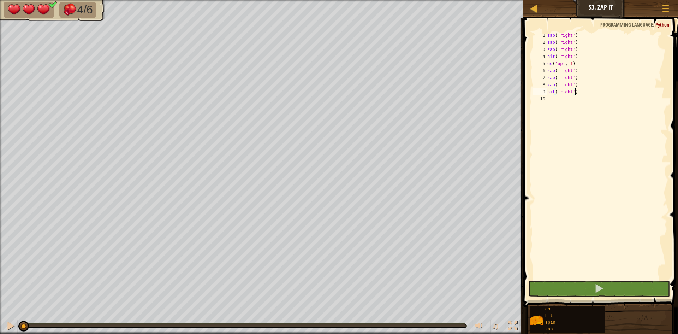
click at [65, 10] on img at bounding box center [70, 9] width 15 height 12
click at [530, 12] on div at bounding box center [534, 8] width 9 height 9
